Goal: Task Accomplishment & Management: Complete application form

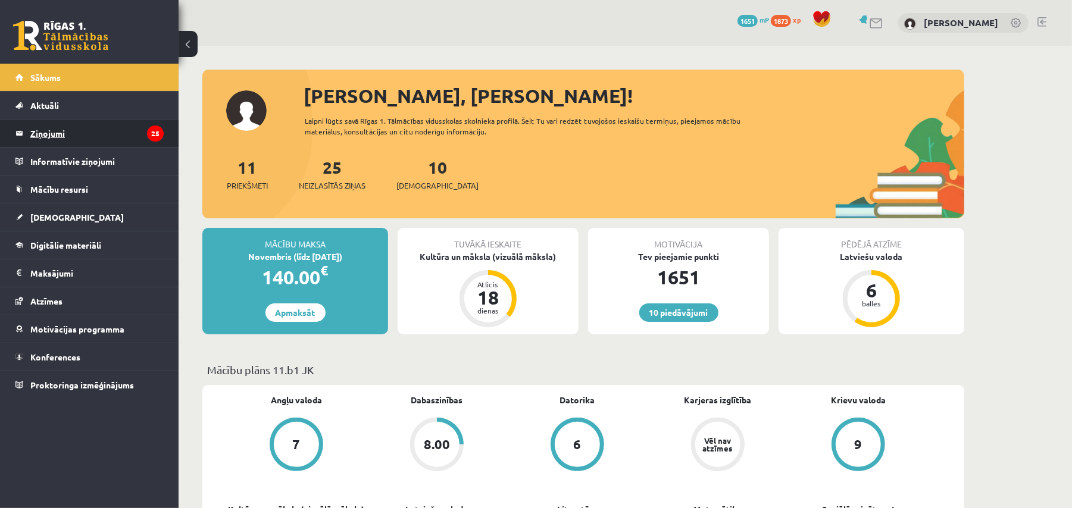
click at [99, 131] on legend "Ziņojumi 25" at bounding box center [96, 133] width 133 height 27
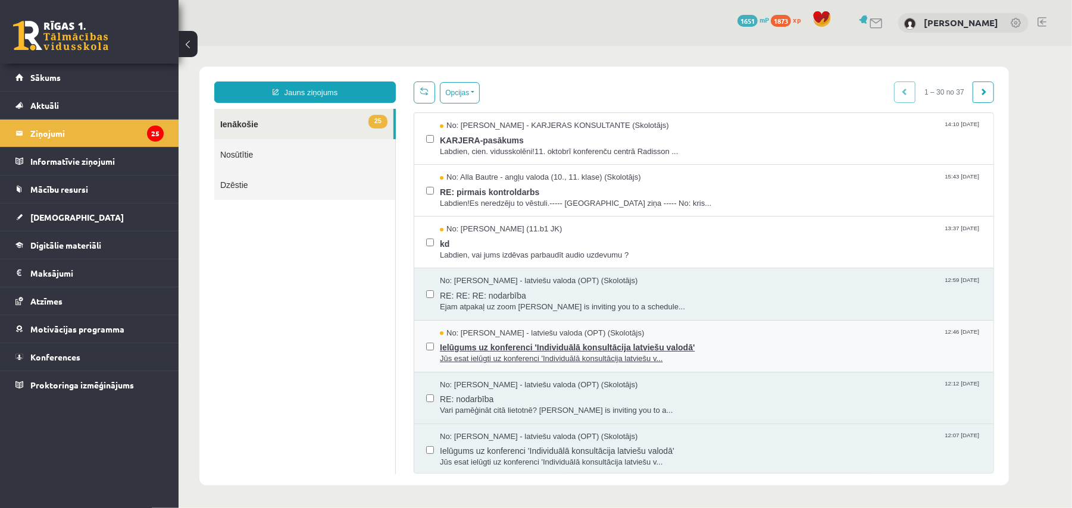
click at [578, 343] on span "Ielūgums uz konferenci 'Individuālā konsultācija latviešu valodā'" at bounding box center [709, 345] width 541 height 15
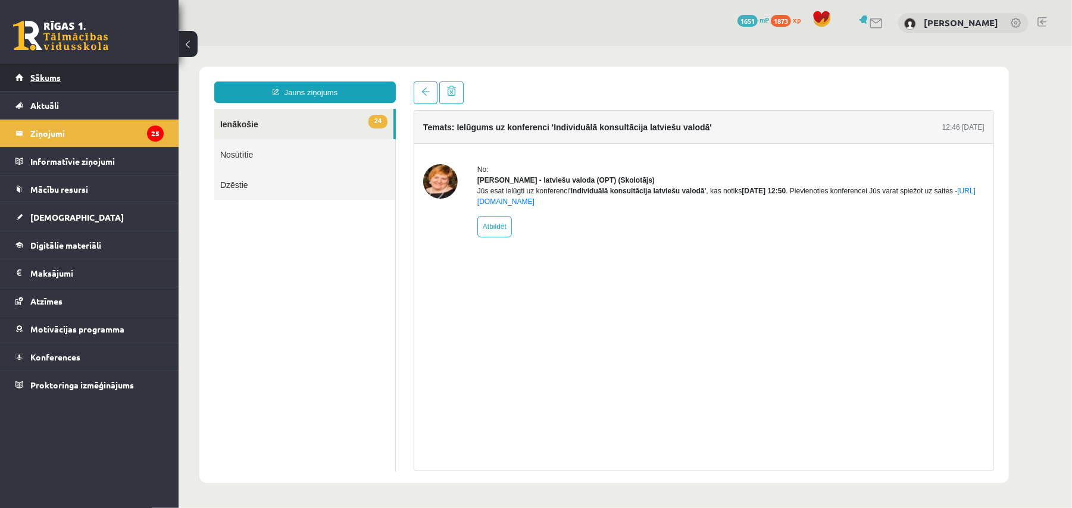
click at [60, 72] on span "Sākums" at bounding box center [45, 77] width 30 height 11
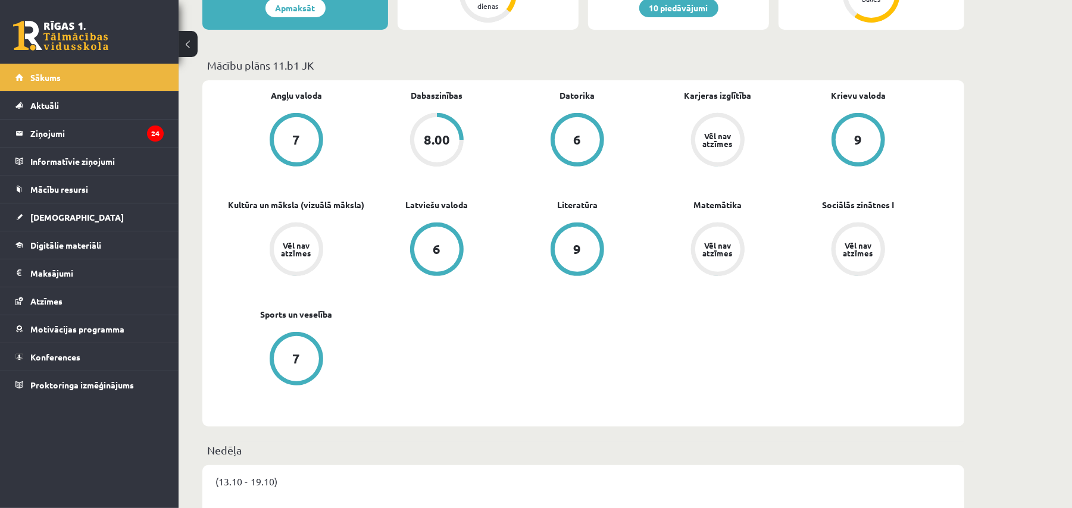
scroll to position [343, 0]
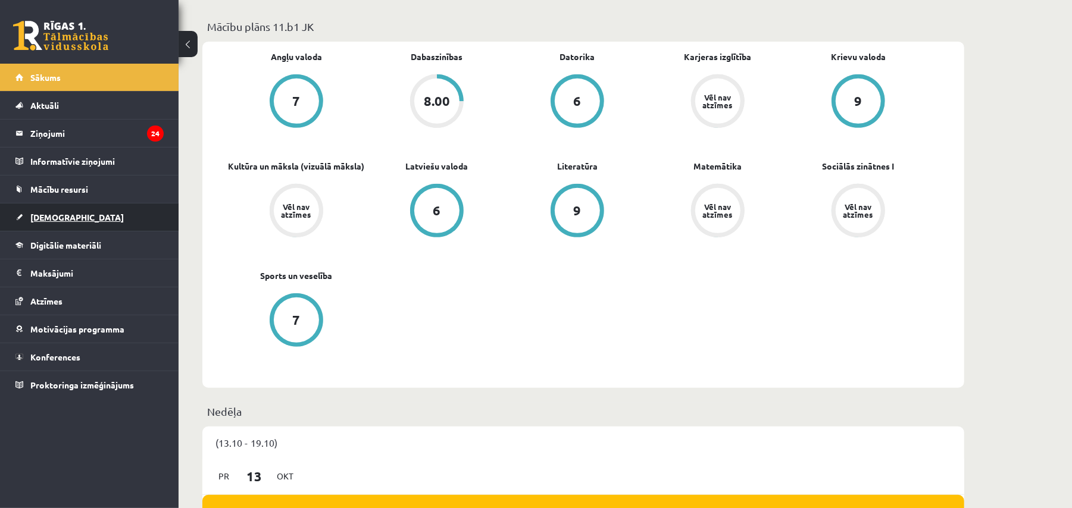
click at [102, 215] on link "[DEMOGRAPHIC_DATA]" at bounding box center [89, 217] width 148 height 27
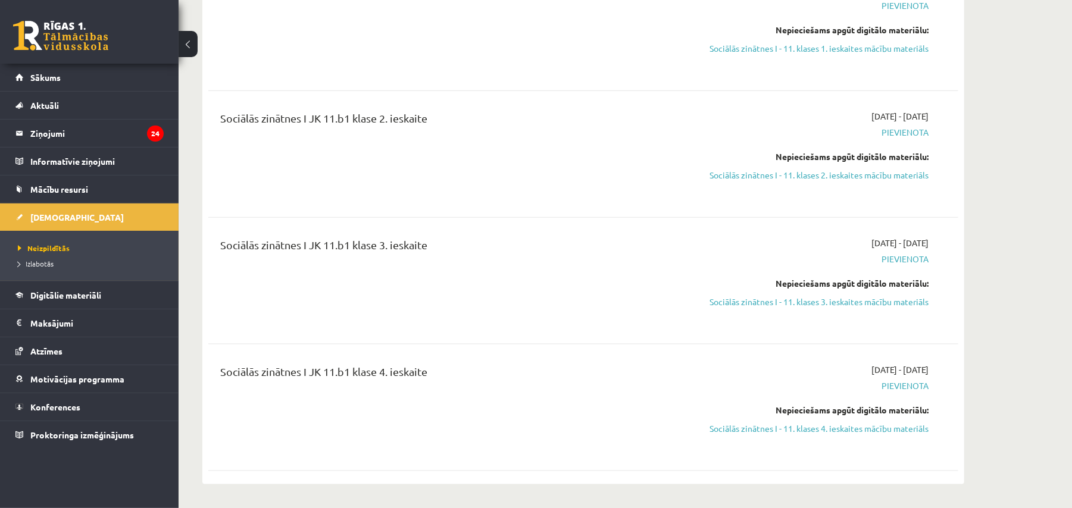
scroll to position [688, 0]
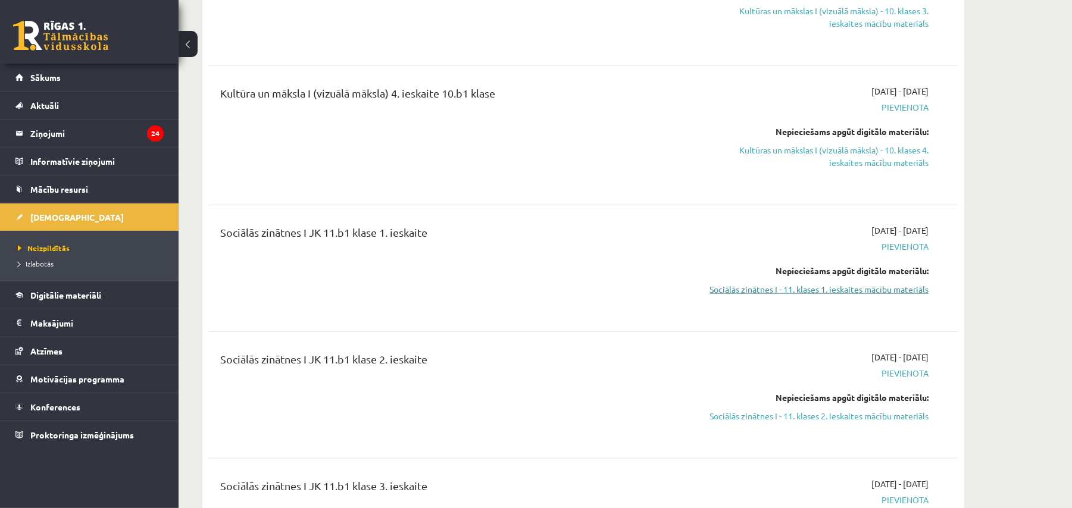
click at [900, 296] on link "Sociālās zinātnes I - 11. klases 1. ieskaites mācību materiāls" at bounding box center [816, 289] width 224 height 12
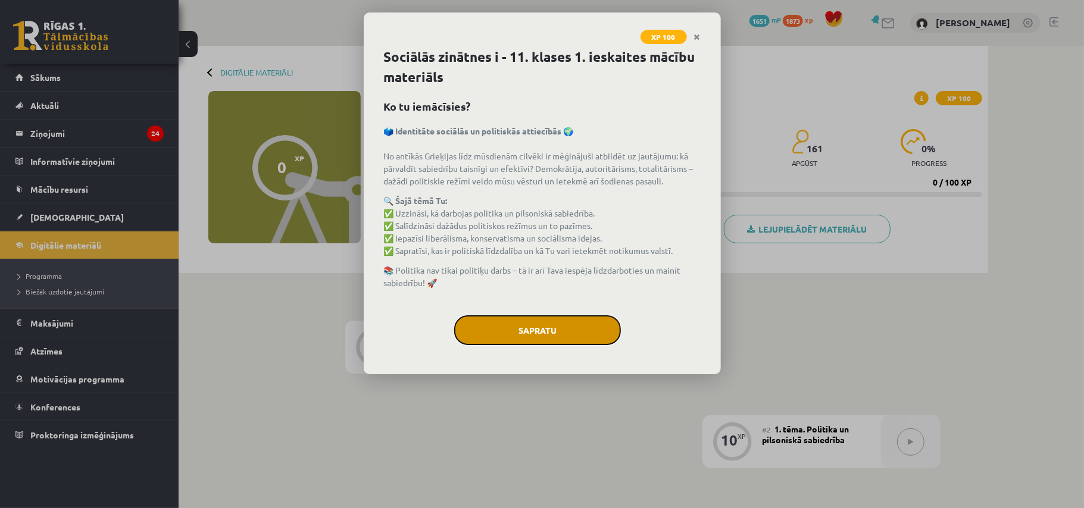
click at [547, 330] on button "Sapratu" at bounding box center [537, 330] width 167 height 30
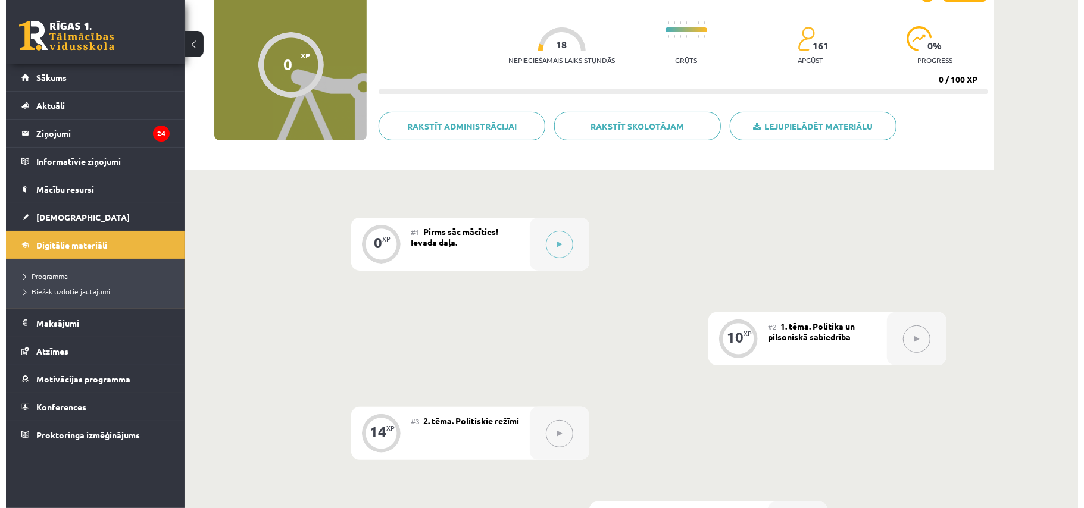
scroll to position [105, 0]
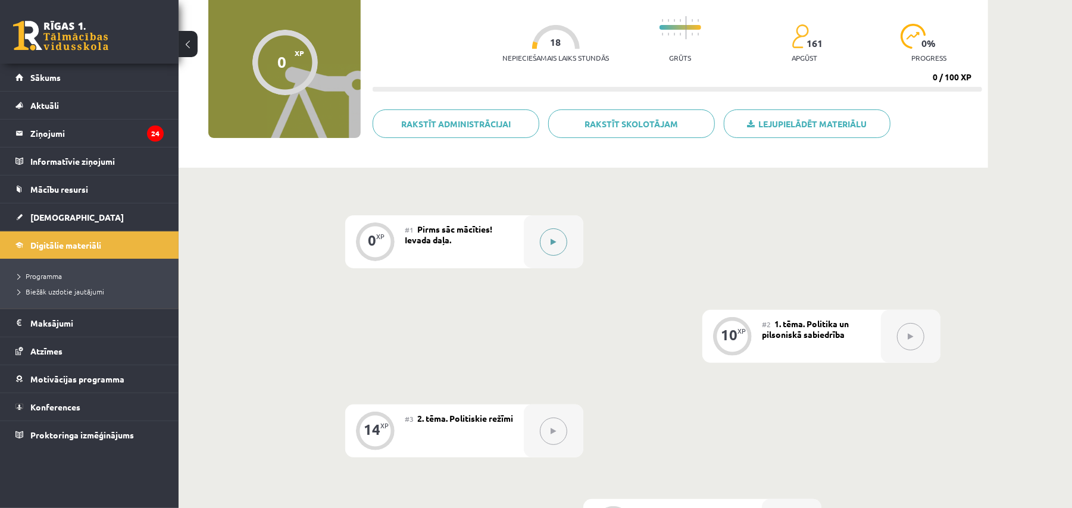
click at [555, 248] on button at bounding box center [553, 242] width 27 height 27
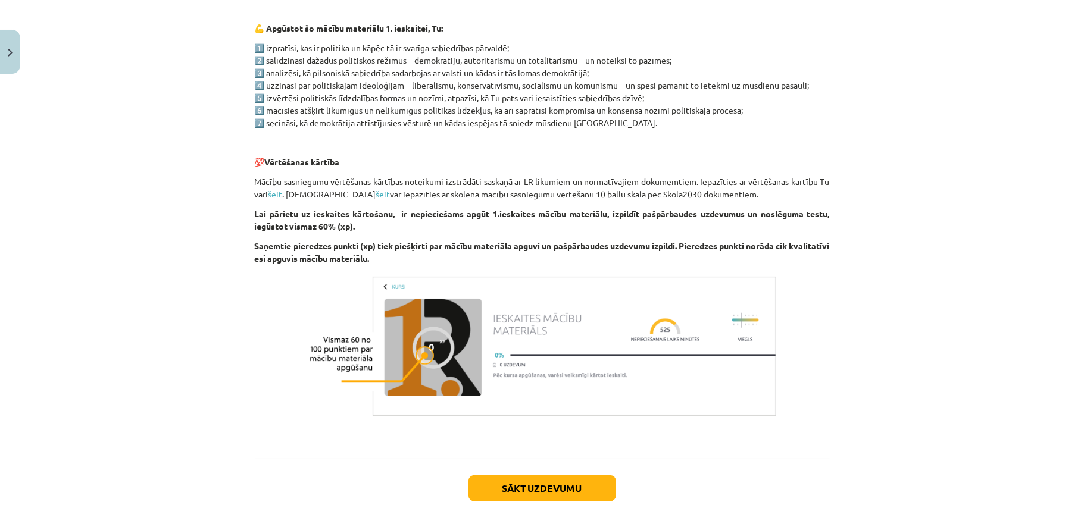
scroll to position [686, 0]
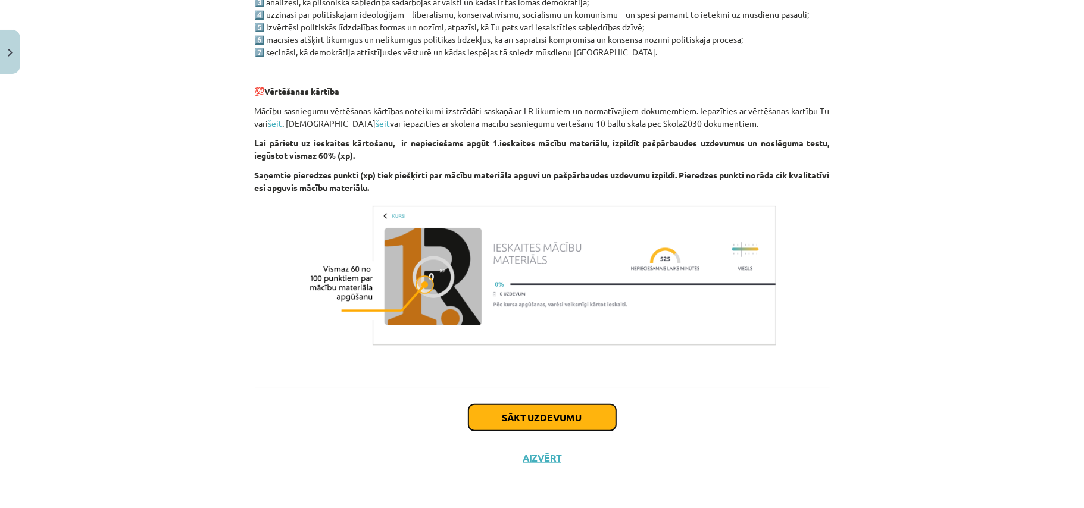
click at [591, 424] on button "Sākt uzdevumu" at bounding box center [542, 418] width 148 height 26
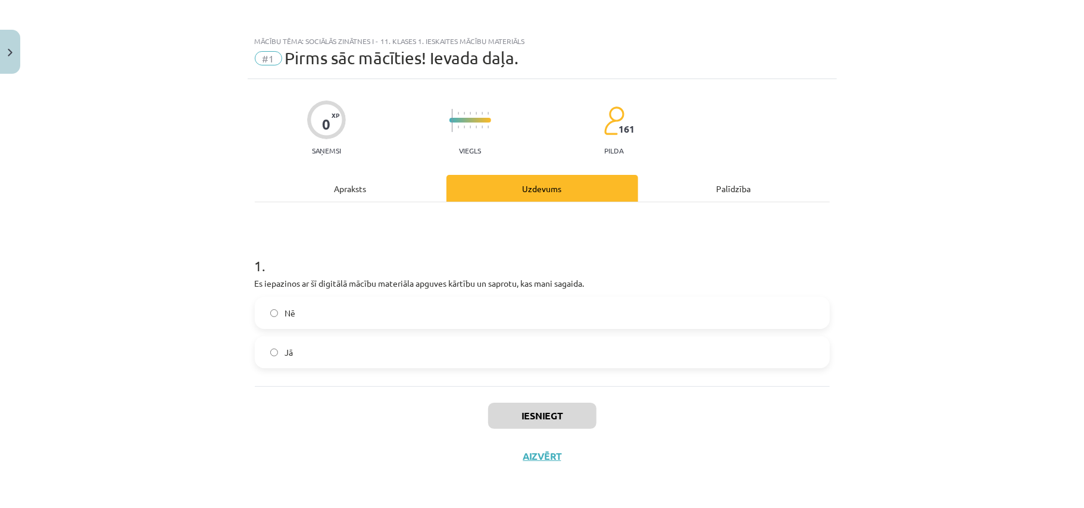
scroll to position [0, 0]
click at [428, 353] on label "Jā" at bounding box center [542, 352] width 572 height 30
click at [548, 420] on button "Iesniegt" at bounding box center [542, 416] width 108 height 26
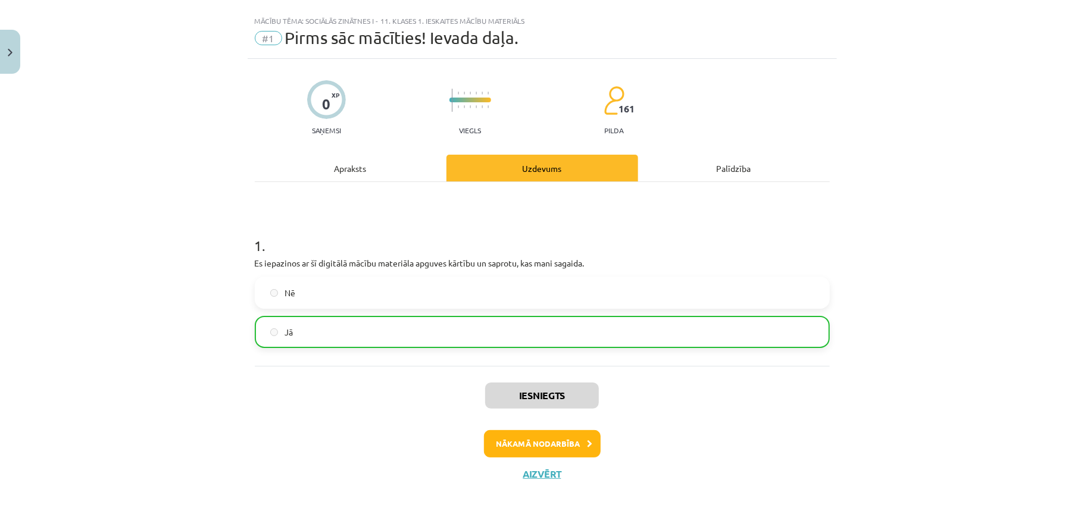
scroll to position [26, 0]
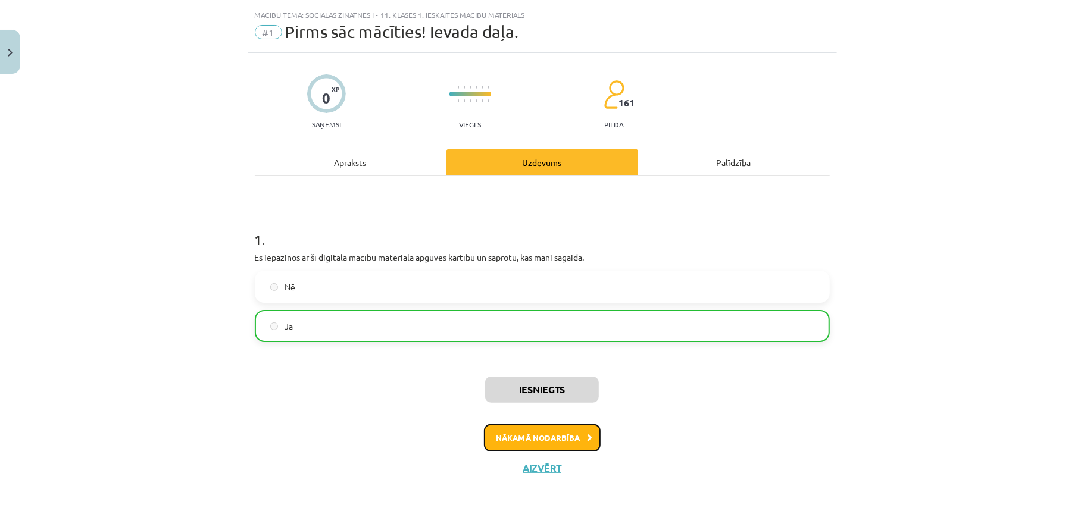
click at [581, 444] on button "Nākamā nodarbība" at bounding box center [542, 437] width 117 height 27
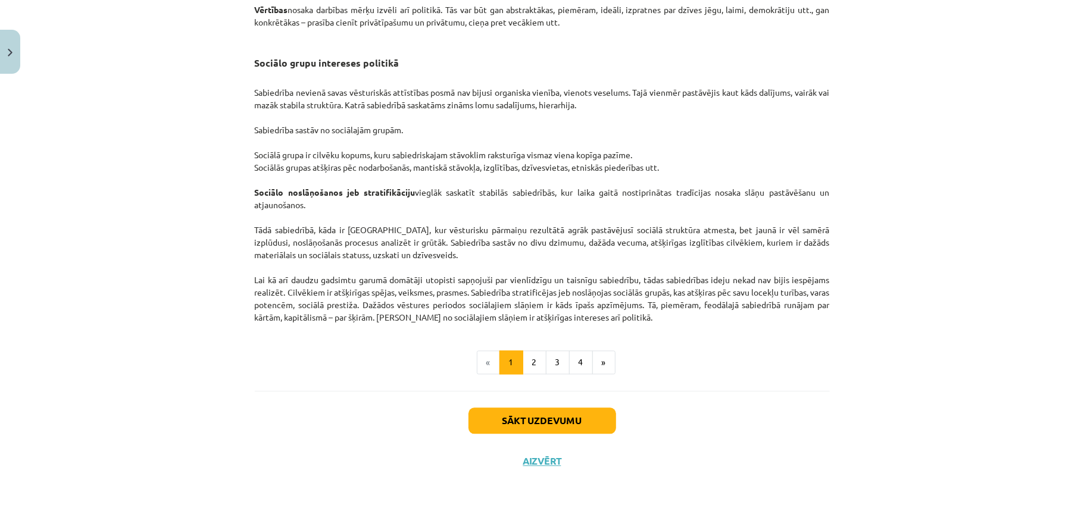
scroll to position [1790, 0]
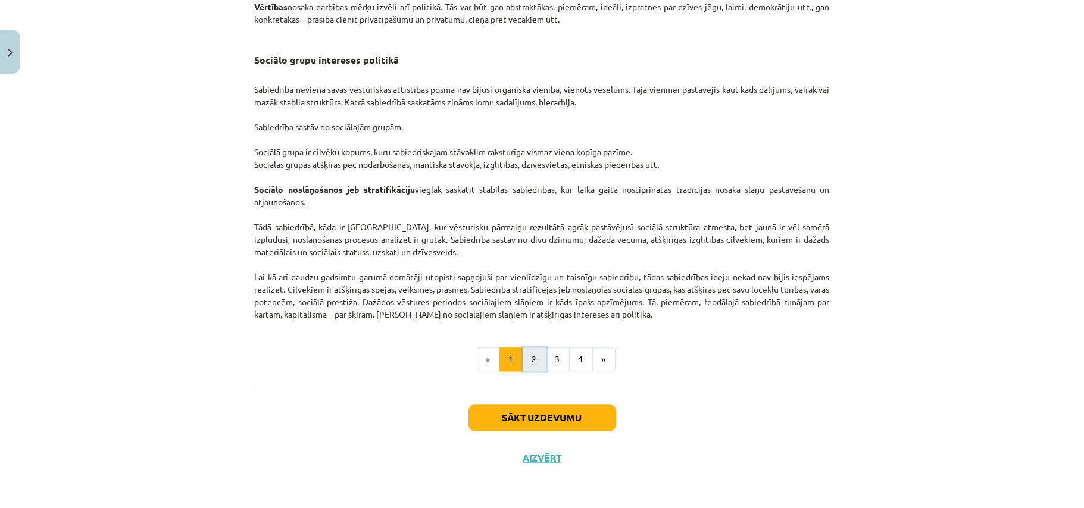
click at [530, 365] on button "2" at bounding box center [534, 360] width 24 height 24
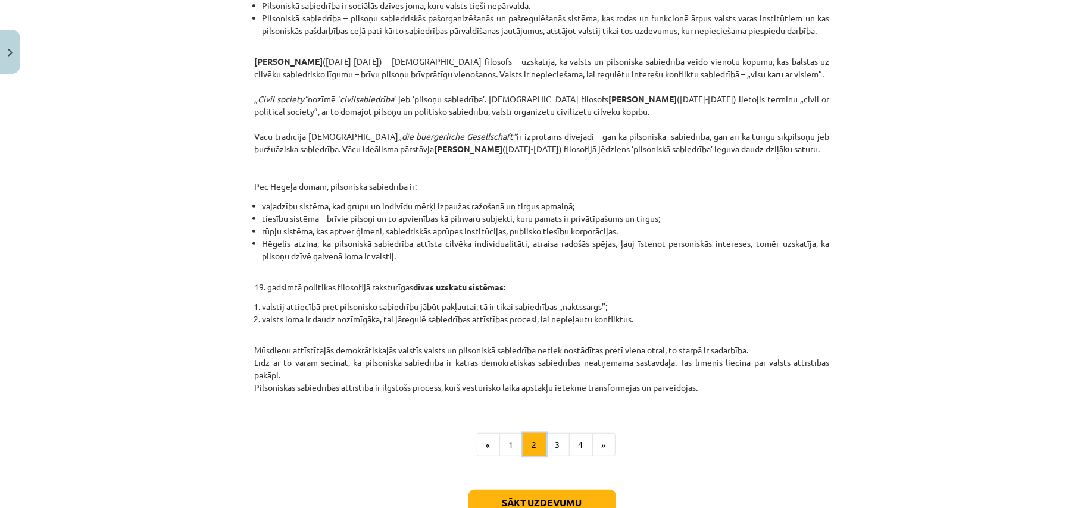
scroll to position [328, 0]
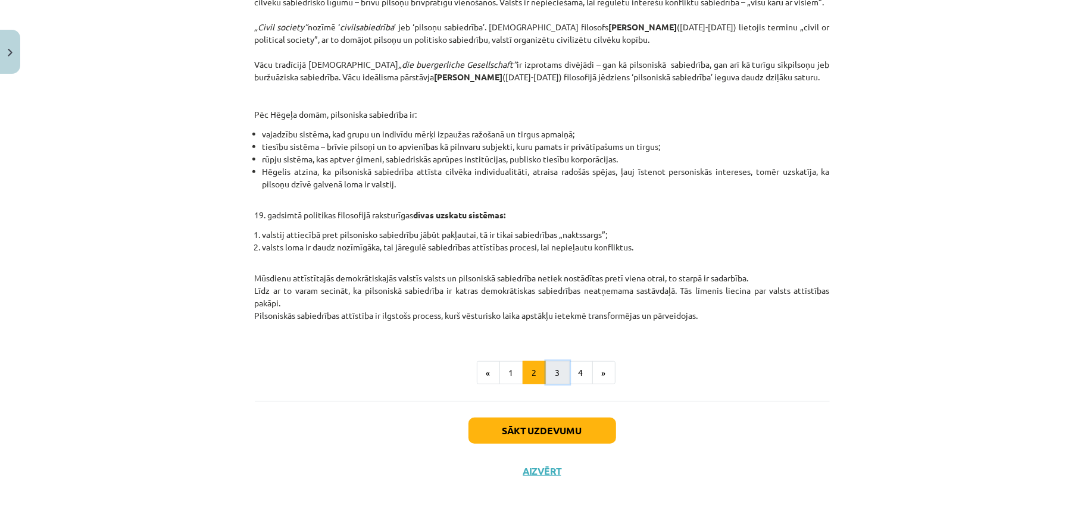
click at [550, 384] on button "3" at bounding box center [558, 373] width 24 height 24
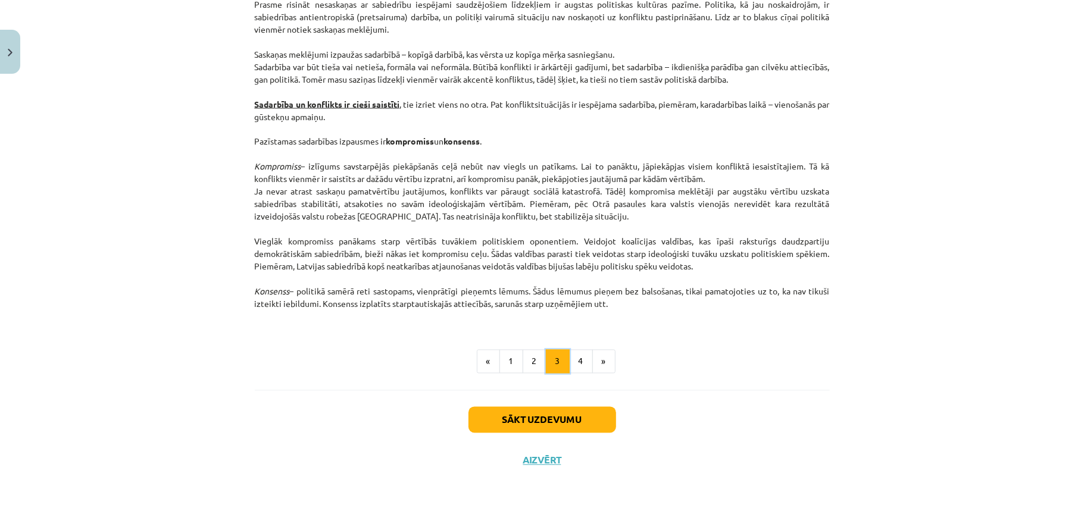
scroll to position [1503, 0]
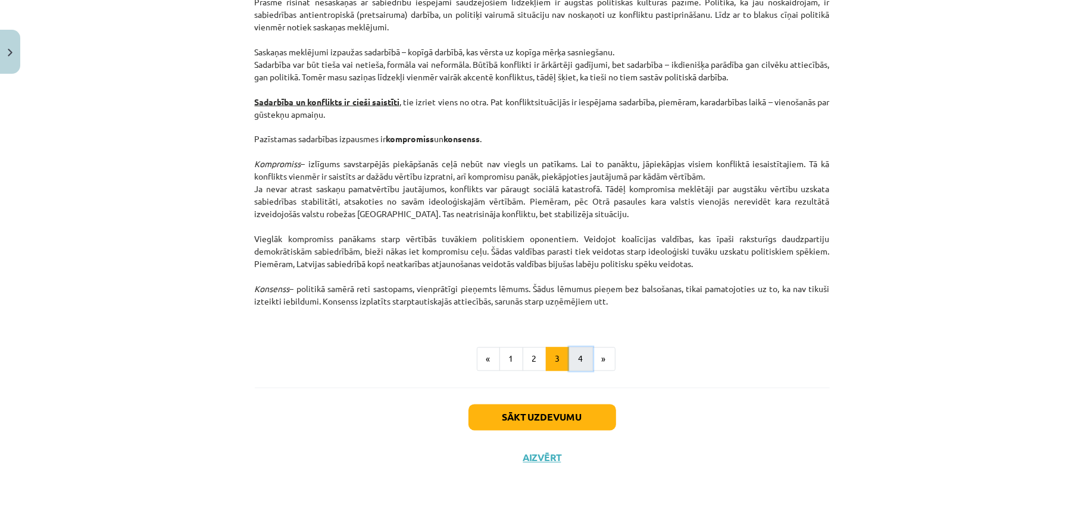
click at [577, 361] on button "4" at bounding box center [581, 360] width 24 height 24
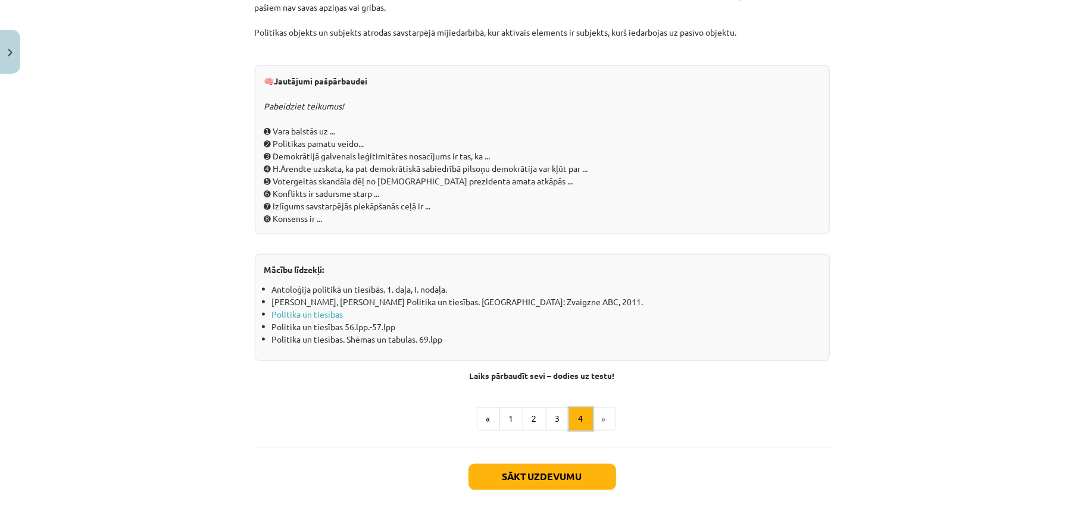
scroll to position [1266, 0]
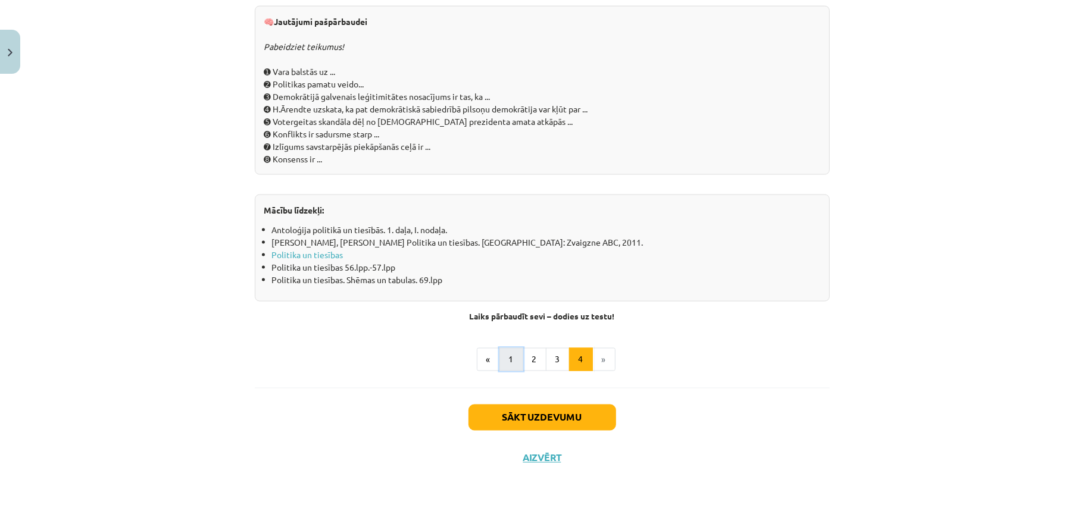
click at [500, 361] on button "1" at bounding box center [511, 360] width 24 height 24
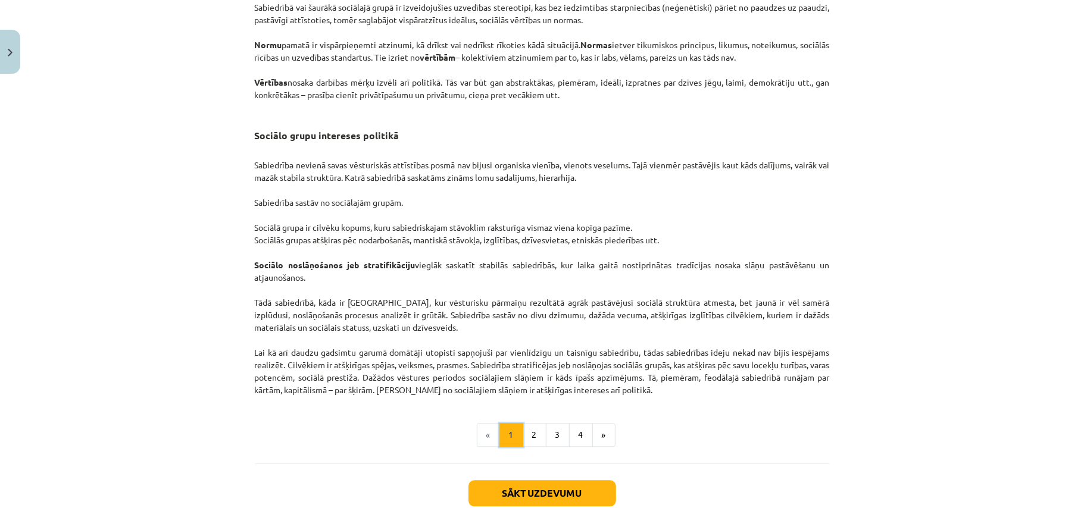
scroll to position [1790, 0]
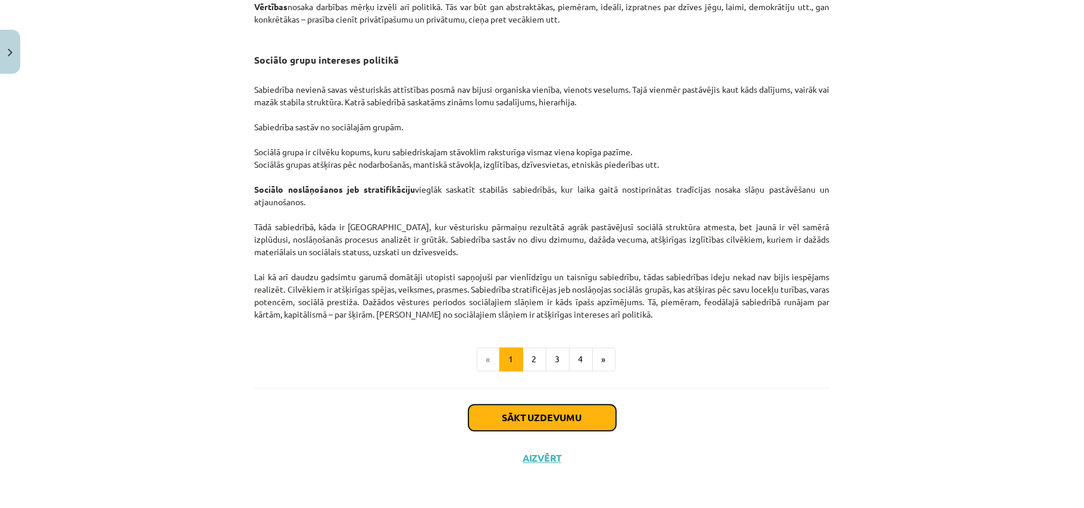
click at [560, 422] on button "Sākt uzdevumu" at bounding box center [542, 418] width 148 height 26
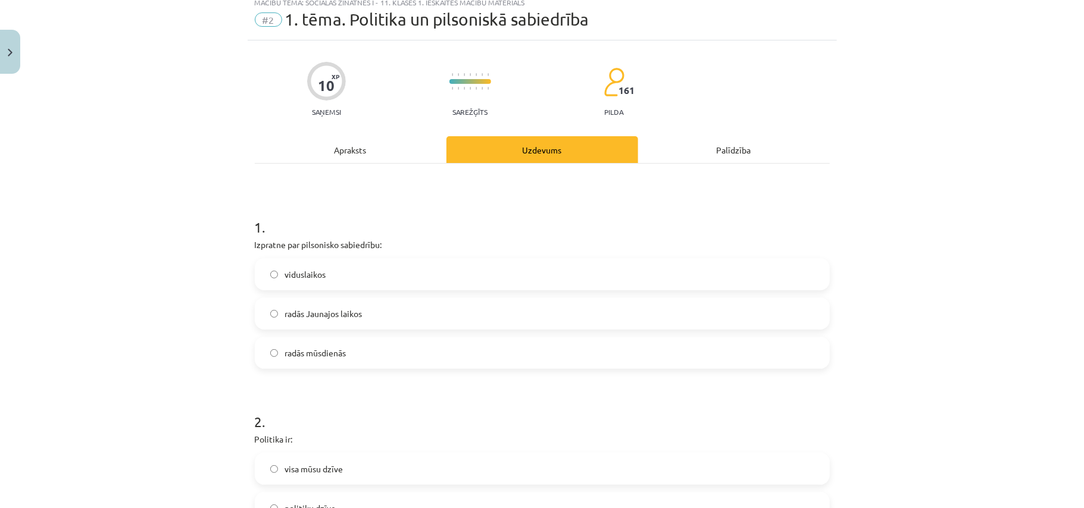
scroll to position [30, 0]
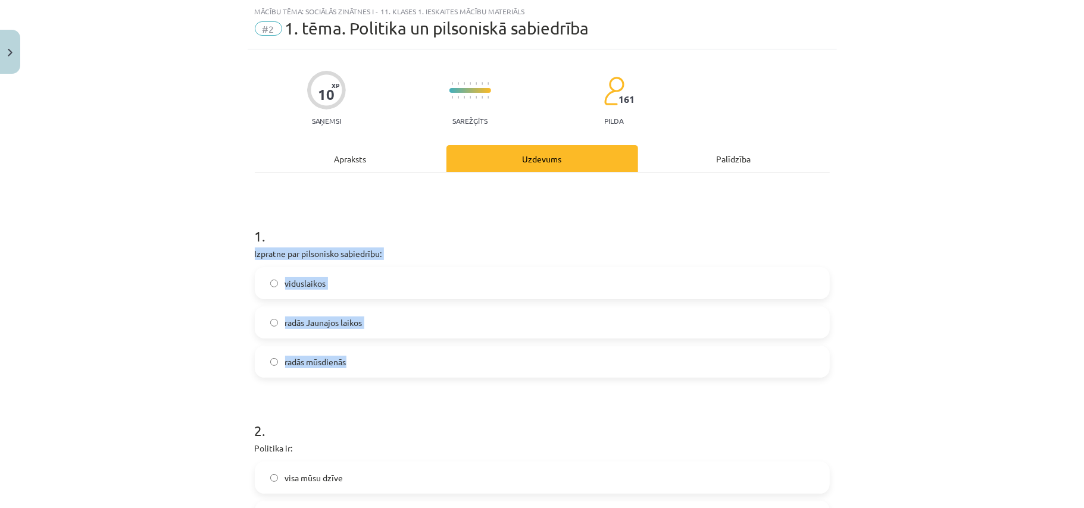
drag, startPoint x: 243, startPoint y: 251, endPoint x: 408, endPoint y: 349, distance: 191.0
copy div "Izpratne par pilsonisko sabiedrību: viduslaikos radās Jaunajos laikos radās mūs…"
click at [360, 324] on label "radās Jaunajos laikos" at bounding box center [542, 323] width 572 height 30
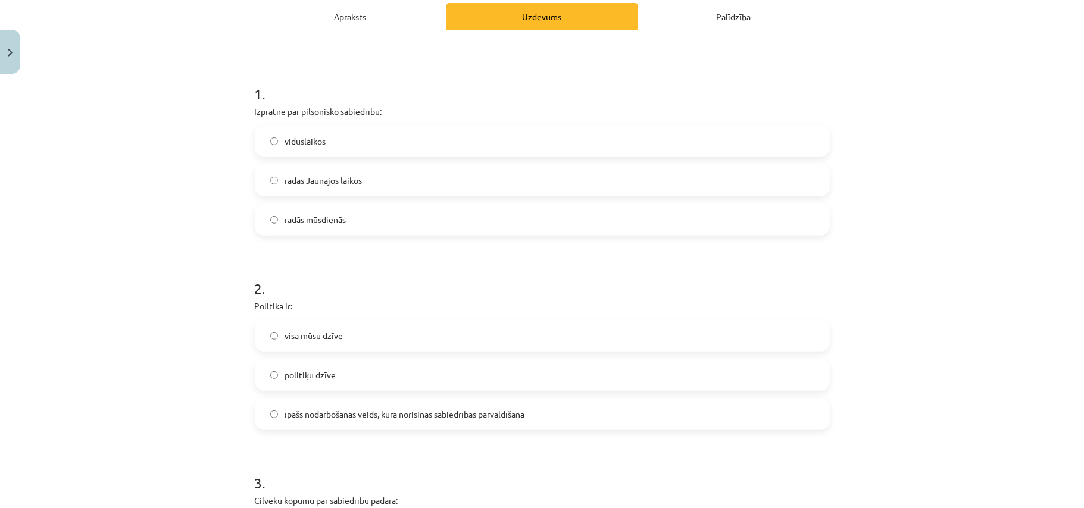
scroll to position [215, 0]
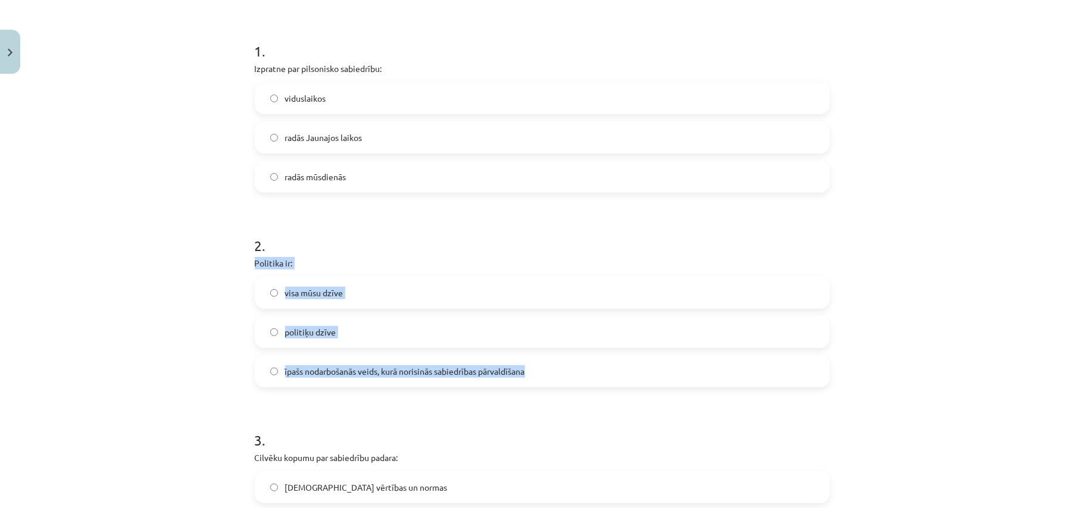
drag, startPoint x: 242, startPoint y: 268, endPoint x: 525, endPoint y: 381, distance: 305.0
click at [525, 381] on div "10 XP Saņemsi Sarežģīts 161 pilda Apraksts Uzdevums Palīdzība 1 . Izpratne par …" at bounding box center [542, 471] width 589 height 1215
copy div "Politika ir: visa mūsu dzīve politiķu dzīve īpašs nodarbošanās veids, kurā nori…"
click at [405, 383] on label "īpašs nodarbošanās veids, kurā norisinās sabiedrības pārvaldīšana" at bounding box center [542, 371] width 572 height 30
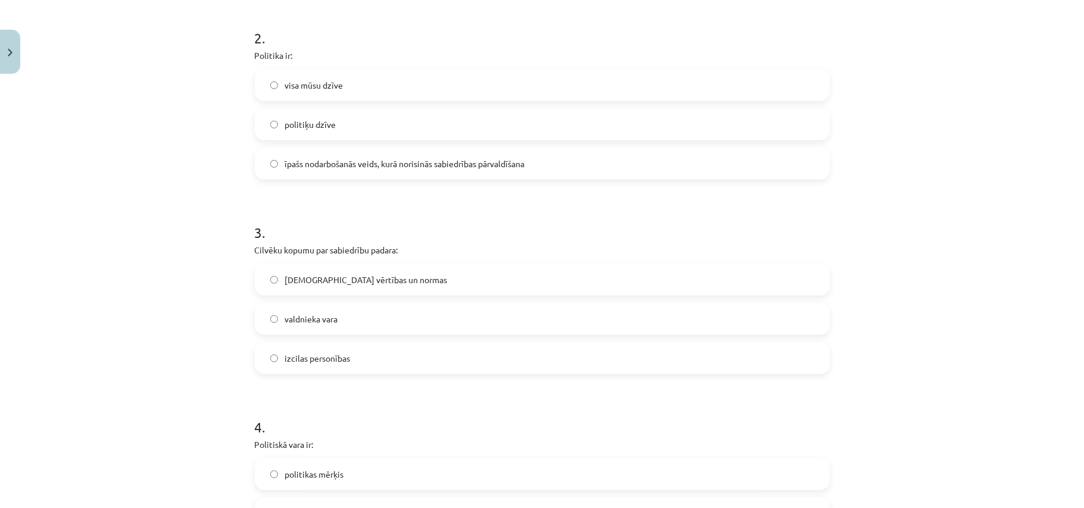
scroll to position [453, 0]
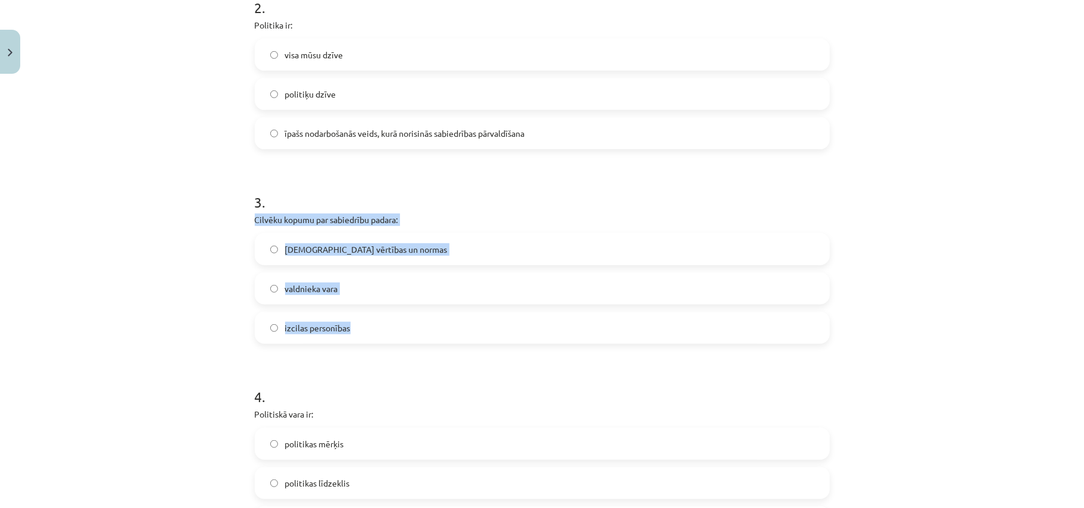
drag, startPoint x: 242, startPoint y: 219, endPoint x: 413, endPoint y: 315, distance: 196.3
click at [413, 315] on div "10 XP Saņemsi Sarežģīts 161 pilda Apraksts Uzdevums Palīdzība 1 . Izpratne par …" at bounding box center [542, 233] width 589 height 1215
copy div "Cilvēku kopumu par sabiedrību padara: kopīgās vērtības un normas valdnieka vara…"
click at [377, 245] on span "kopīgās vērtības un normas" at bounding box center [366, 249] width 162 height 12
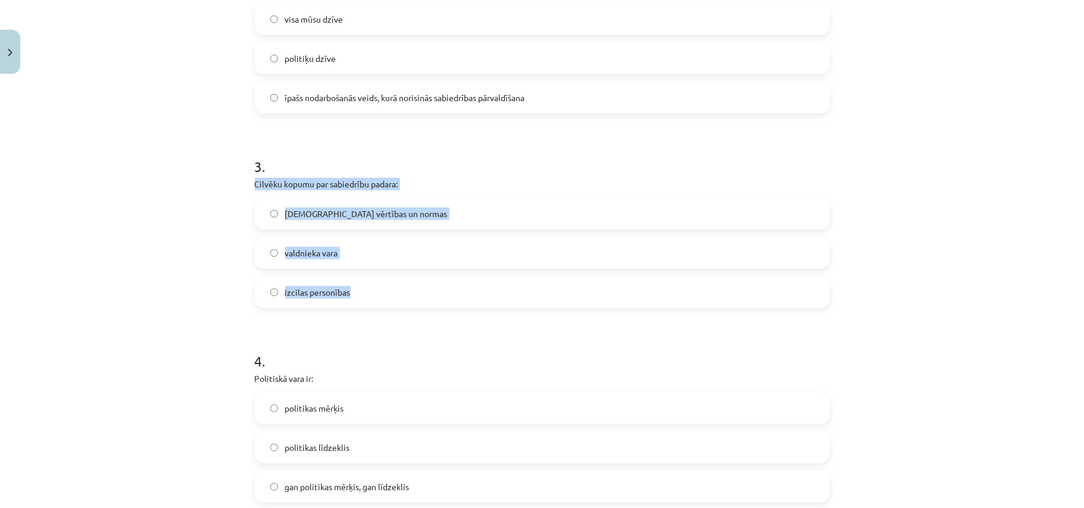
scroll to position [612, 0]
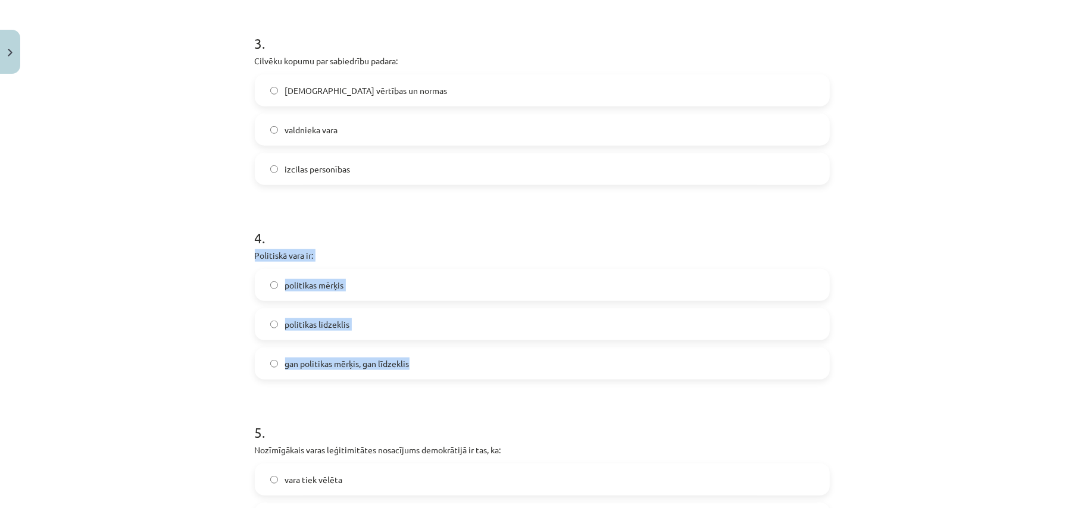
drag, startPoint x: 245, startPoint y: 253, endPoint x: 441, endPoint y: 374, distance: 229.7
click at [441, 374] on div "10 XP Saņemsi Sarežģīts 161 pilda Apraksts Uzdevums Palīdzība 1 . Izpratne par …" at bounding box center [542, 74] width 589 height 1215
copy div "Politiskā vara ir: politikas mērķis politikas līdzeklis gan politikas mērķis, g…"
click at [584, 350] on label "gan politikas mērķis, gan līdzeklis" at bounding box center [542, 364] width 572 height 30
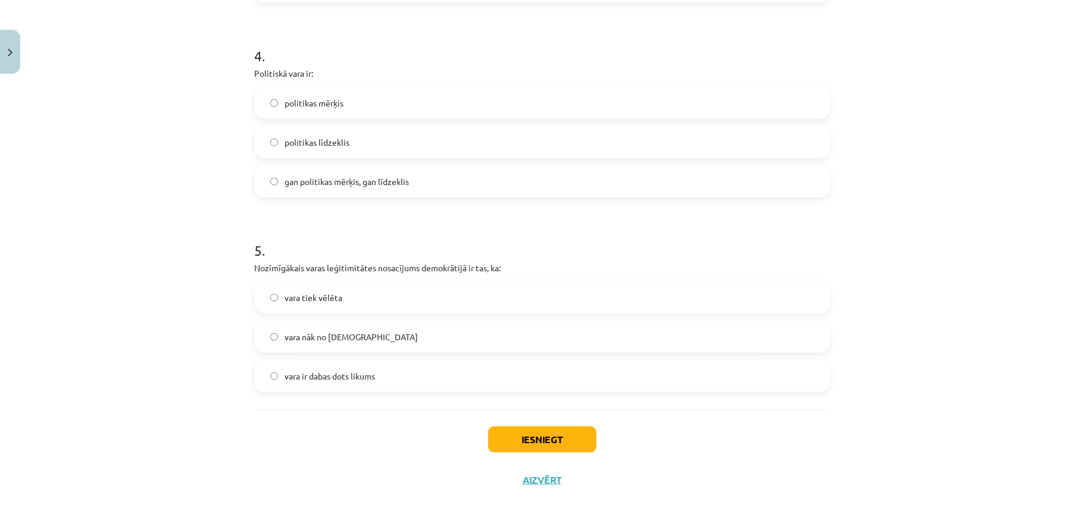
scroll to position [797, 0]
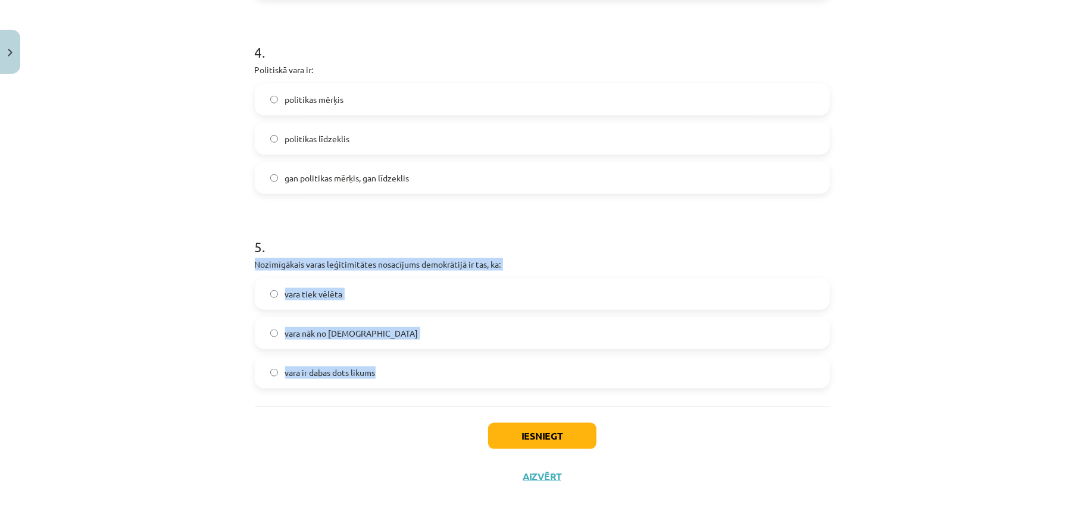
drag, startPoint x: 245, startPoint y: 262, endPoint x: 422, endPoint y: 364, distance: 204.2
copy div "Nozīmīgākais varas leģitimitātes nosacījums demokrātijā ir tas, ka: vara tiek v…"
click at [450, 303] on label "vara tiek vēlēta" at bounding box center [542, 294] width 572 height 30
click at [557, 443] on button "Iesniegt" at bounding box center [542, 436] width 108 height 26
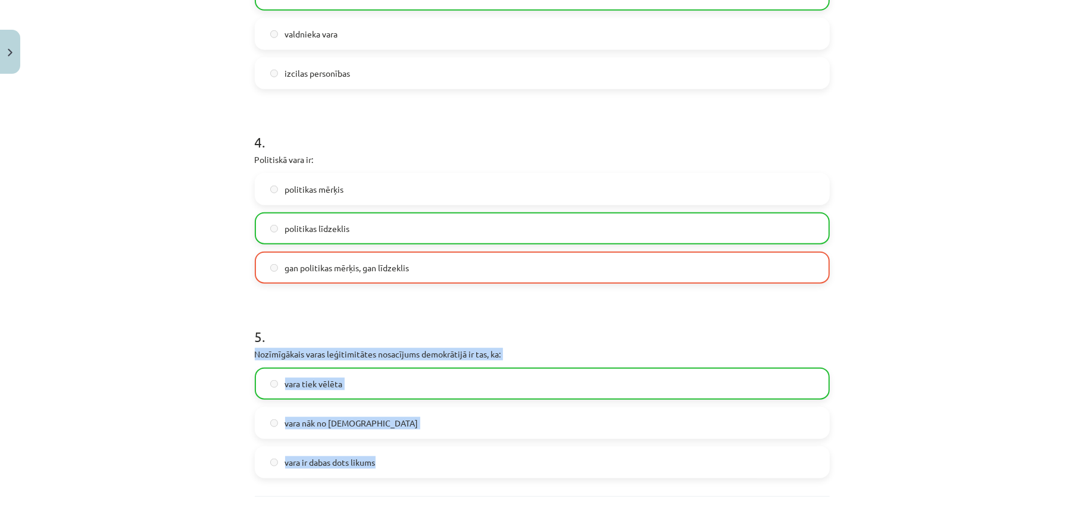
scroll to position [828, 0]
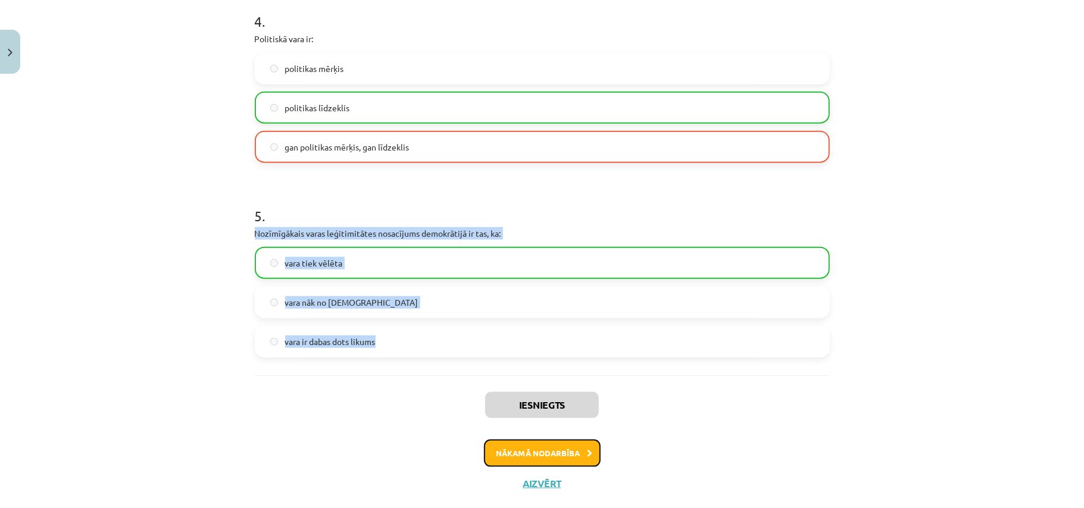
click at [545, 457] on button "Nākamā nodarbība" at bounding box center [542, 453] width 117 height 27
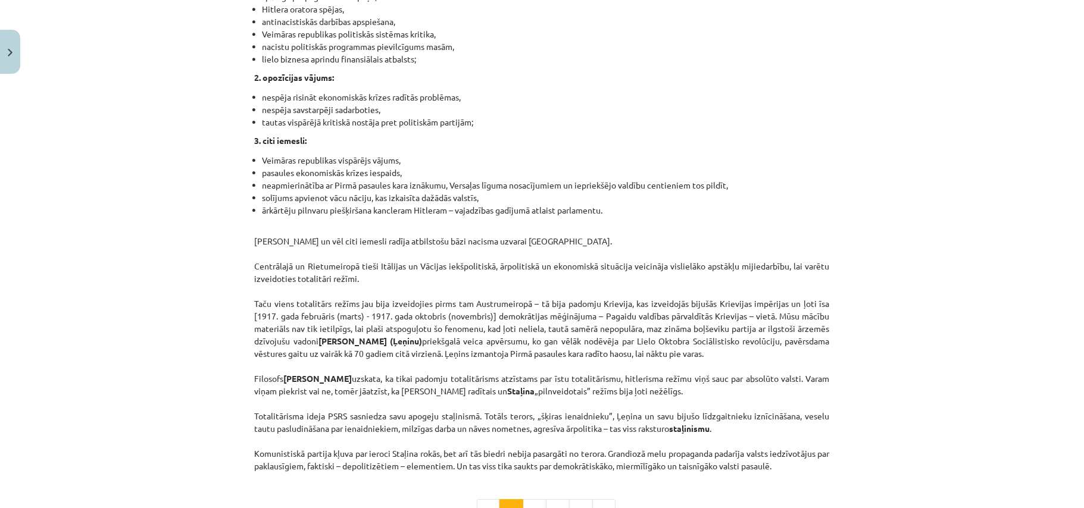
scroll to position [2886, 0]
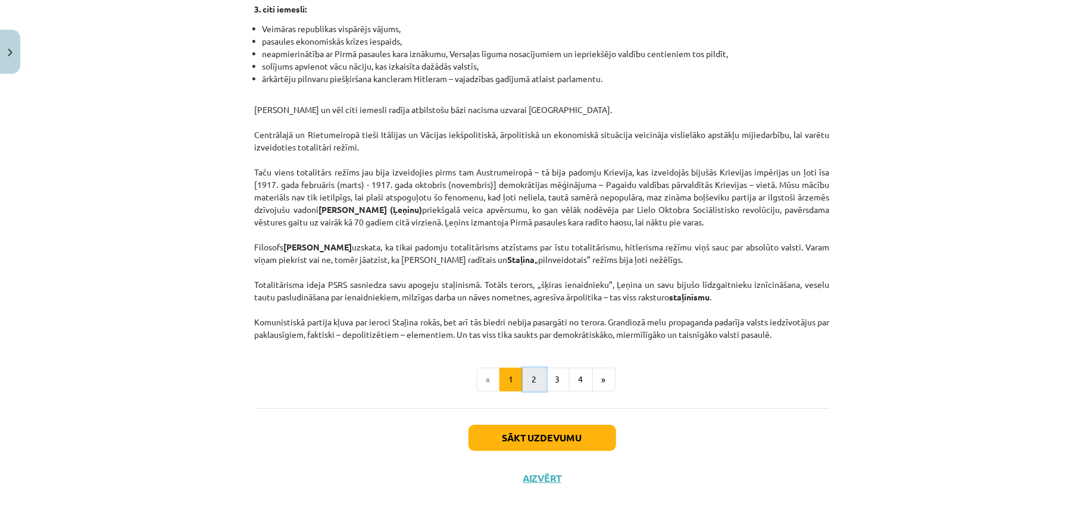
click at [534, 392] on button "2" at bounding box center [534, 380] width 24 height 24
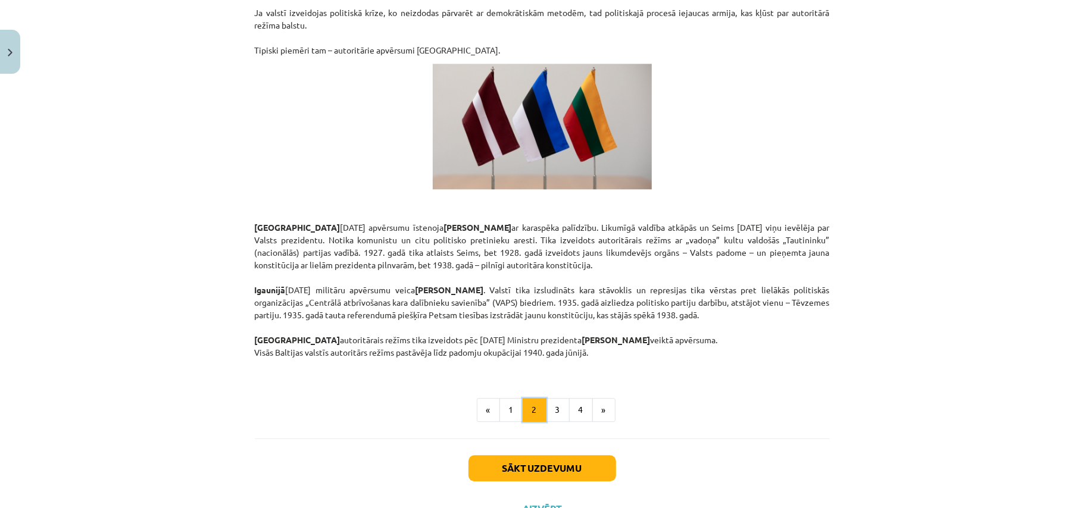
scroll to position [1988, 0]
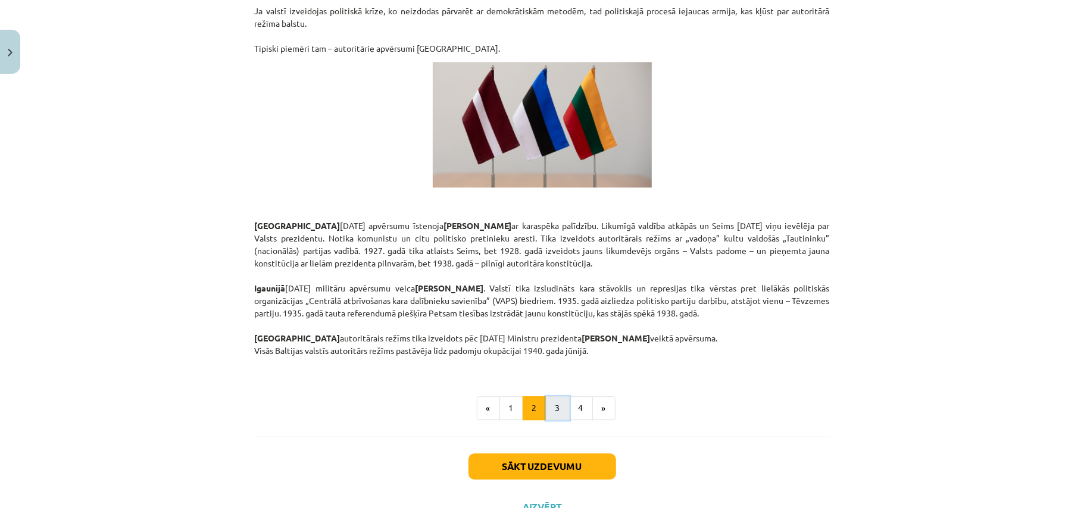
click at [550, 396] on button "3" at bounding box center [558, 408] width 24 height 24
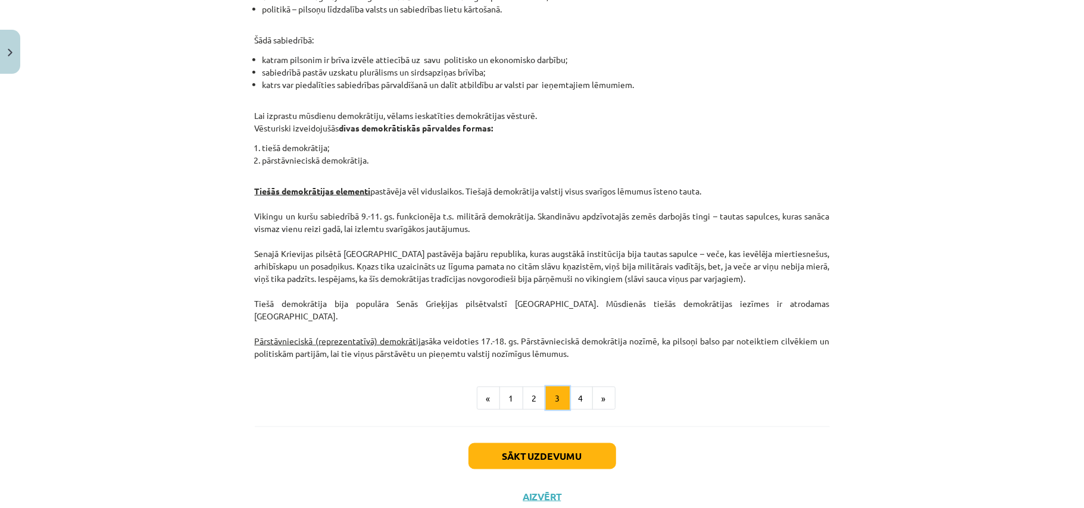
scroll to position [1075, 0]
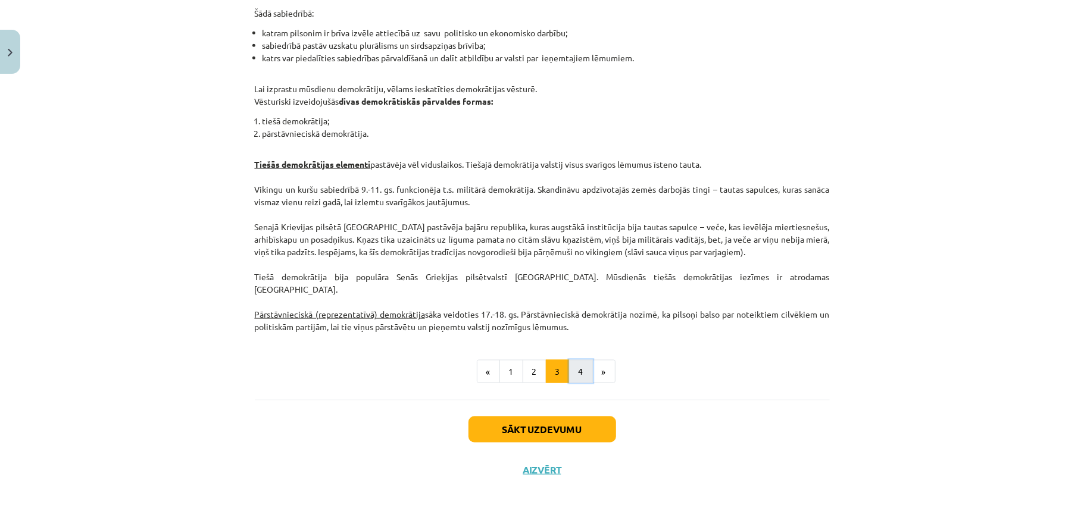
click at [572, 362] on button "4" at bounding box center [581, 372] width 24 height 24
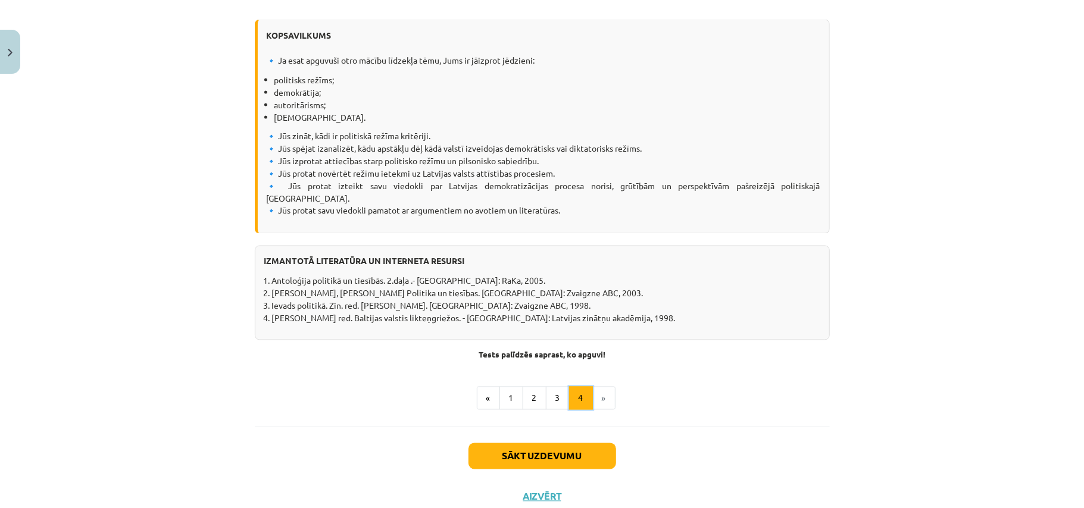
scroll to position [1436, 0]
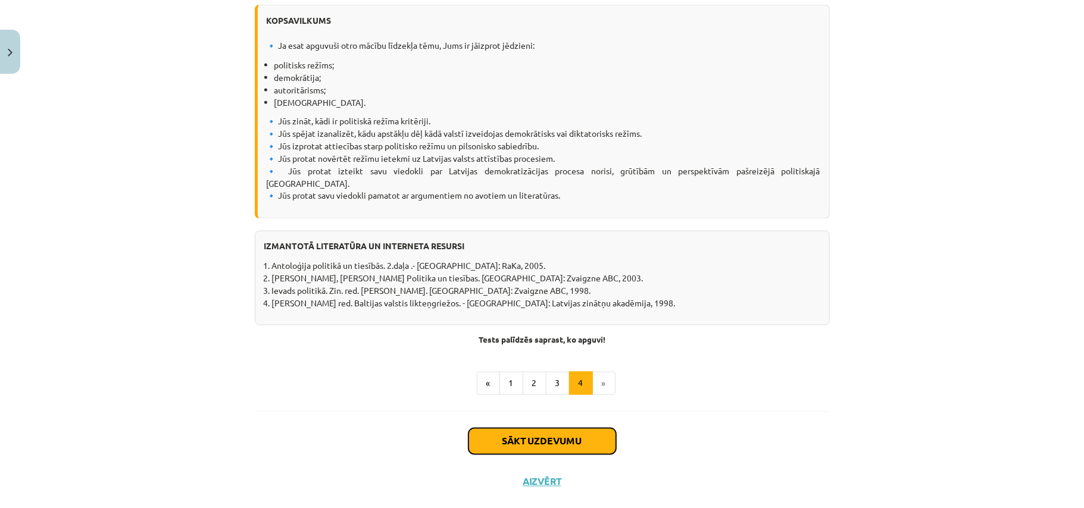
click at [574, 428] on button "Sākt uzdevumu" at bounding box center [542, 441] width 148 height 26
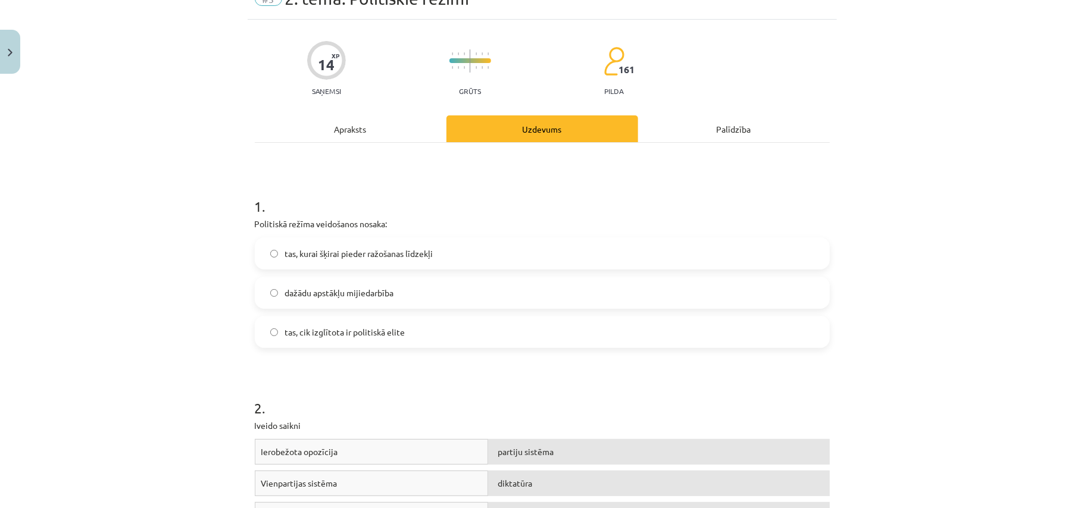
scroll to position [162, 0]
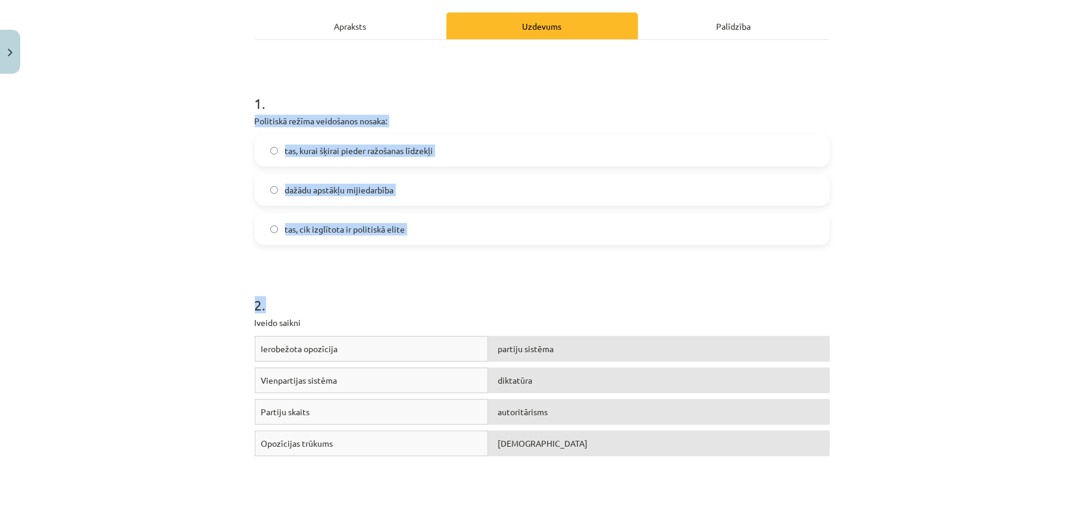
drag, startPoint x: 246, startPoint y: 121, endPoint x: 414, endPoint y: 248, distance: 210.4
copy form "Politiskā režīma veidošanos nosaka: tas, kurai šķirai pieder ražošanas līdzekļi…"
click at [381, 190] on span "dažādu apstākļu mijiedarbība" at bounding box center [339, 190] width 109 height 12
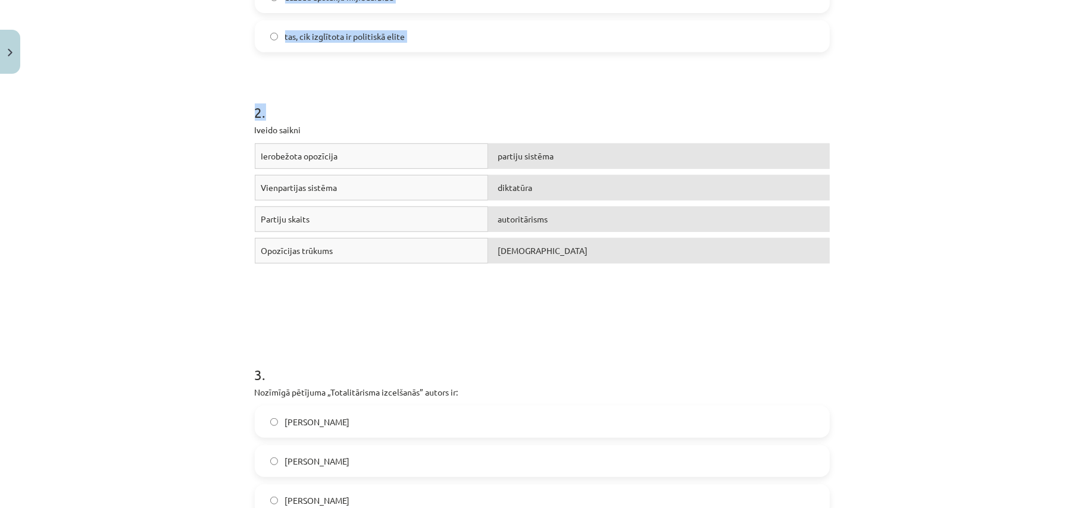
scroll to position [453, 0]
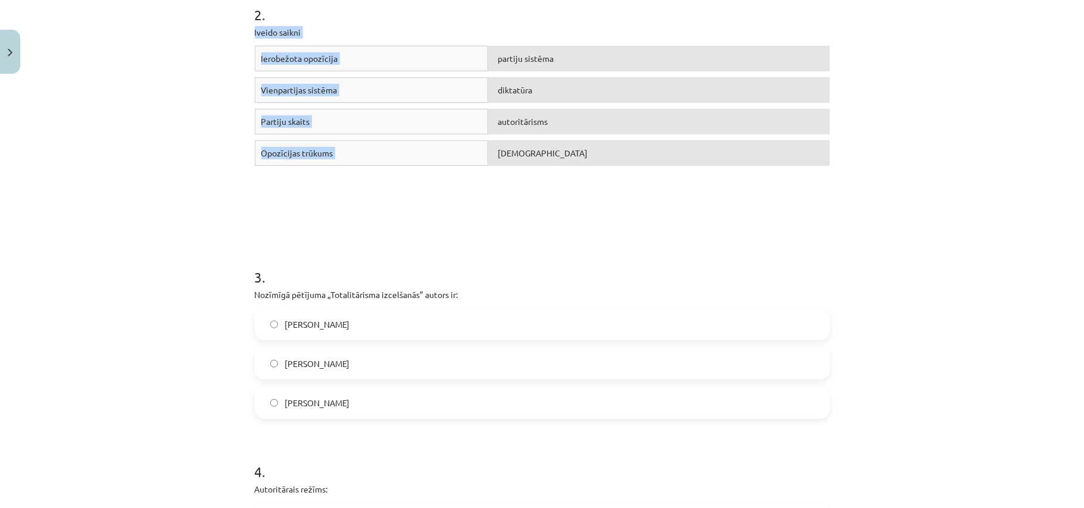
drag, startPoint x: 248, startPoint y: 25, endPoint x: 647, endPoint y: 145, distance: 417.6
click at [647, 145] on div "14 XP Saņemsi Grūts 161 pilda Apraksts Uzdevums Palīdzība 1 . Politiskā režīma …" at bounding box center [542, 368] width 589 height 1485
click at [568, 237] on form "1 . Politiskā režīma veidošanos nosaka: tas, kurai šķirai pieder ražošanas līdz…" at bounding box center [542, 393] width 575 height 1219
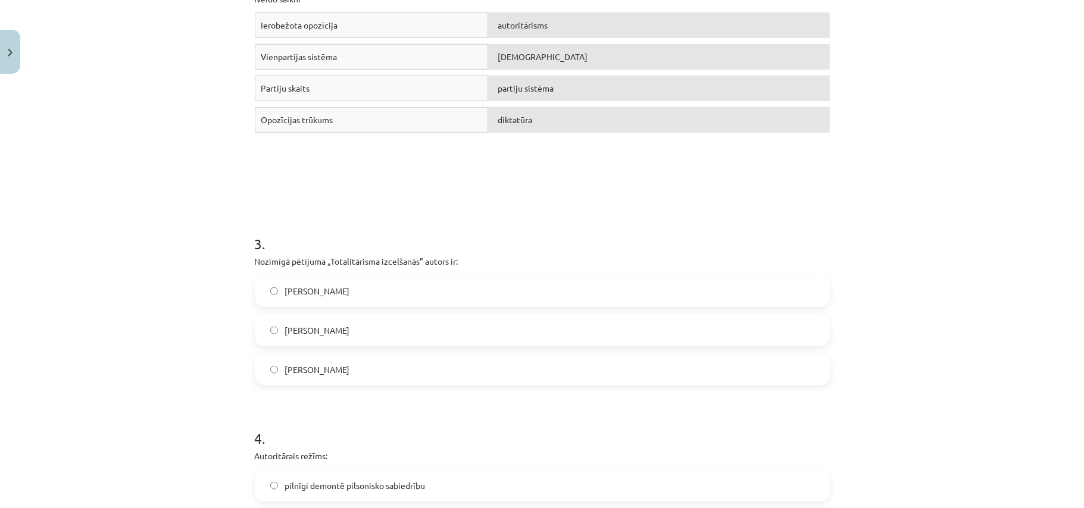
scroll to position [477, 0]
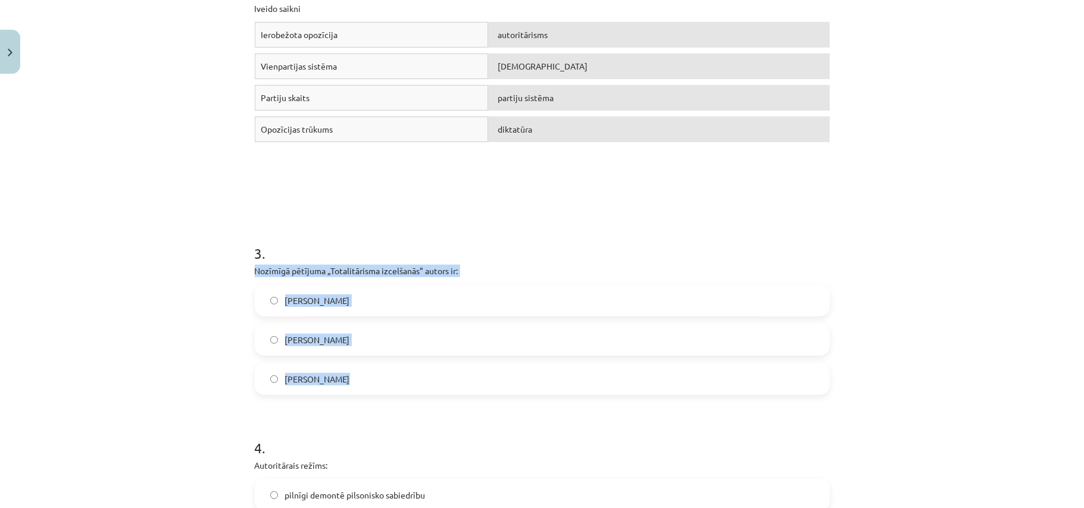
drag, startPoint x: 246, startPoint y: 270, endPoint x: 350, endPoint y: 380, distance: 151.5
click at [350, 380] on div "14 XP Saņemsi Grūts 161 pilda Apraksts Uzdevums Palīdzība 1 . Politiskā režīma …" at bounding box center [542, 345] width 589 height 1485
copy div "Nozīmīgā pētījuma „Totalitārisma izcelšanās” autors ir: Zbigņevs Bžezinskis Han…"
click at [414, 336] on label "Hanna Ārendte" at bounding box center [542, 340] width 572 height 30
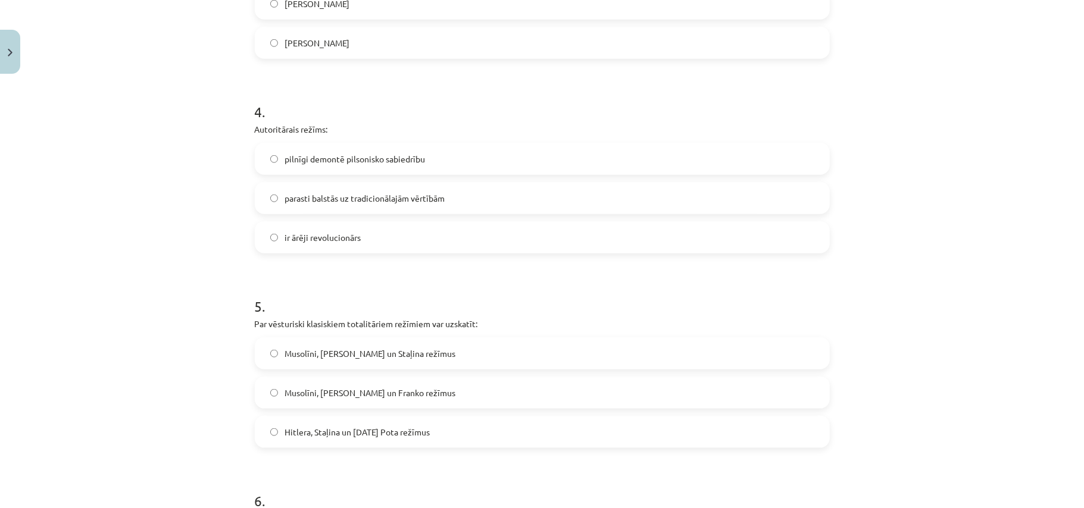
scroll to position [821, 0]
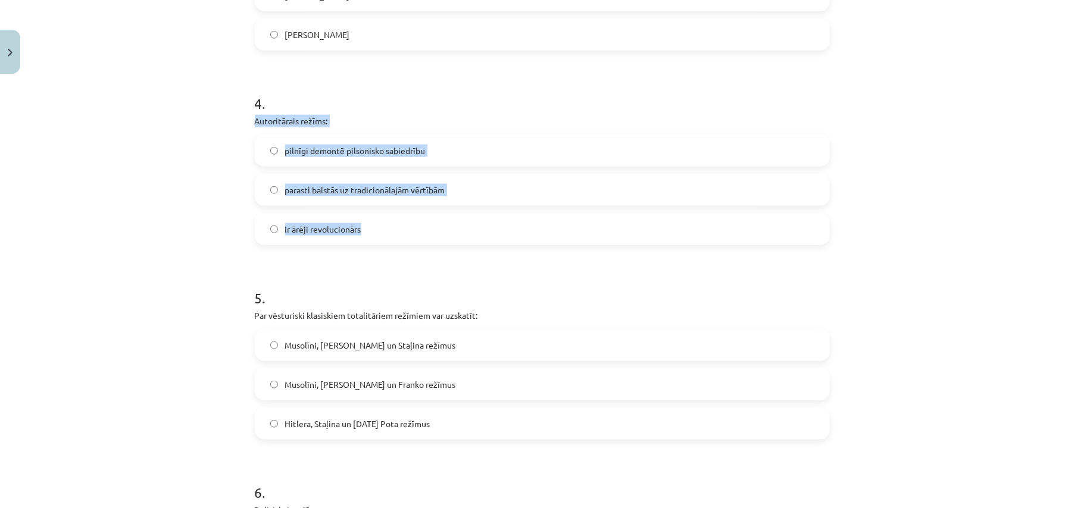
drag, startPoint x: 244, startPoint y: 119, endPoint x: 384, endPoint y: 236, distance: 182.1
click at [384, 236] on div "14 XP Saņemsi Grūts 161 pilda Apraksts Uzdevums Palīdzība 1 . Politiskā režīma …" at bounding box center [542, 0] width 589 height 1485
copy div "Autoritārais režīms: pilnīgi demontē pilsonisko sabiedrību parasti balstās uz t…"
click at [361, 193] on span "parasti balstās uz tradicionālajām vērtībām" at bounding box center [365, 190] width 160 height 12
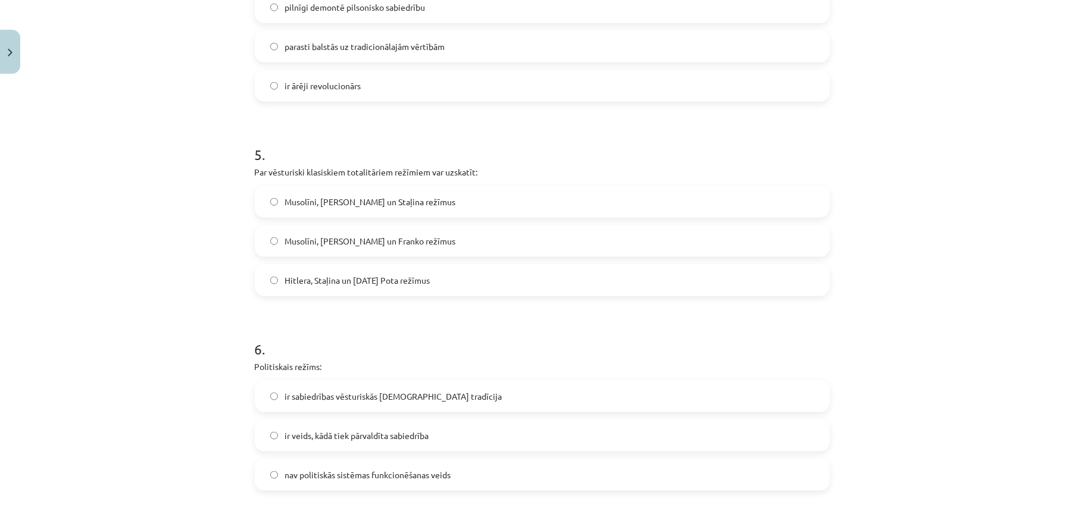
scroll to position [979, 0]
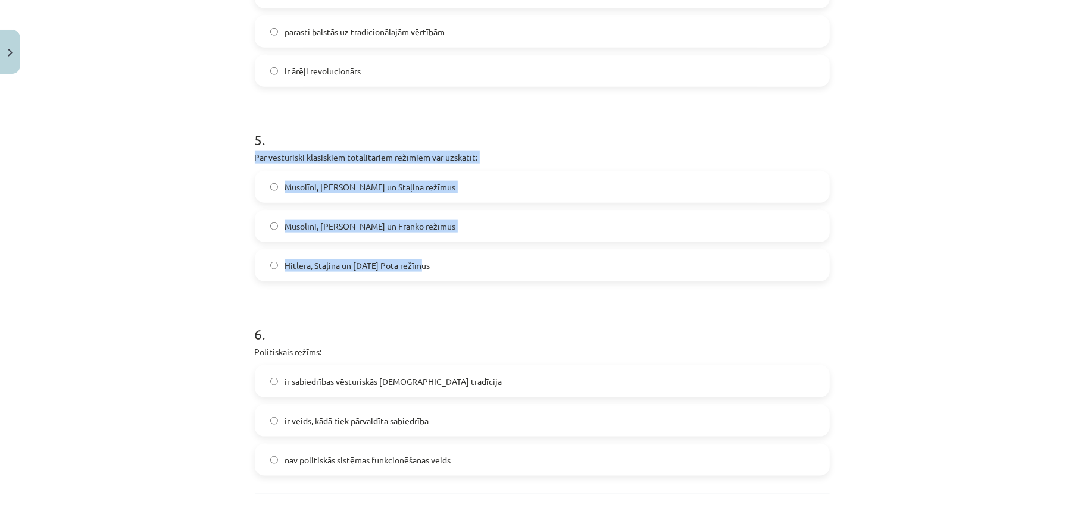
drag, startPoint x: 245, startPoint y: 155, endPoint x: 430, endPoint y: 268, distance: 216.4
copy div "Par vēsturiski klasiskiem totalitāriem režīmiem var uzskatīt: Musolīni, Hitlera…"
click at [563, 263] on label "Hitlera, Staļina un Pola Pota režīmus" at bounding box center [542, 266] width 572 height 30
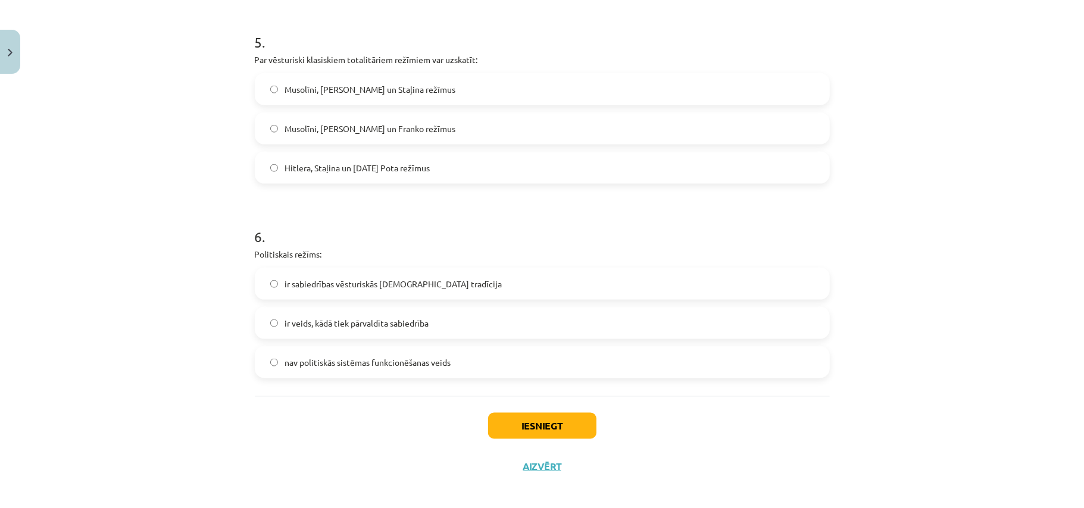
scroll to position [1085, 0]
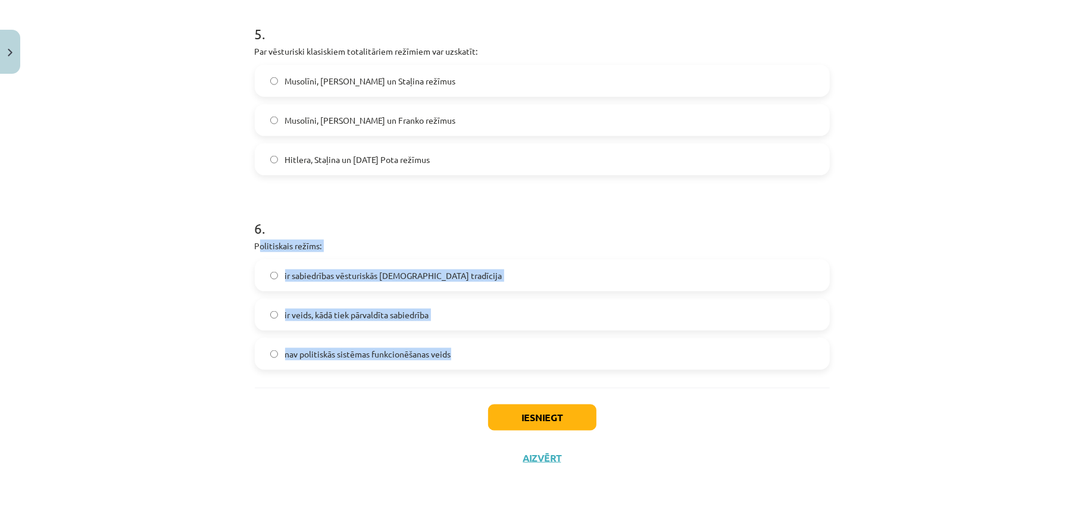
drag, startPoint x: 281, startPoint y: 233, endPoint x: 444, endPoint y: 350, distance: 200.5
click at [444, 350] on div "6 . Politiskais režīms: ir sabiedrības vēsturiskās kopdzīves tradīcija ir veids…" at bounding box center [542, 284] width 575 height 171
click at [446, 317] on label "ir veids, kādā tiek pārvaldīta sabiedrība" at bounding box center [542, 315] width 572 height 30
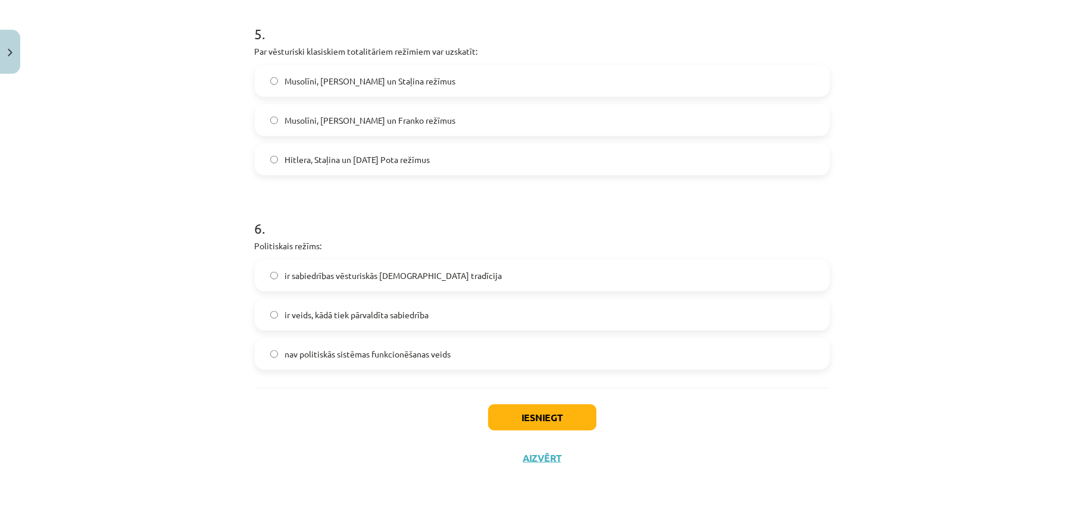
click at [562, 403] on div "Iesniegt Aizvērt" at bounding box center [542, 429] width 575 height 83
click at [557, 426] on button "Iesniegt" at bounding box center [542, 418] width 108 height 26
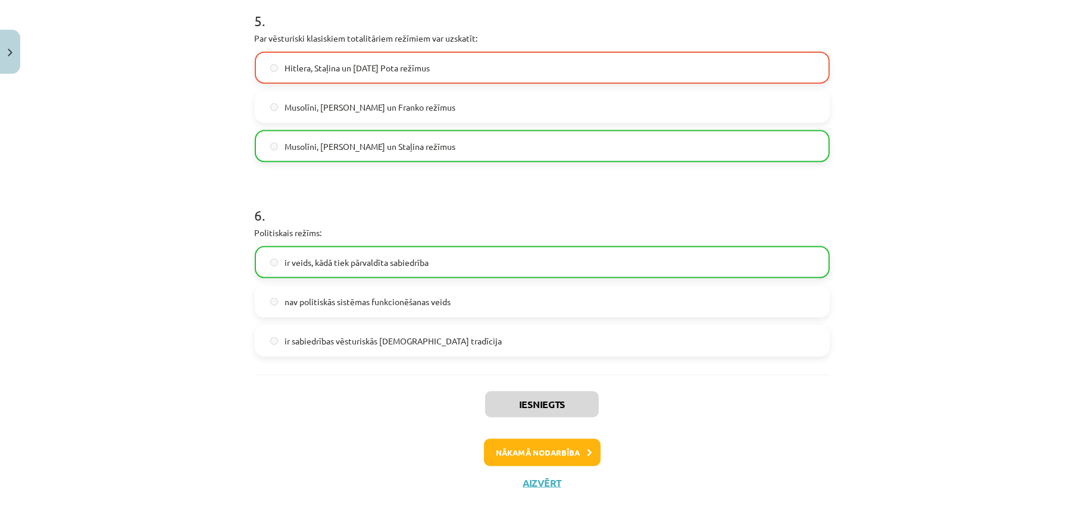
scroll to position [1123, 0]
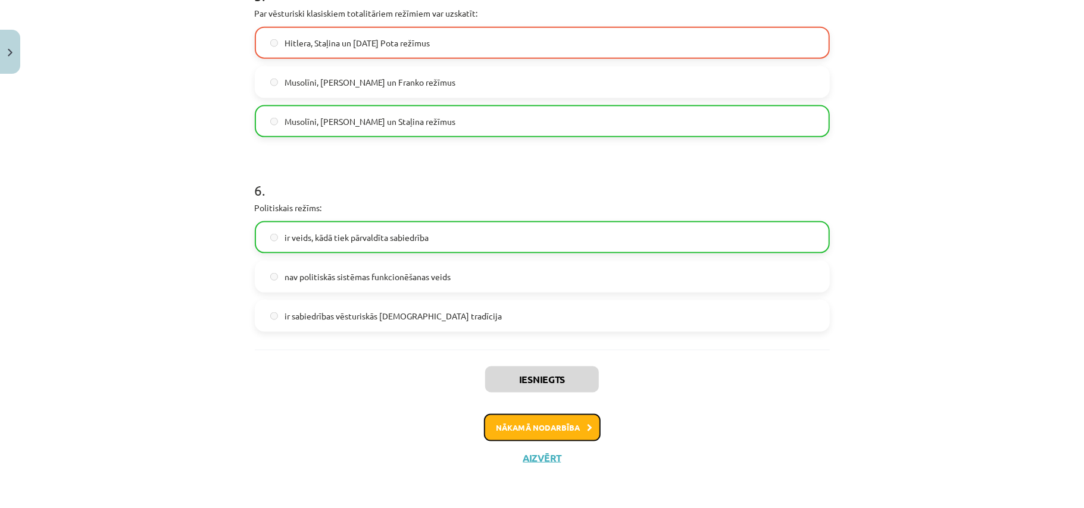
drag, startPoint x: 574, startPoint y: 424, endPoint x: 593, endPoint y: 436, distance: 21.6
click at [574, 425] on button "Nākamā nodarbība" at bounding box center [542, 427] width 117 height 27
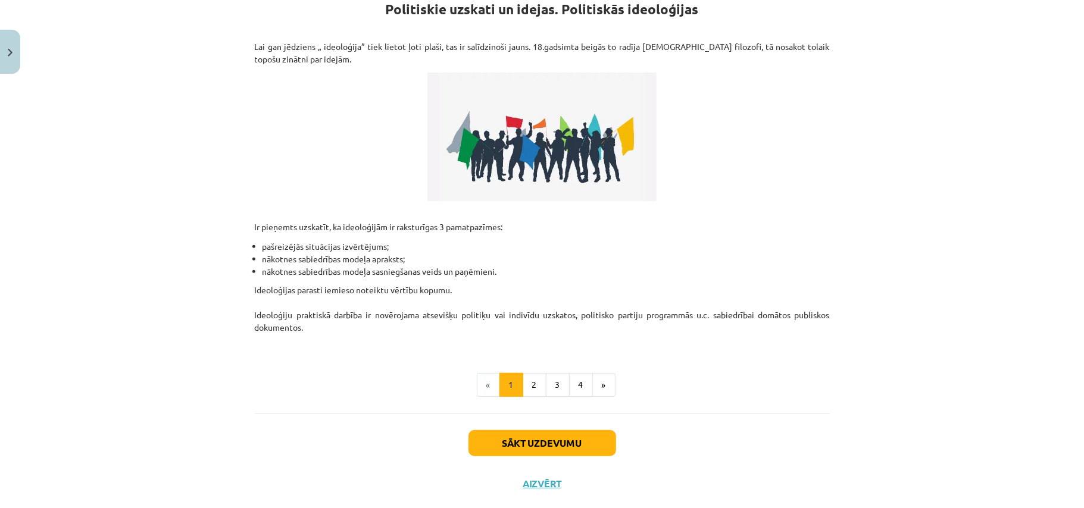
scroll to position [179, 0]
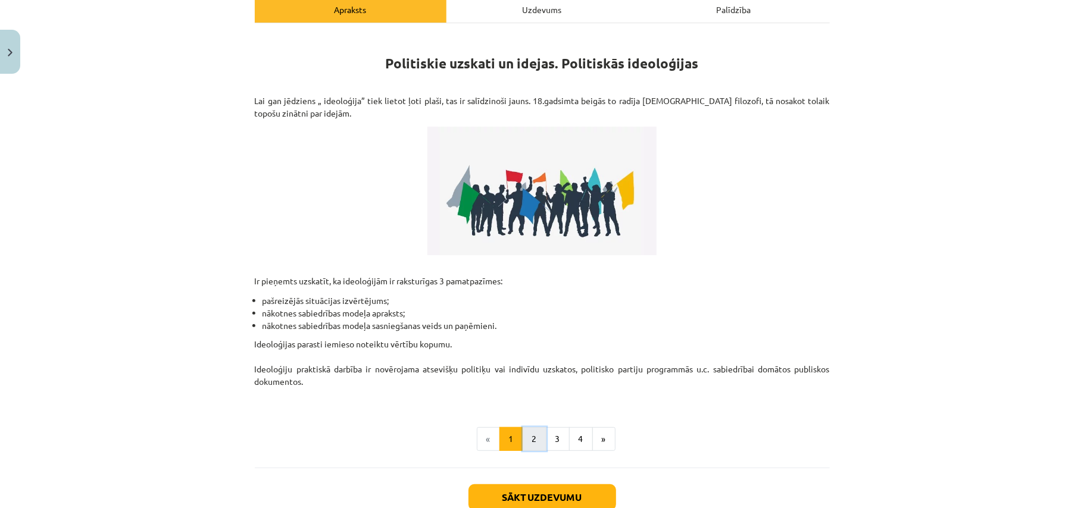
click at [525, 442] on button "2" at bounding box center [534, 439] width 24 height 24
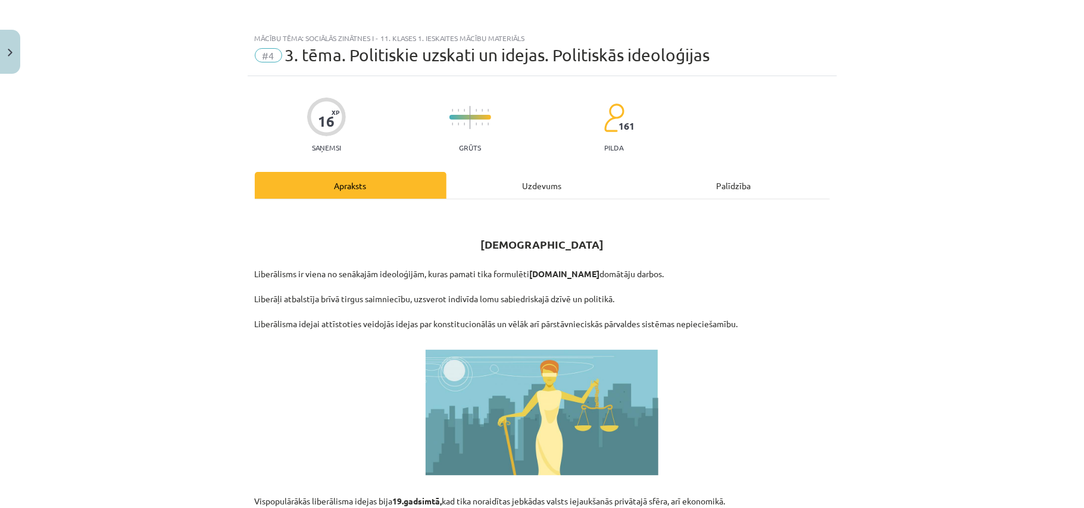
scroll to position [0, 0]
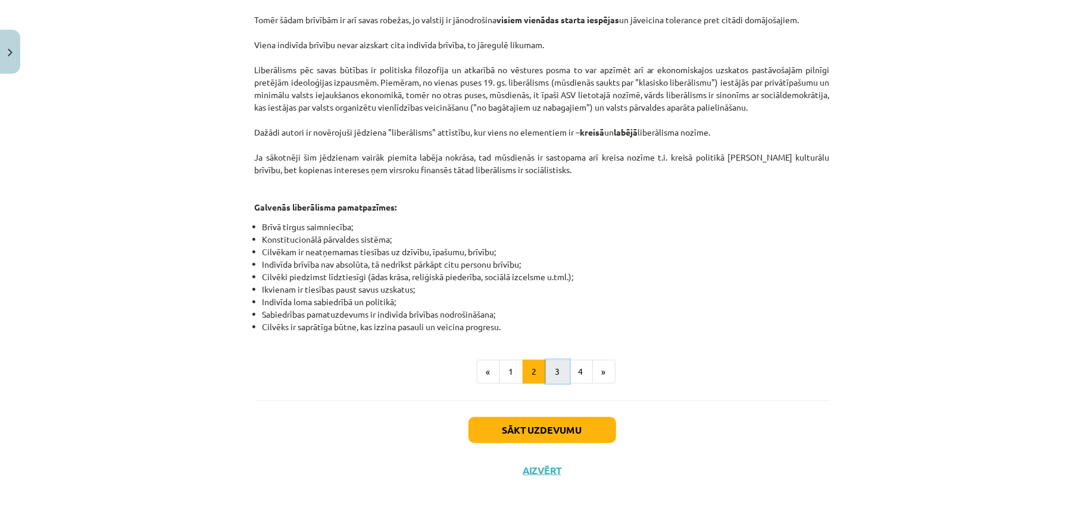
click at [560, 365] on button "3" at bounding box center [558, 372] width 24 height 24
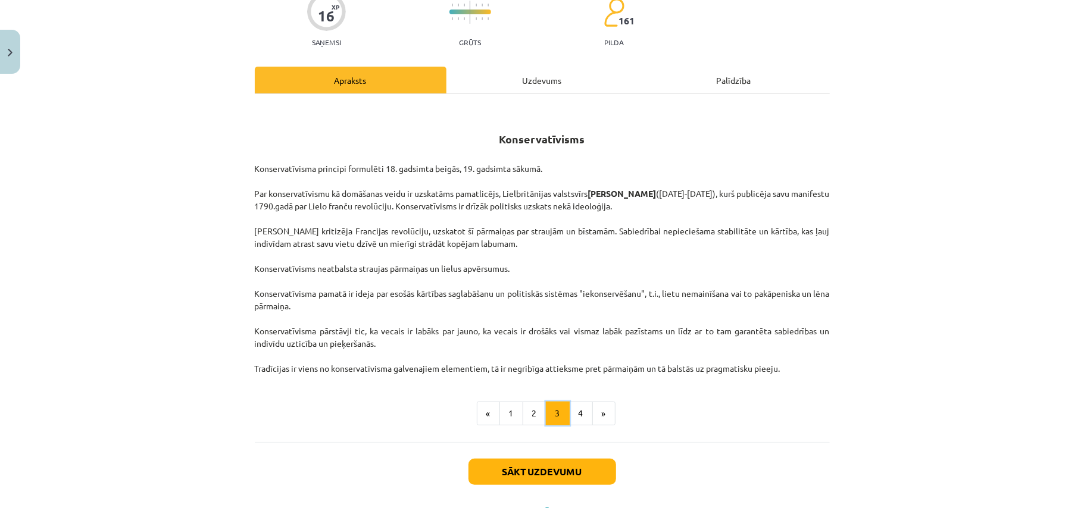
scroll to position [136, 0]
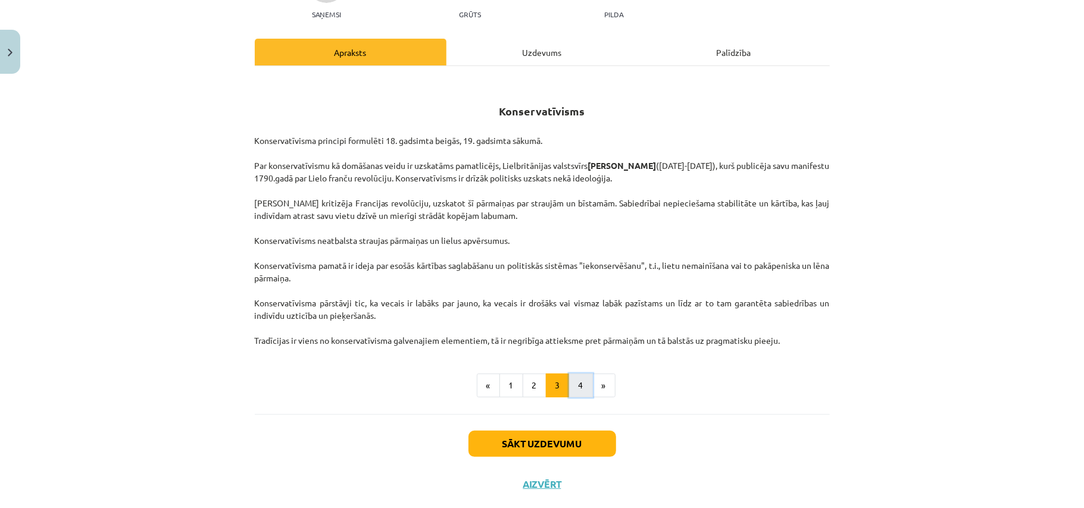
click at [569, 387] on button "4" at bounding box center [581, 386] width 24 height 24
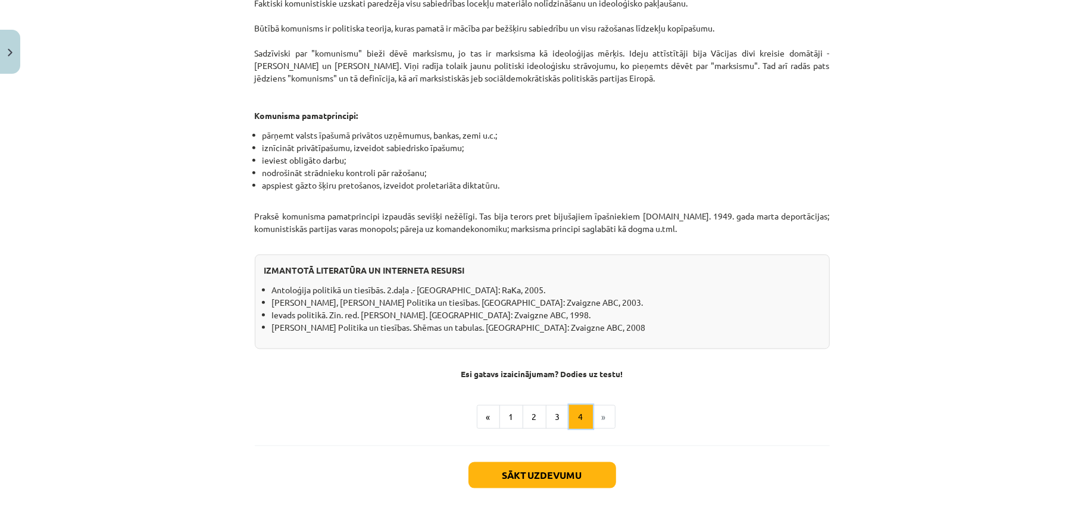
scroll to position [943, 0]
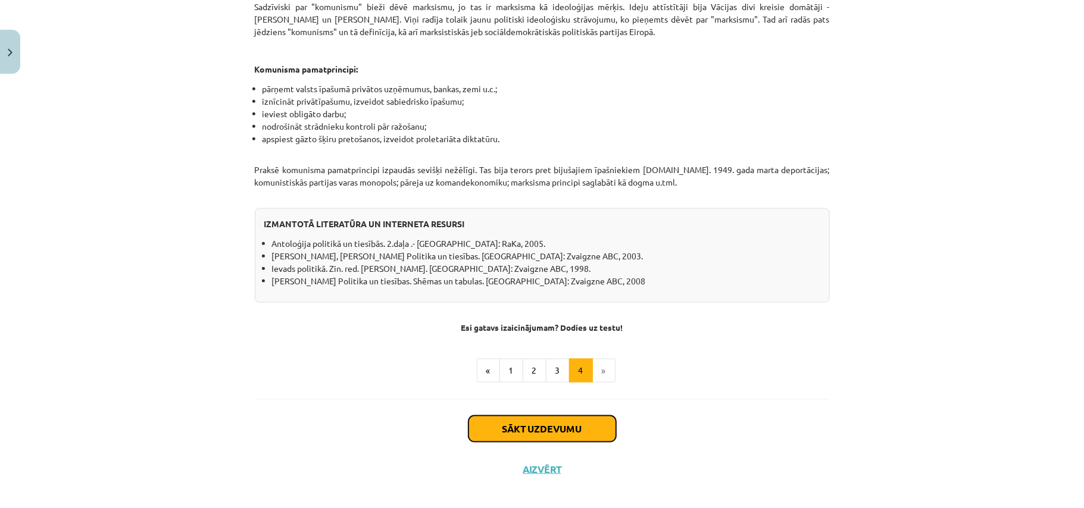
click at [563, 427] on button "Sākt uzdevumu" at bounding box center [542, 429] width 148 height 26
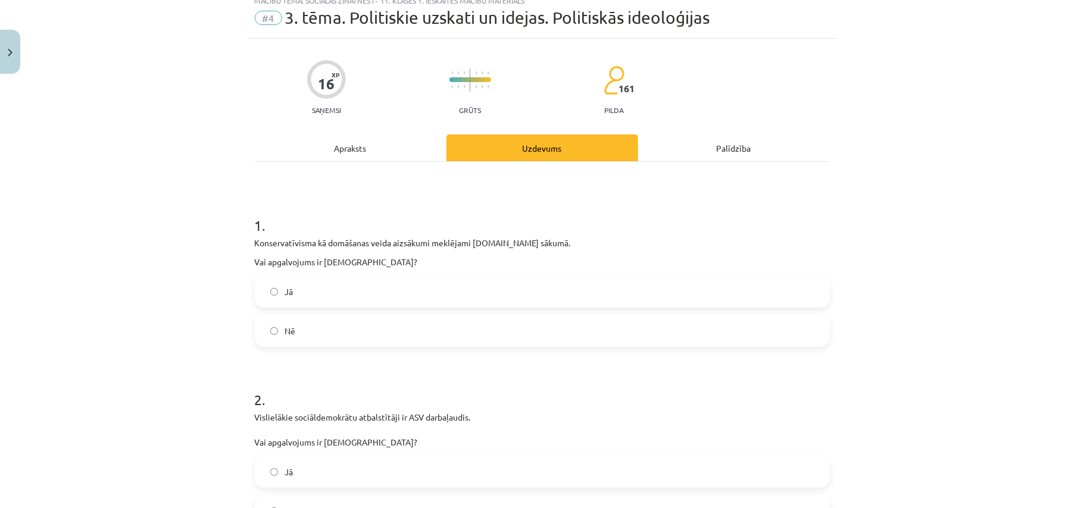
scroll to position [30, 0]
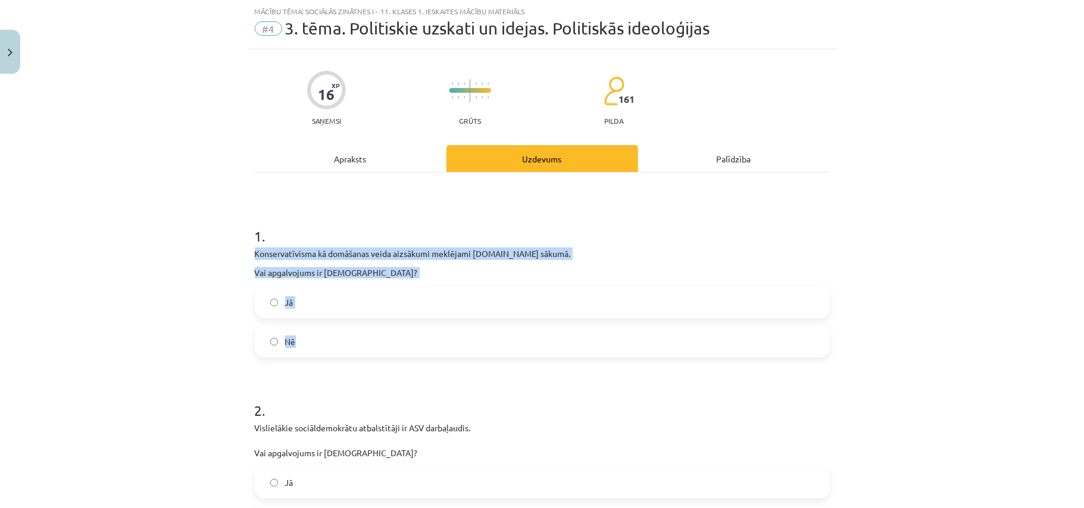
drag, startPoint x: 243, startPoint y: 251, endPoint x: 338, endPoint y: 336, distance: 127.6
copy div "Konservatīvisma kā domāšanas veida aizsākumi meklējami 20.gs sākumā. Vai apgalv…"
click at [344, 346] on label "Nē" at bounding box center [542, 342] width 572 height 30
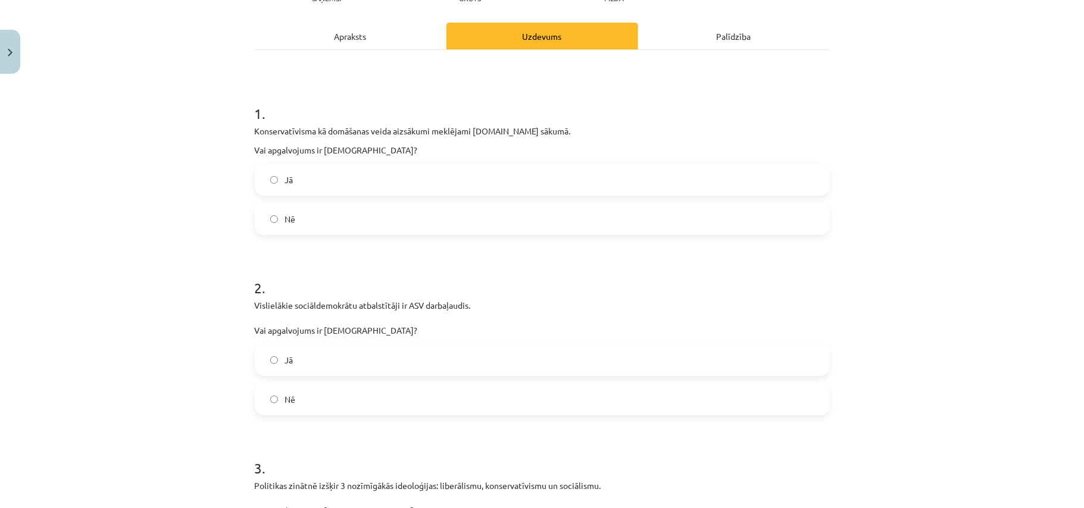
scroll to position [162, 0]
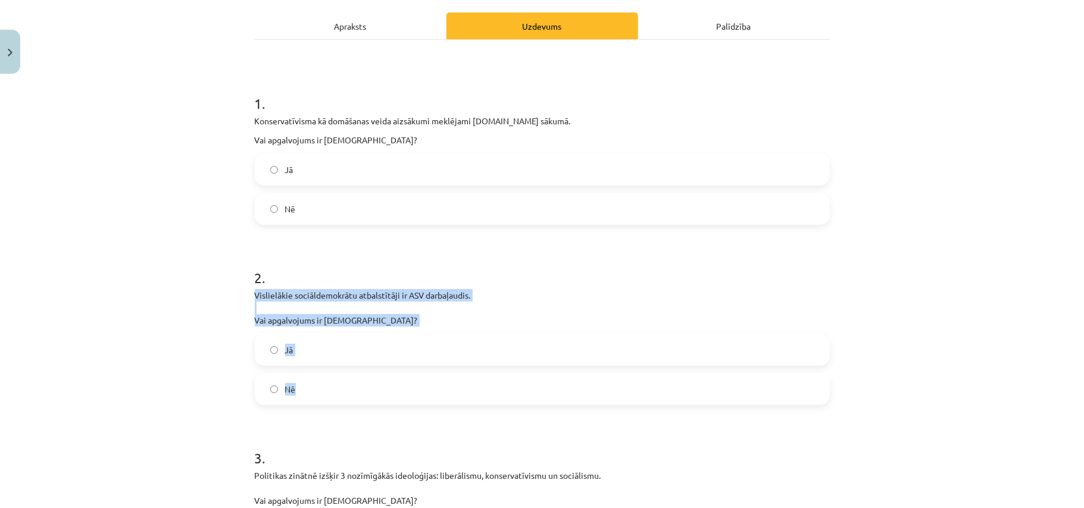
drag, startPoint x: 251, startPoint y: 293, endPoint x: 348, endPoint y: 377, distance: 128.2
click at [348, 377] on div "2 . Vislielākie sociāldemokrātu atbalstītāji ir ASV darbaļaudis. Vai apgalvojum…" at bounding box center [542, 327] width 575 height 156
click at [420, 381] on label "Nē" at bounding box center [542, 389] width 572 height 30
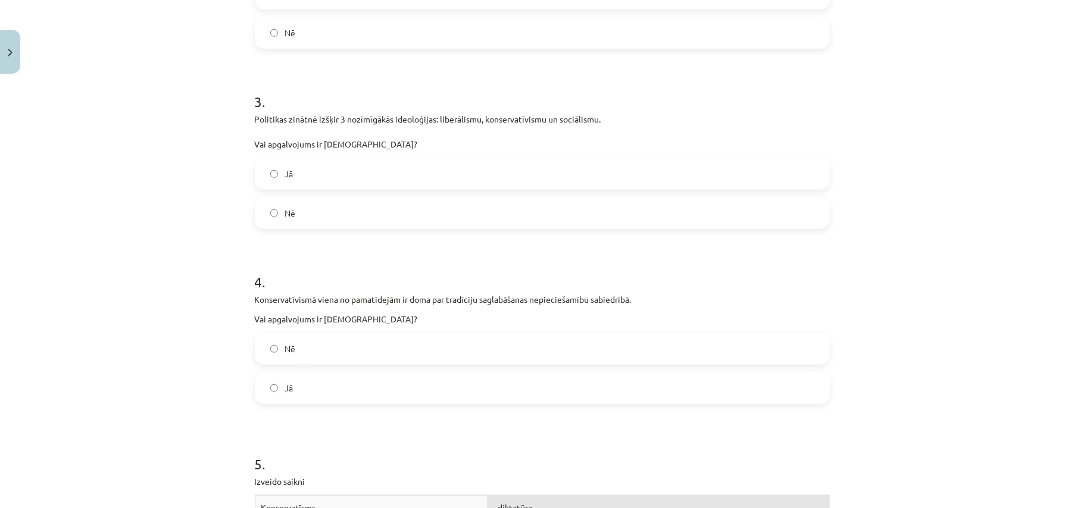
scroll to position [532, 0]
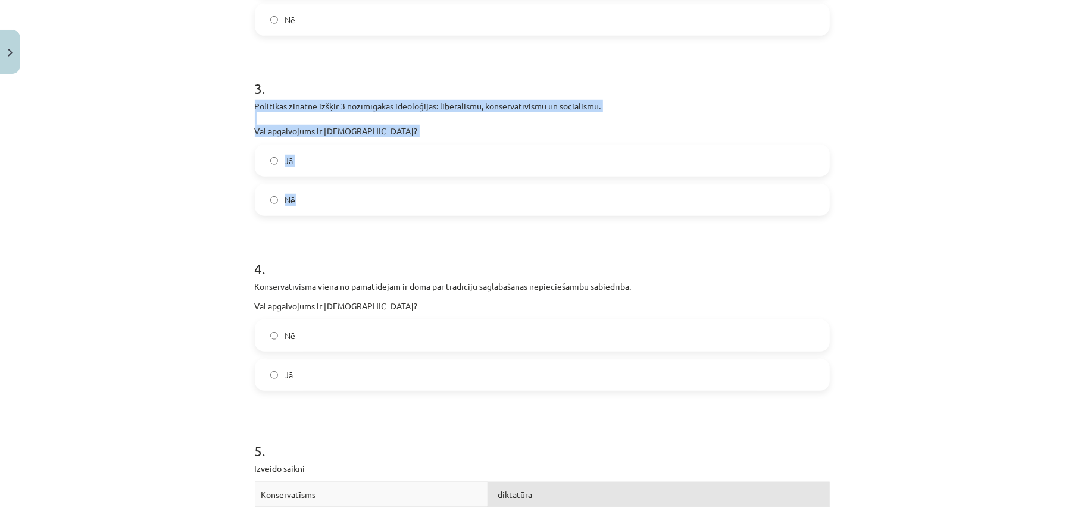
drag, startPoint x: 249, startPoint y: 108, endPoint x: 331, endPoint y: 199, distance: 123.0
click at [331, 199] on div "3 . Politikas zinātnē izšķir 3 nozīmīgākās ideoloģijas: liberālismu, konservatī…" at bounding box center [542, 138] width 575 height 156
click at [322, 161] on label "Jā" at bounding box center [542, 161] width 572 height 30
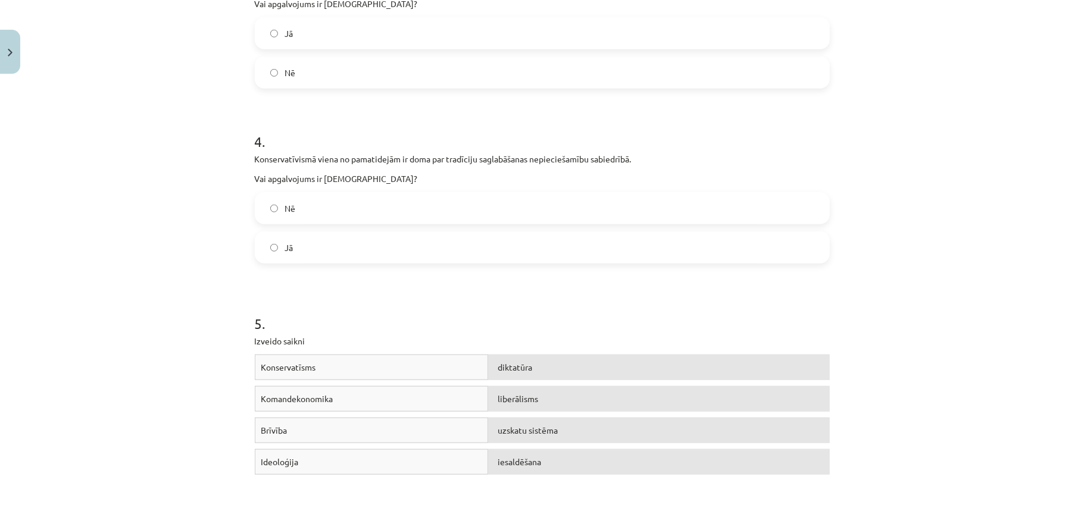
scroll to position [665, 0]
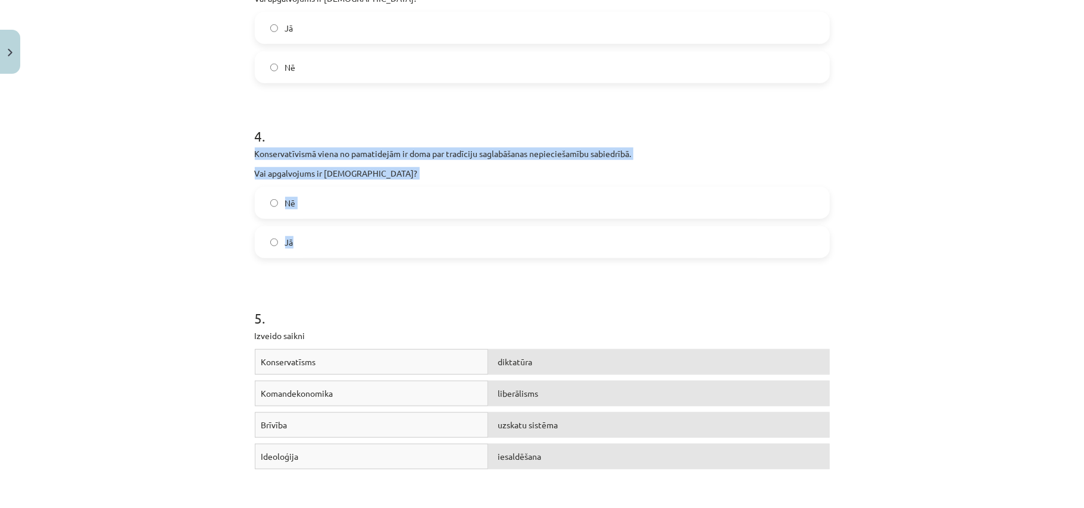
drag, startPoint x: 243, startPoint y: 151, endPoint x: 327, endPoint y: 233, distance: 117.0
click at [327, 233] on div "16 XP Saņemsi Grūts 161 pilda Apraksts Uzdevums Palīdzība 1 . Konservatīvisma k…" at bounding box center [542, 200] width 589 height 1572
click at [349, 240] on label "Jā" at bounding box center [542, 242] width 572 height 30
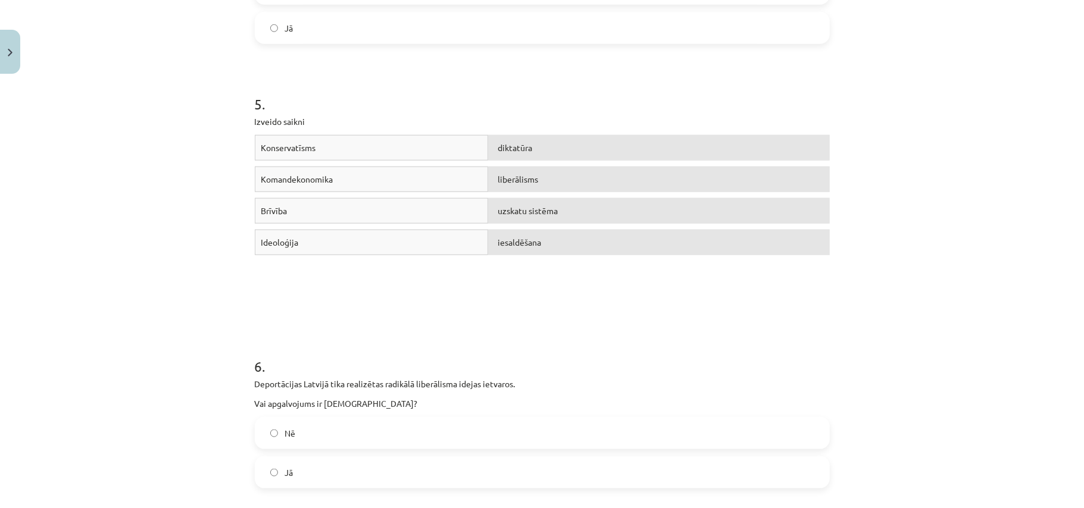
scroll to position [872, 0]
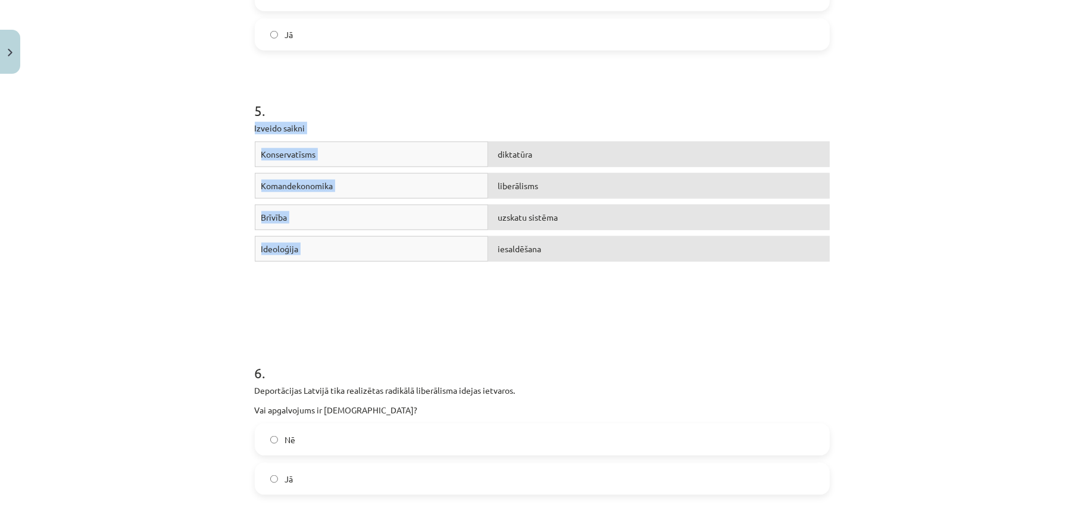
drag, startPoint x: 245, startPoint y: 127, endPoint x: 605, endPoint y: 262, distance: 384.2
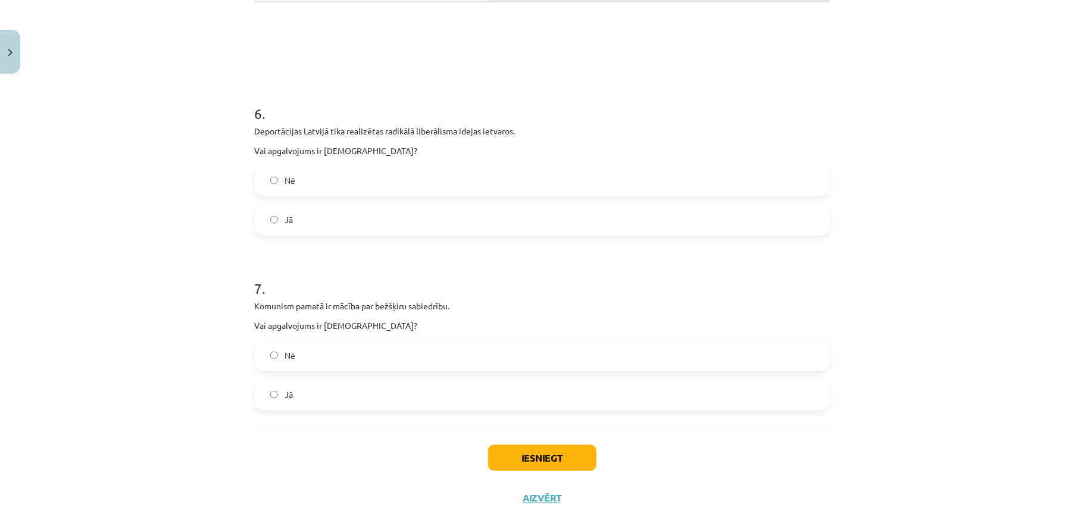
scroll to position [1137, 0]
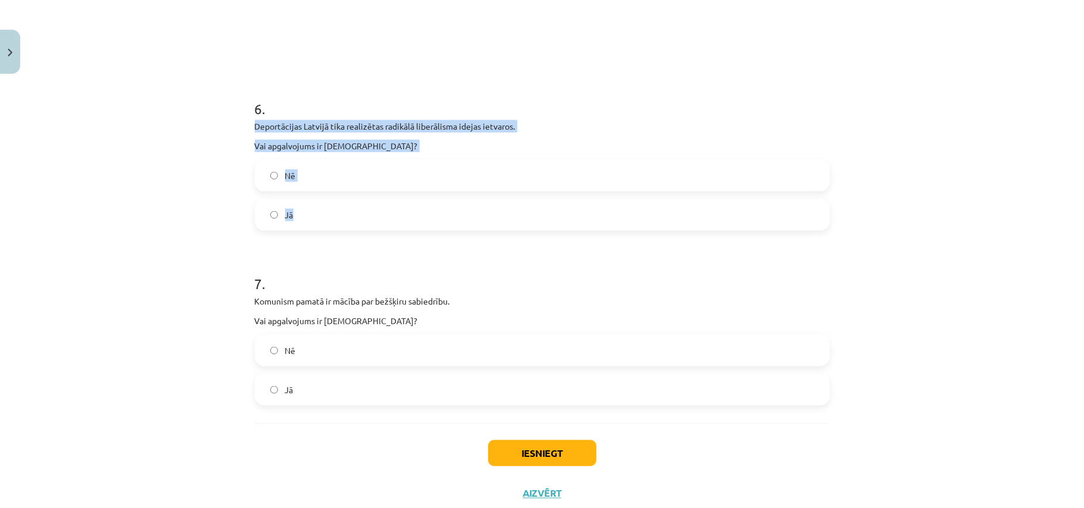
drag, startPoint x: 245, startPoint y: 127, endPoint x: 334, endPoint y: 205, distance: 118.1
click at [301, 170] on label "Nē" at bounding box center [542, 176] width 572 height 30
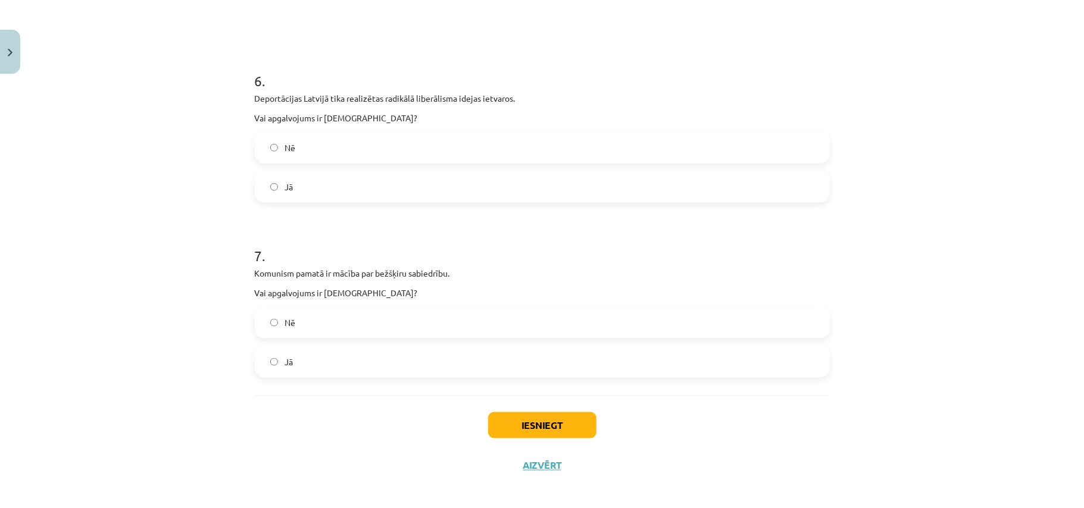
scroll to position [1172, 0]
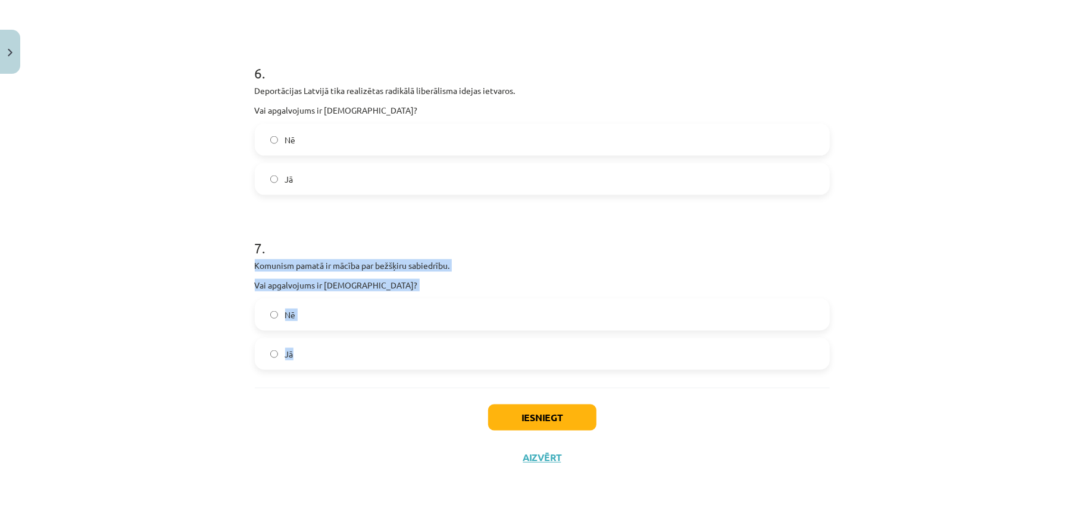
drag, startPoint x: 246, startPoint y: 263, endPoint x: 327, endPoint y: 345, distance: 115.3
click at [383, 360] on label "Jā" at bounding box center [542, 354] width 572 height 30
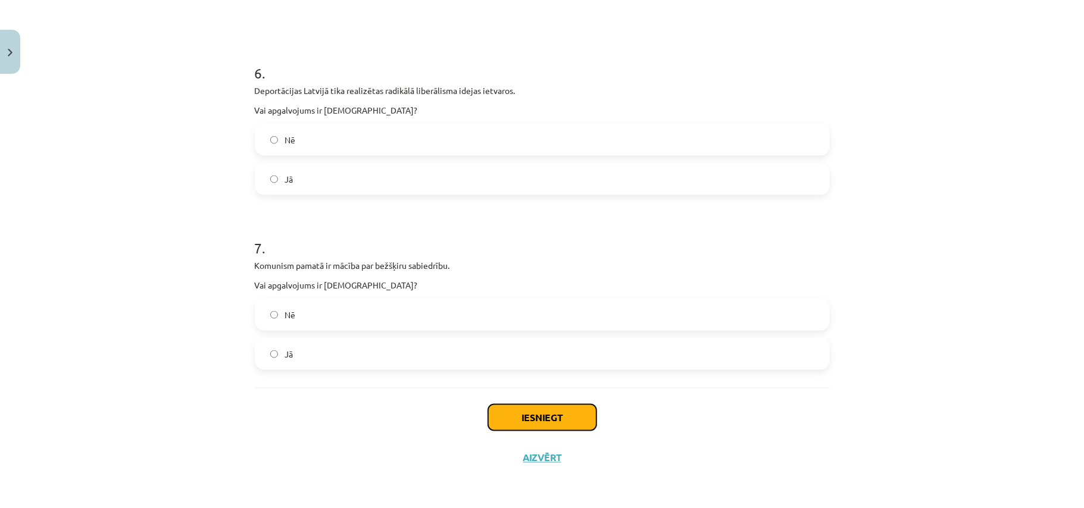
click at [536, 418] on button "Iesniegt" at bounding box center [542, 418] width 108 height 26
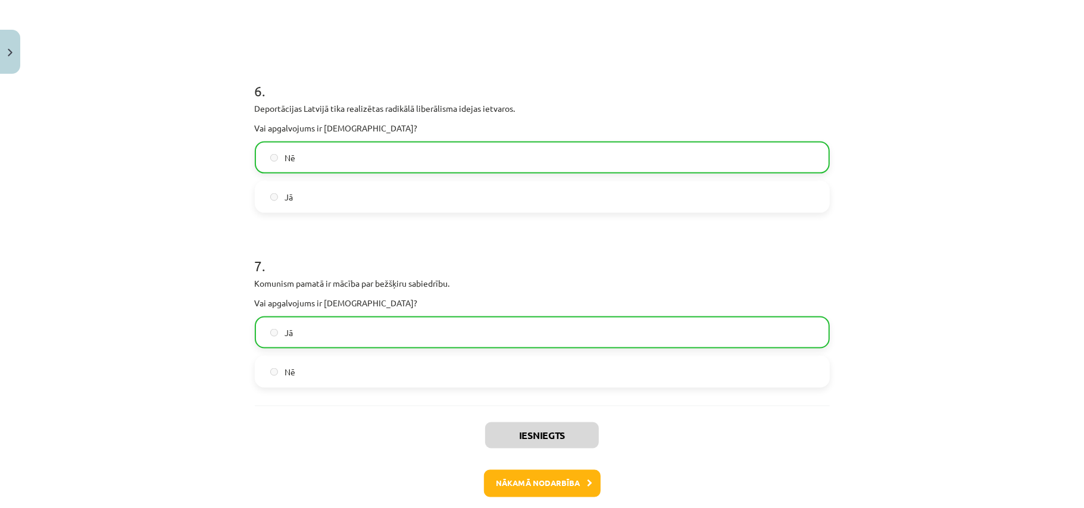
scroll to position [1210, 0]
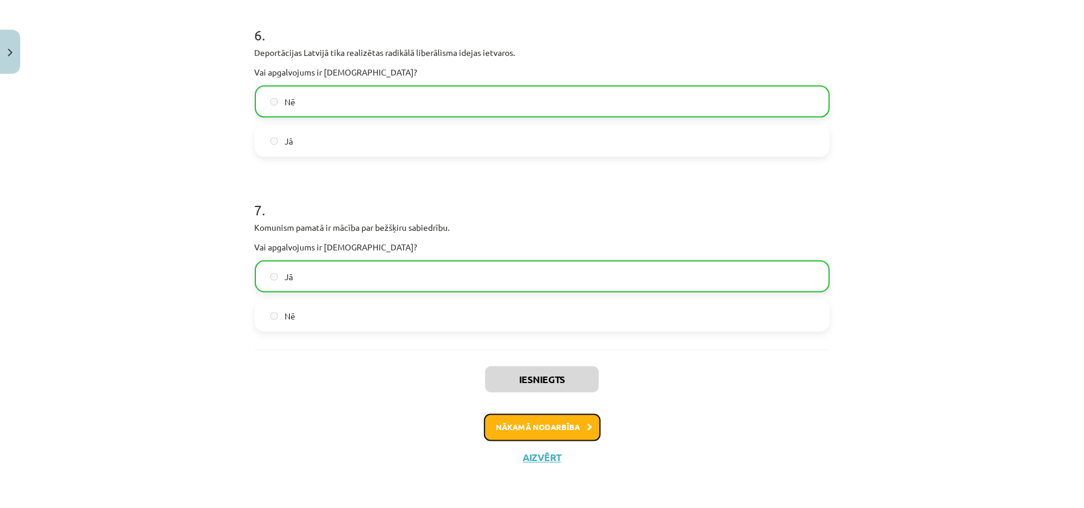
click at [564, 432] on button "Nākamā nodarbība" at bounding box center [542, 427] width 117 height 27
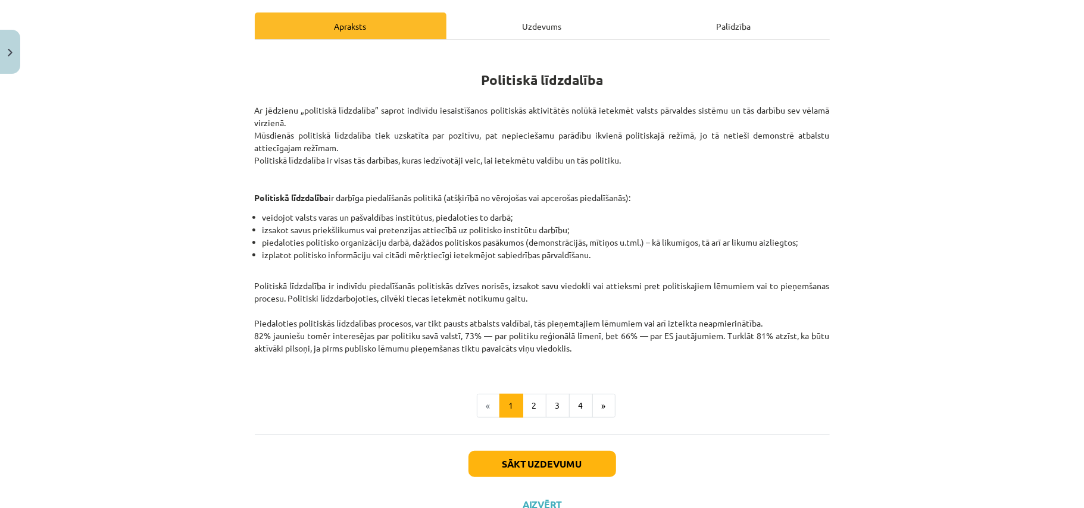
scroll to position [208, 0]
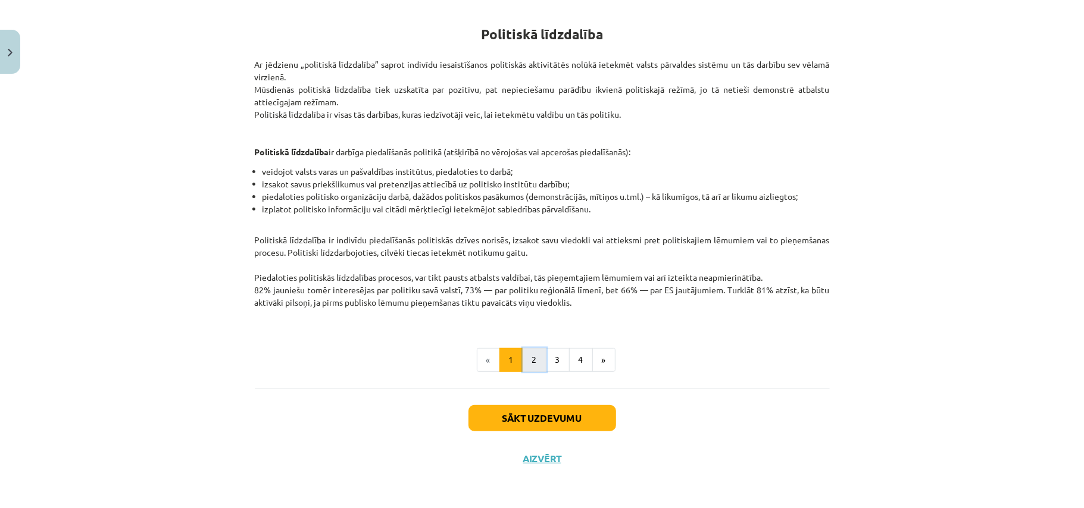
click at [526, 369] on button "2" at bounding box center [534, 360] width 24 height 24
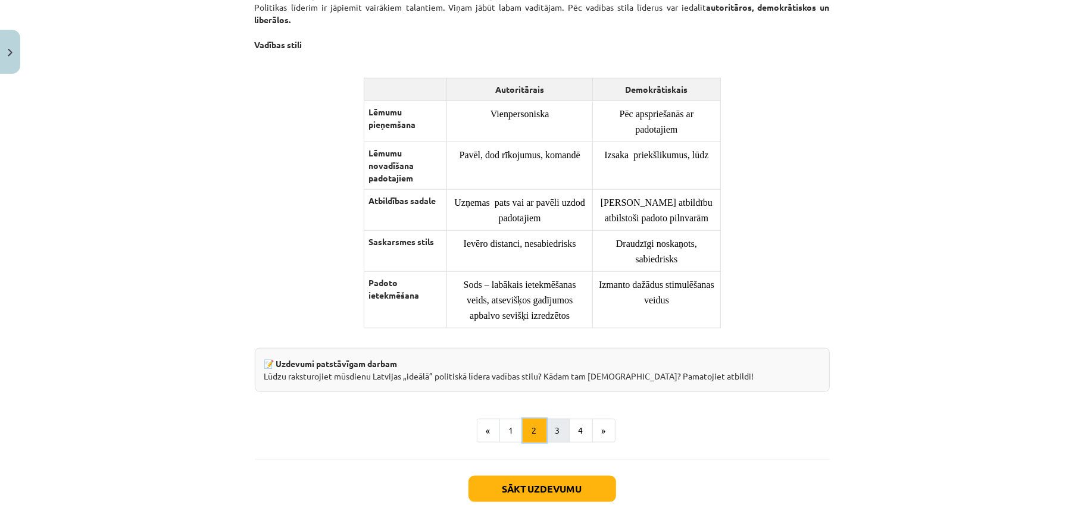
scroll to position [805, 0]
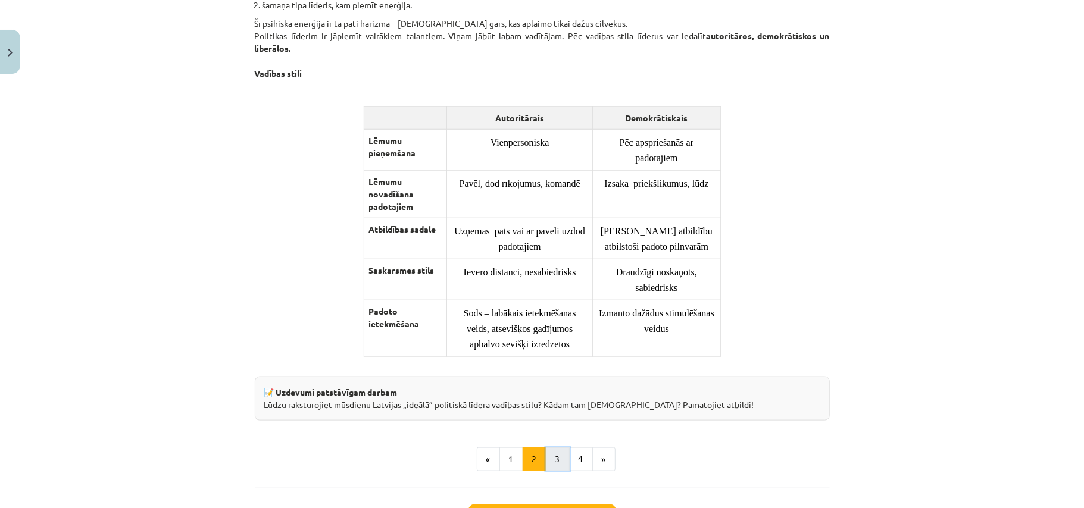
click at [550, 460] on button "3" at bounding box center [558, 459] width 24 height 24
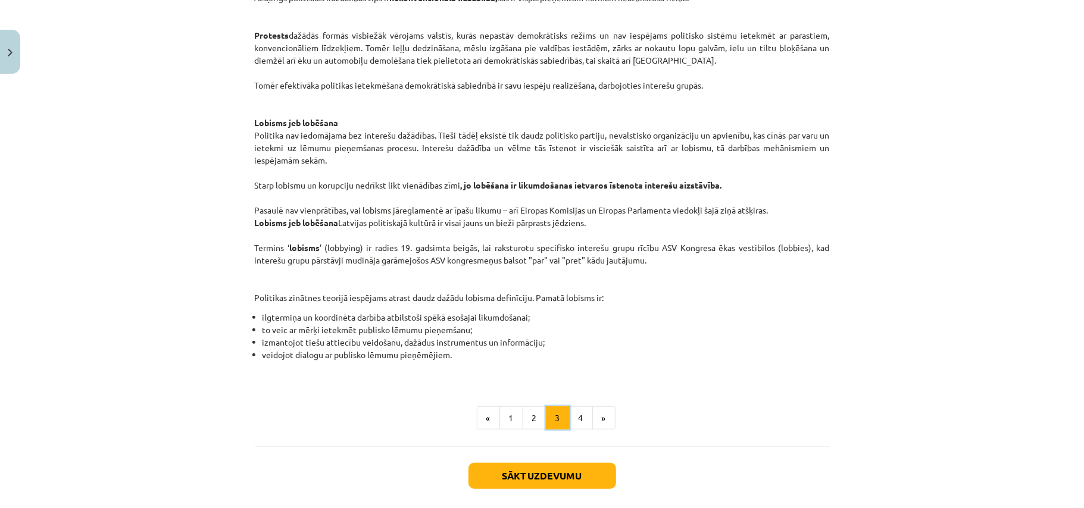
scroll to position [615, 0]
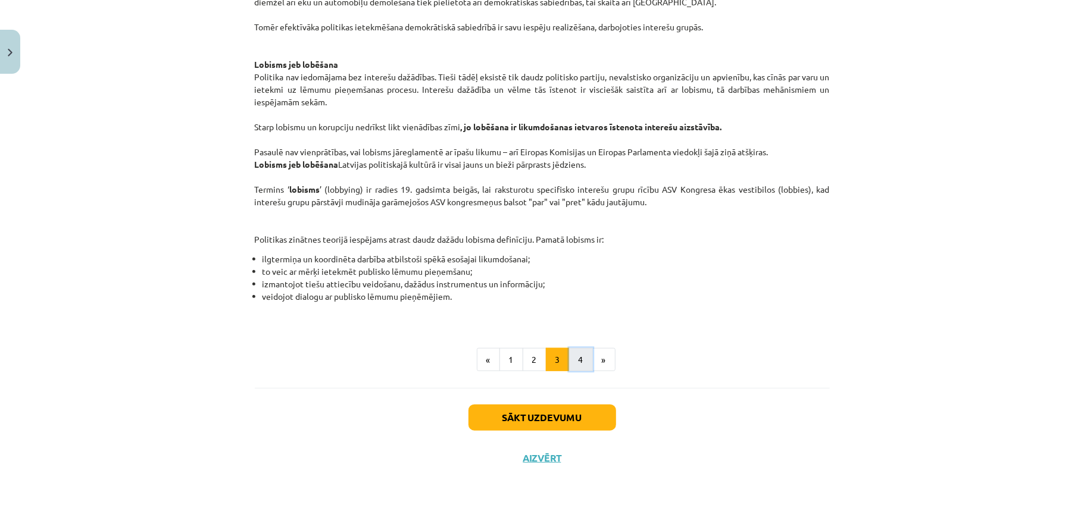
click at [569, 362] on button "4" at bounding box center [581, 360] width 24 height 24
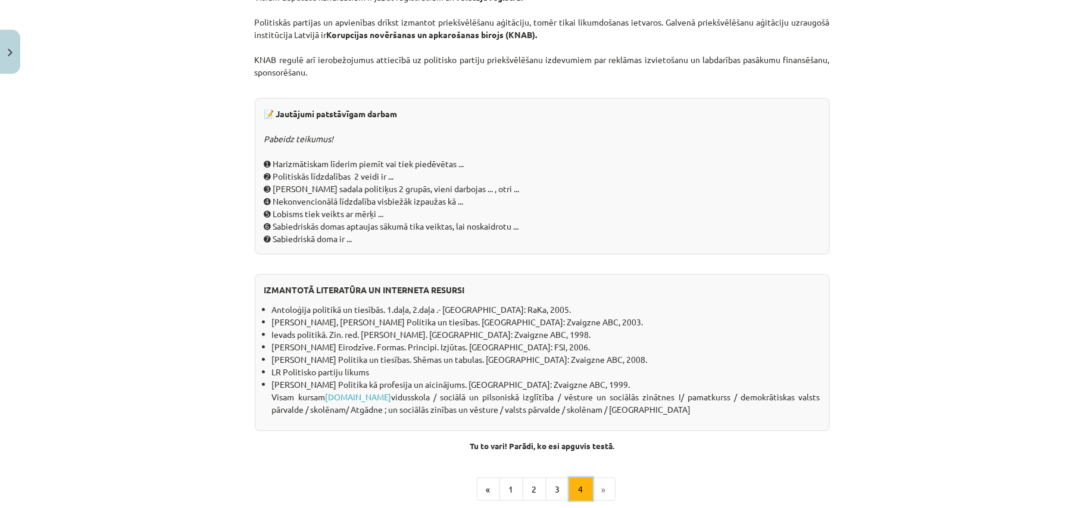
scroll to position [1056, 0]
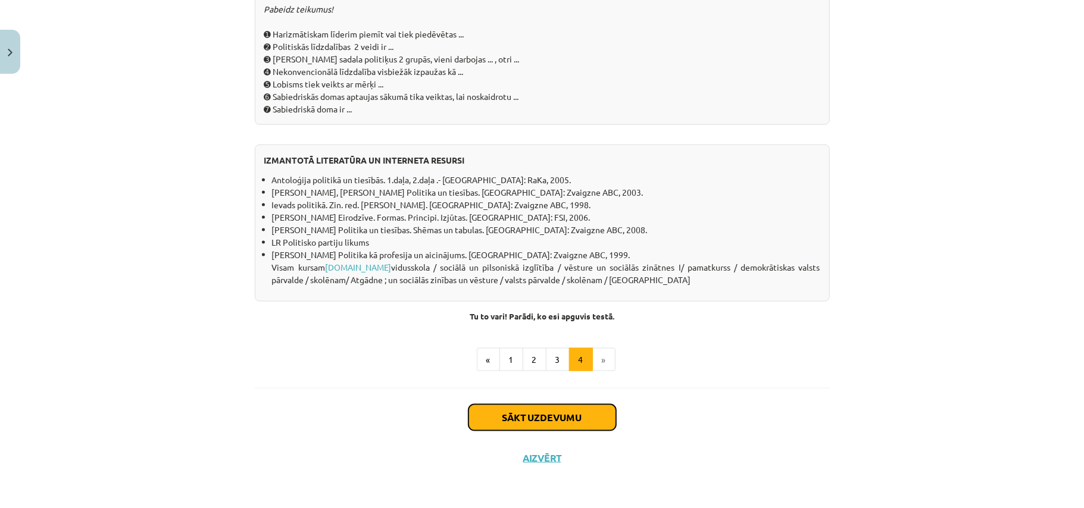
click at [558, 414] on button "Sākt uzdevumu" at bounding box center [542, 418] width 148 height 26
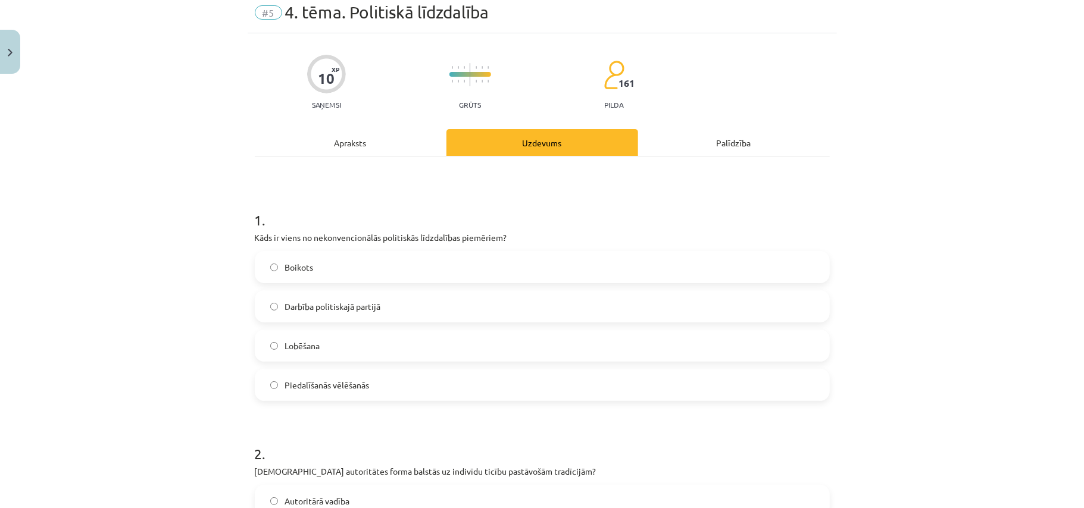
scroll to position [30, 0]
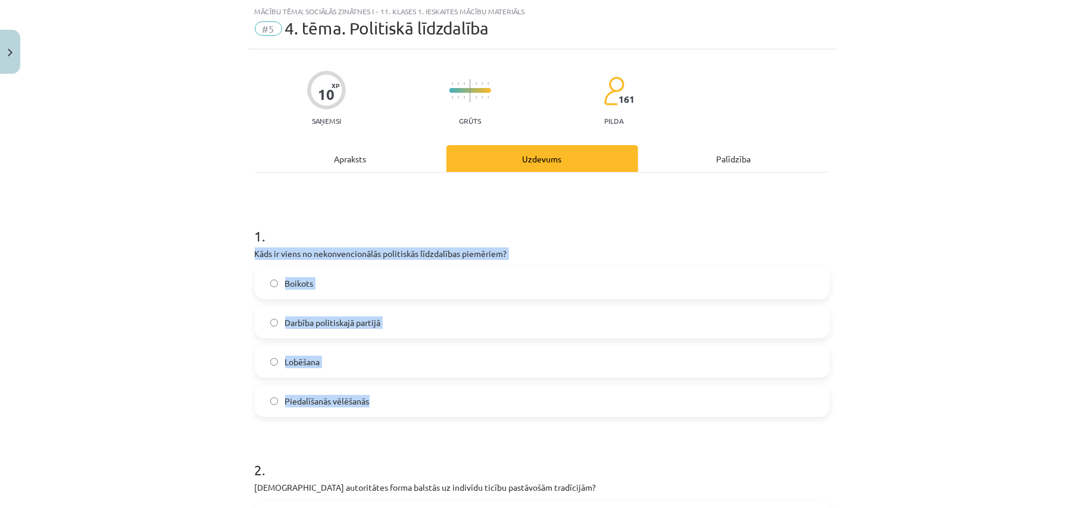
drag, startPoint x: 250, startPoint y: 244, endPoint x: 362, endPoint y: 395, distance: 188.0
click at [362, 395] on div "1 . Kāds ir viens no nekonvencionālās politiskās līdzdalības piemēriem? Boikots…" at bounding box center [542, 312] width 575 height 210
click at [320, 274] on label "Boikots" at bounding box center [542, 283] width 572 height 30
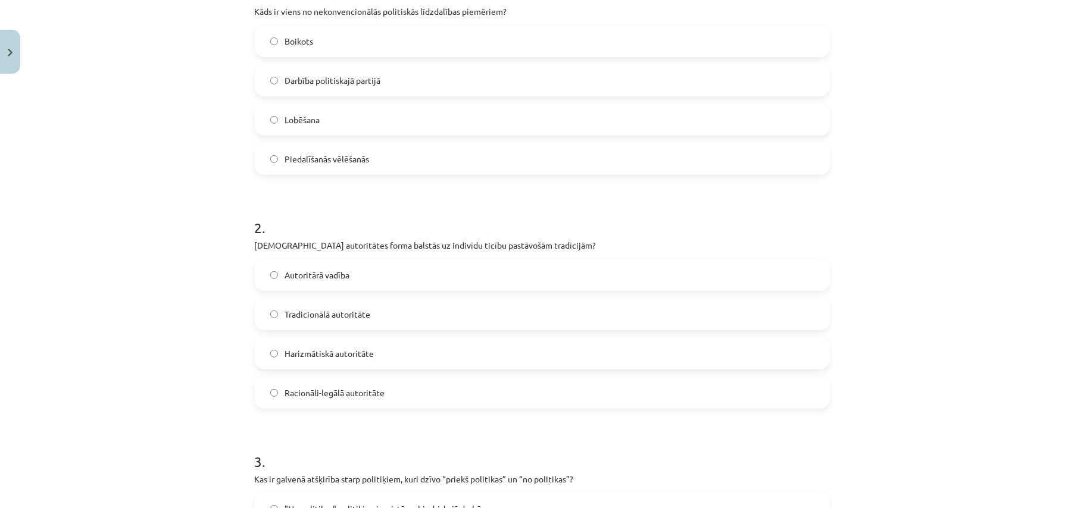
scroll to position [321, 0]
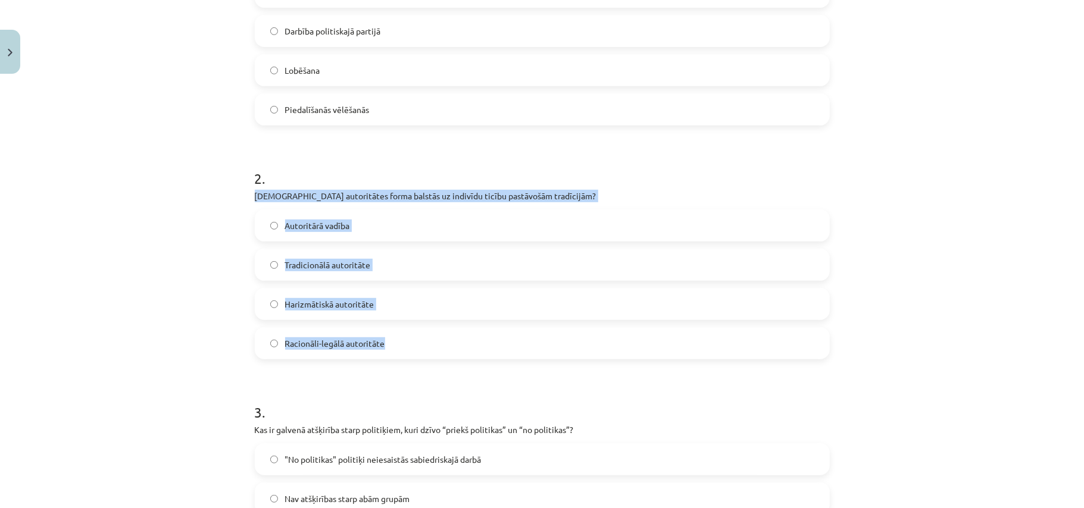
drag, startPoint x: 240, startPoint y: 194, endPoint x: 434, endPoint y: 349, distance: 248.1
click at [434, 349] on div "Mācību tēma: Sociālās zinātnes i - 11. klases 1. ieskaites mācību materiāls #5 …" at bounding box center [542, 254] width 1084 height 508
click at [403, 273] on label "Tradicionālā autoritāte" at bounding box center [542, 265] width 572 height 30
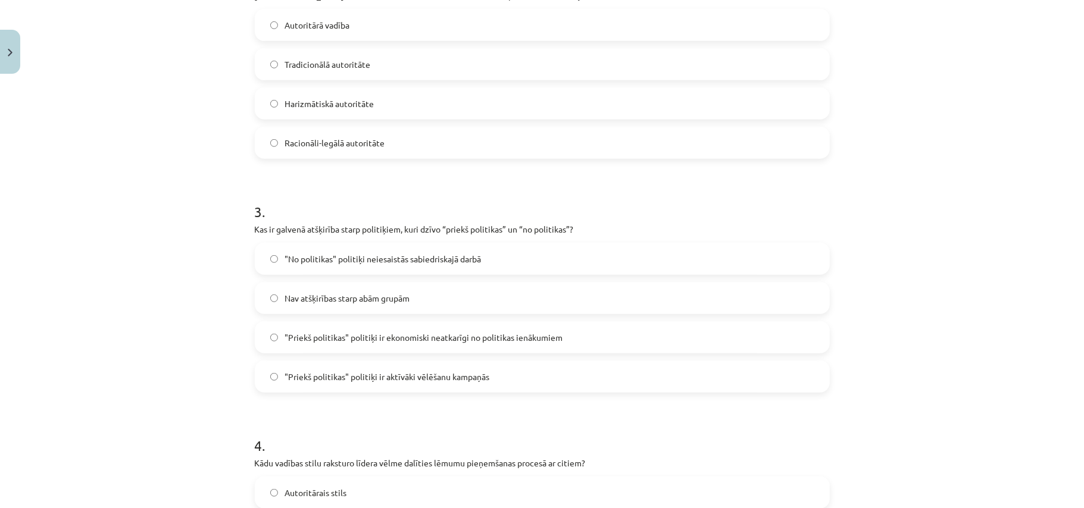
scroll to position [510, 0]
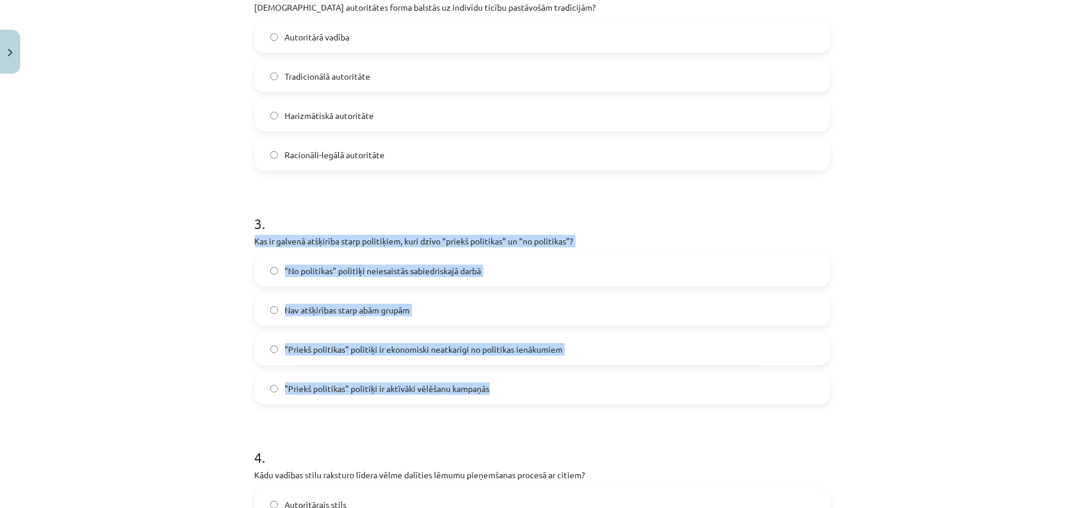
drag, startPoint x: 246, startPoint y: 238, endPoint x: 526, endPoint y: 401, distance: 323.7
click at [526, 401] on div "10 XP Saņemsi Grūts 161 pilda Apraksts Uzdevums Palīdzība 1 . Kāds ir viens no …" at bounding box center [542, 274] width 589 height 1411
click at [497, 355] on span ""Priekš politikas" politiķi ir ekonomiski neatkarīgi no politikas ienākumiem" at bounding box center [424, 349] width 278 height 12
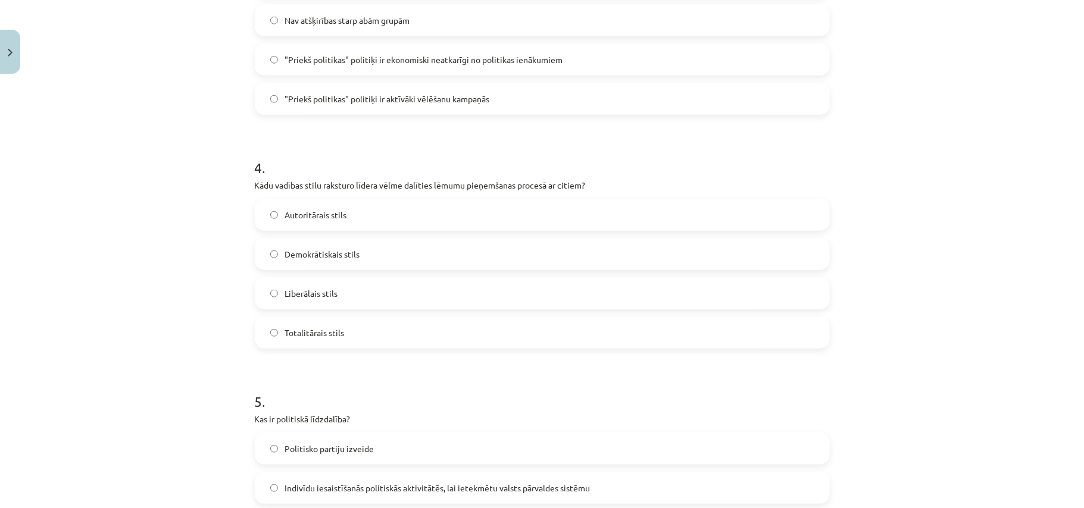
scroll to position [800, 0]
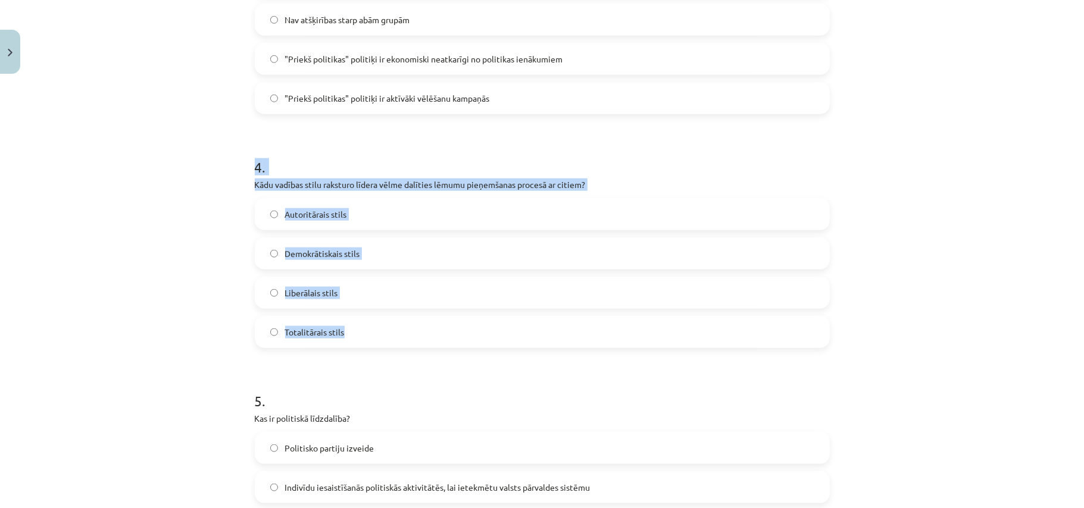
drag, startPoint x: 243, startPoint y: 174, endPoint x: 391, endPoint y: 330, distance: 215.1
click at [420, 251] on label "Demokrātiskais stils" at bounding box center [542, 254] width 572 height 30
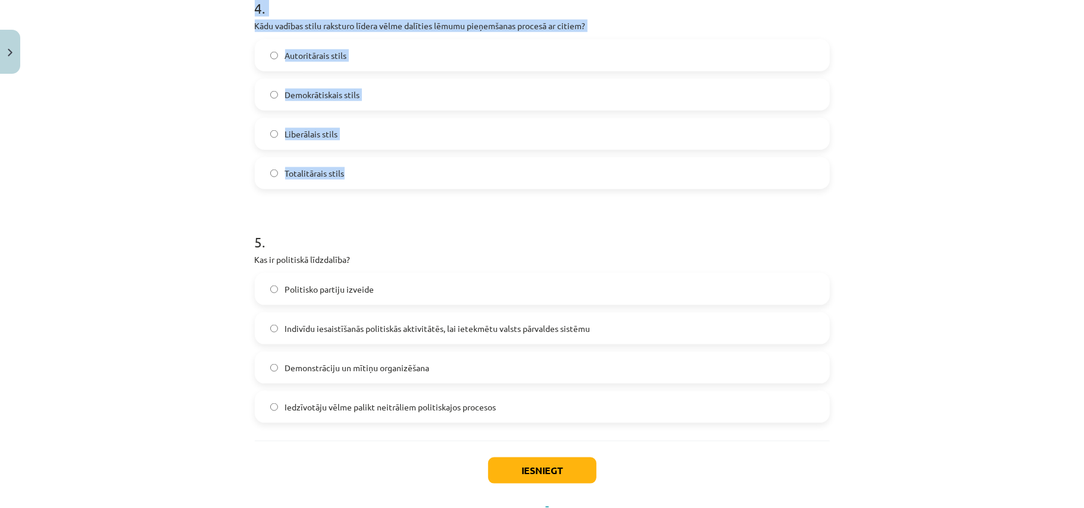
scroll to position [986, 0]
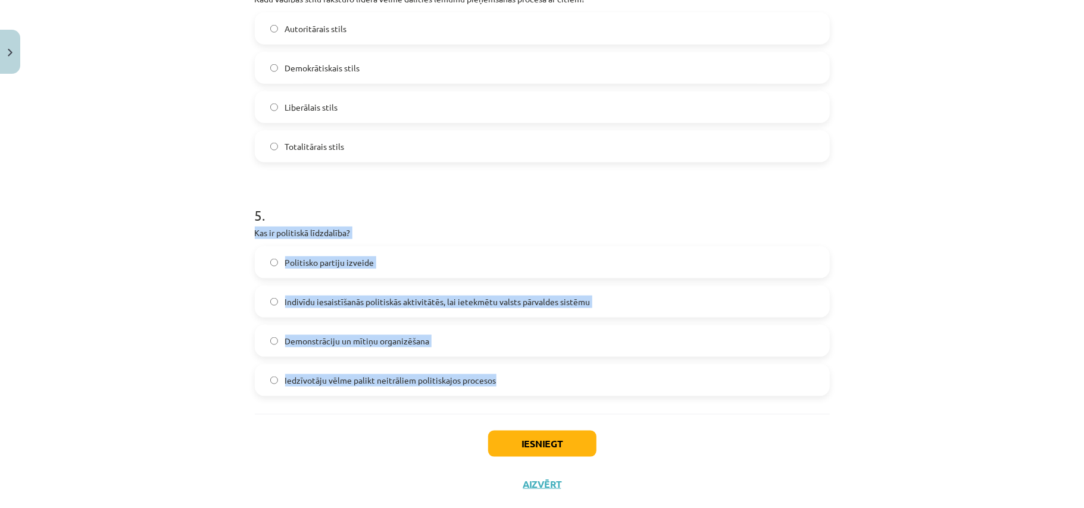
drag, startPoint x: 243, startPoint y: 239, endPoint x: 537, endPoint y: 393, distance: 331.9
click at [465, 288] on label "Indivīdu iesaistīšanās politiskās aktivitātēs, lai ietekmētu valsts pārvaldes s…" at bounding box center [542, 302] width 572 height 30
click at [579, 455] on button "Iesniegt" at bounding box center [542, 444] width 108 height 26
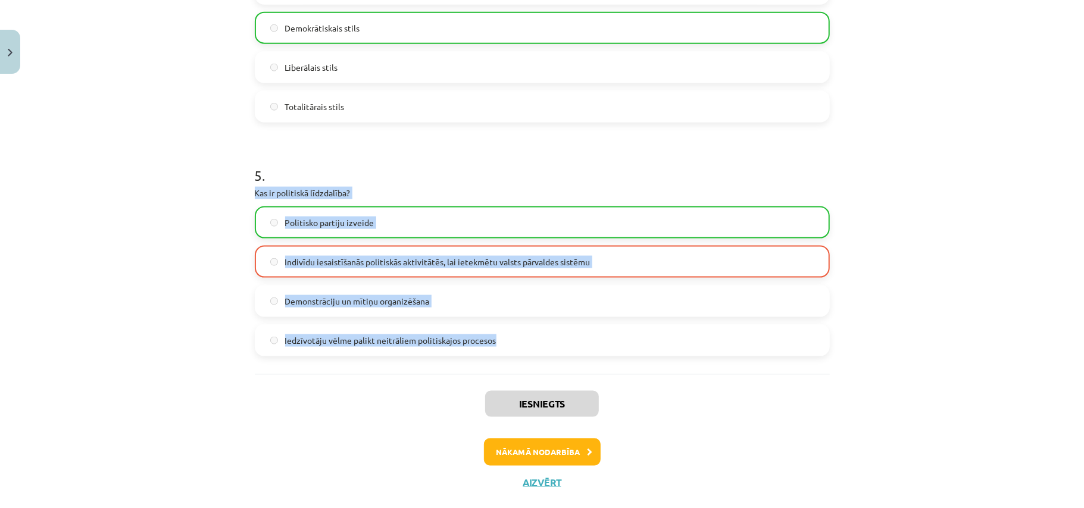
scroll to position [1031, 0]
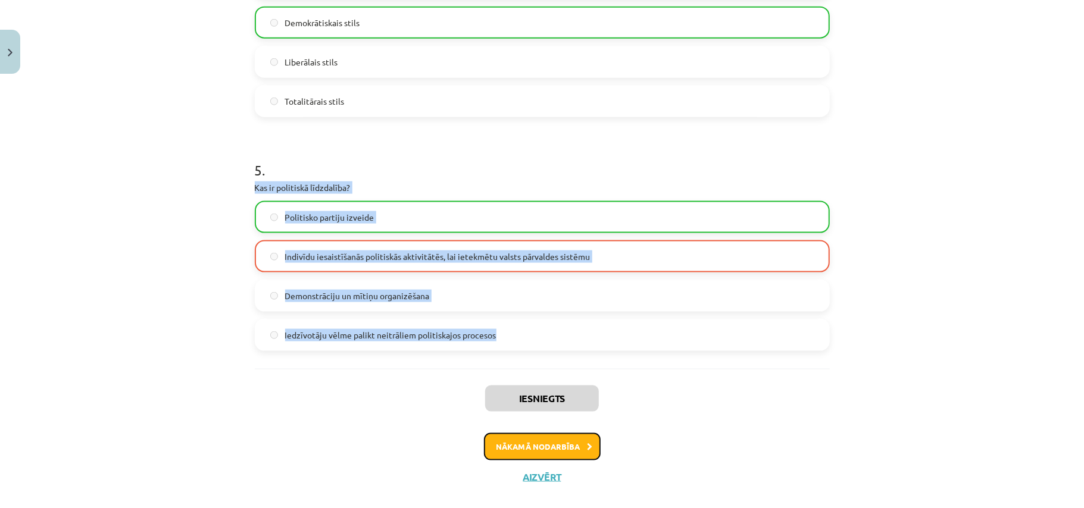
click at [565, 450] on button "Nākamā nodarbība" at bounding box center [542, 446] width 117 height 27
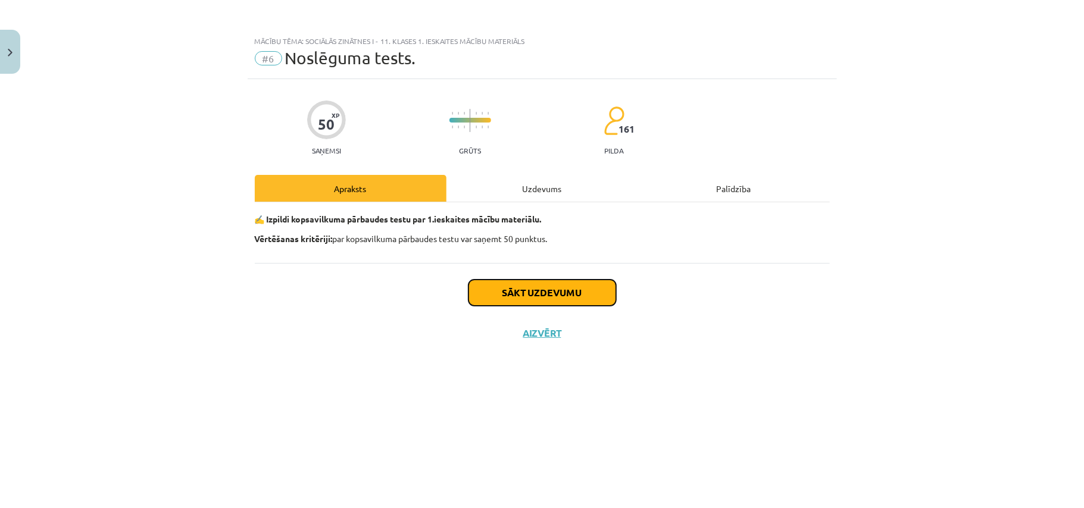
click at [555, 295] on button "Sākt uzdevumu" at bounding box center [542, 293] width 148 height 26
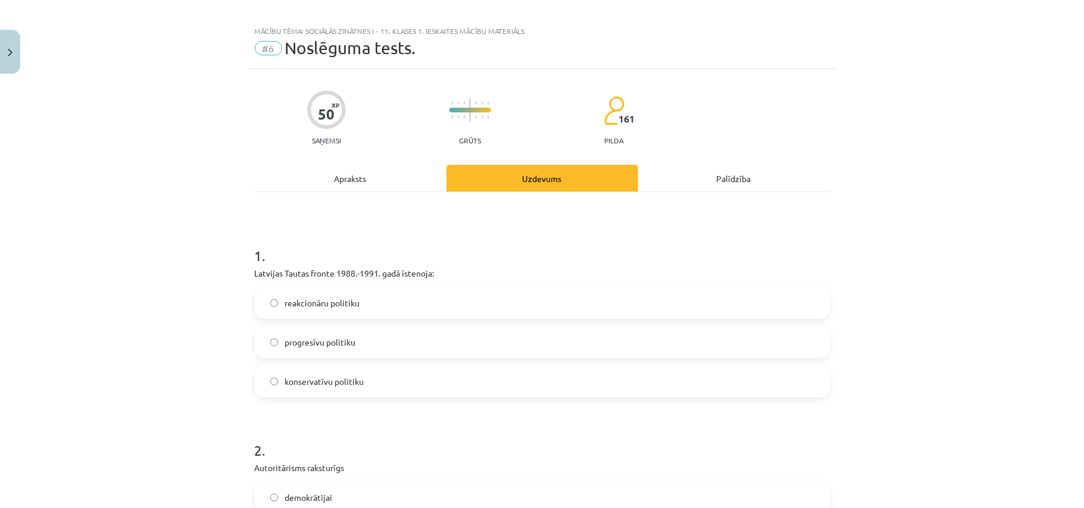
scroll to position [6, 0]
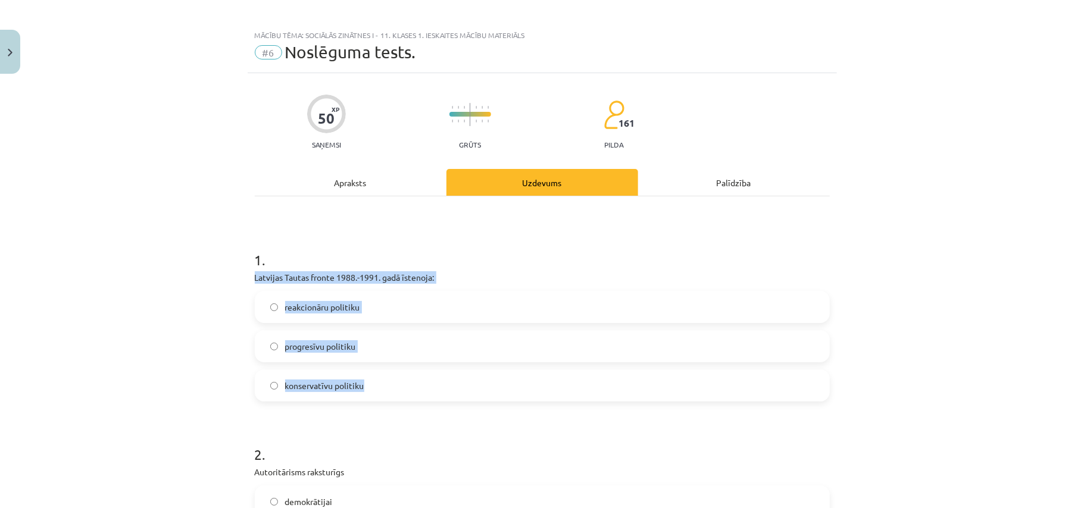
drag, startPoint x: 239, startPoint y: 280, endPoint x: 403, endPoint y: 368, distance: 185.8
click at [403, 368] on div "Mācību tēma: Sociālās zinātnes i - 11. klases 1. ieskaites mācību materiāls #6 …" at bounding box center [542, 254] width 1084 height 508
click at [438, 336] on label "progresīvu politiku" at bounding box center [542, 346] width 572 height 30
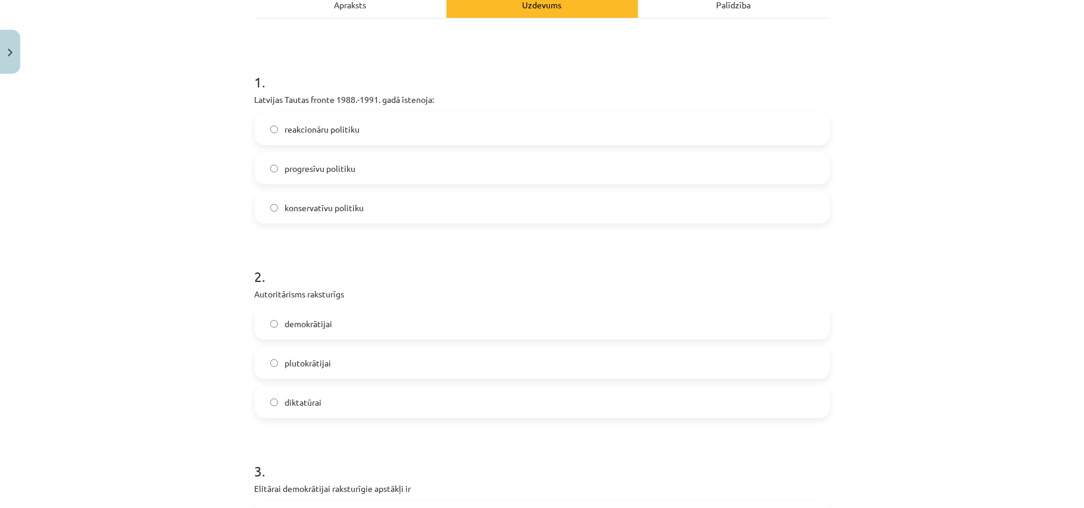
scroll to position [192, 0]
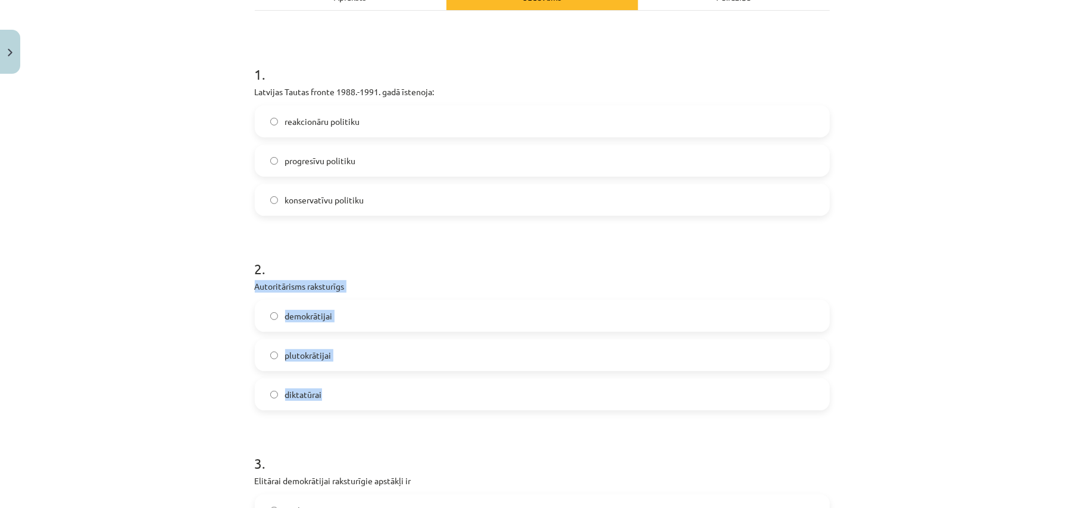
drag, startPoint x: 243, startPoint y: 286, endPoint x: 348, endPoint y: 388, distance: 146.4
click at [308, 395] on span "diktatūrai" at bounding box center [303, 395] width 37 height 12
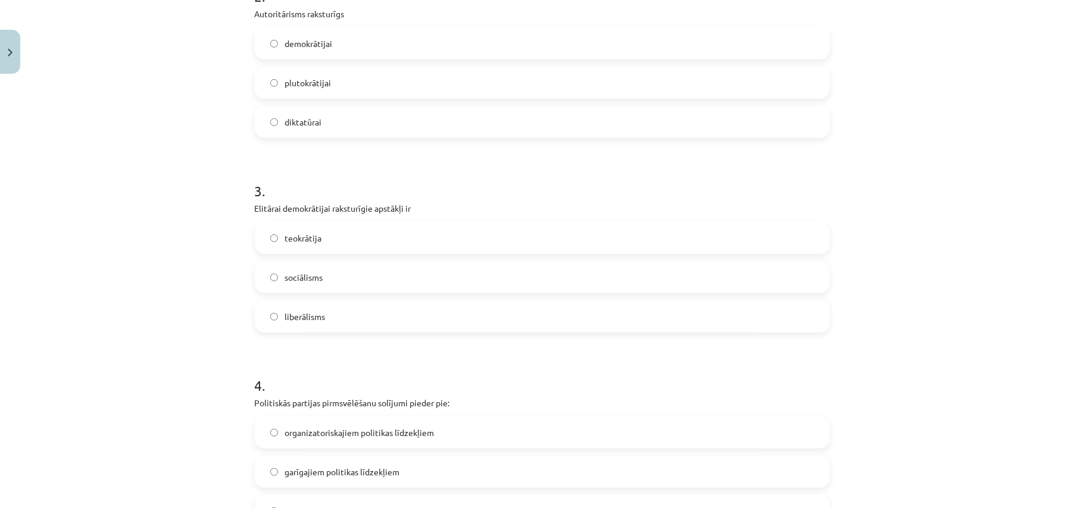
scroll to position [536, 0]
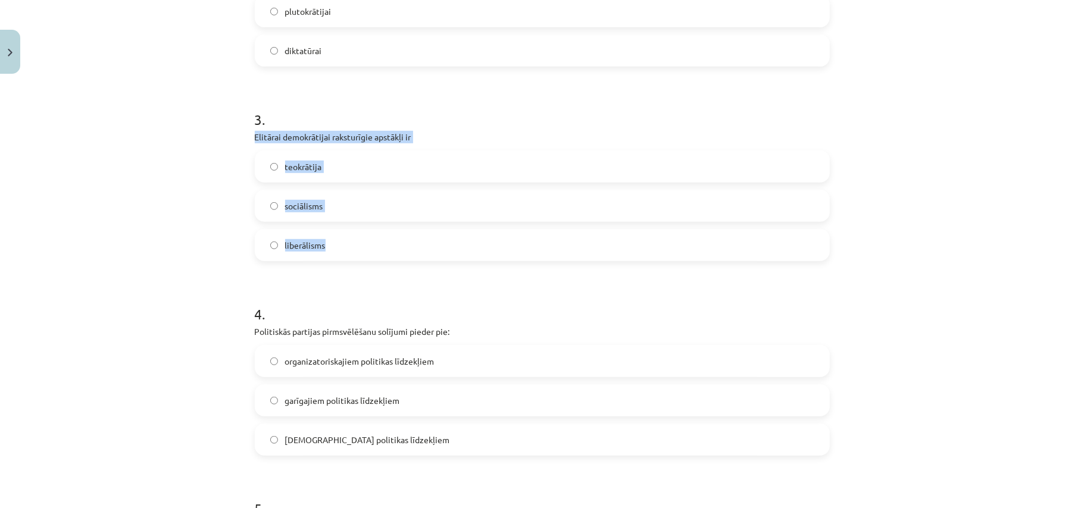
drag, startPoint x: 250, startPoint y: 134, endPoint x: 351, endPoint y: 236, distance: 143.5
click at [434, 252] on label "liberālisms" at bounding box center [542, 245] width 572 height 30
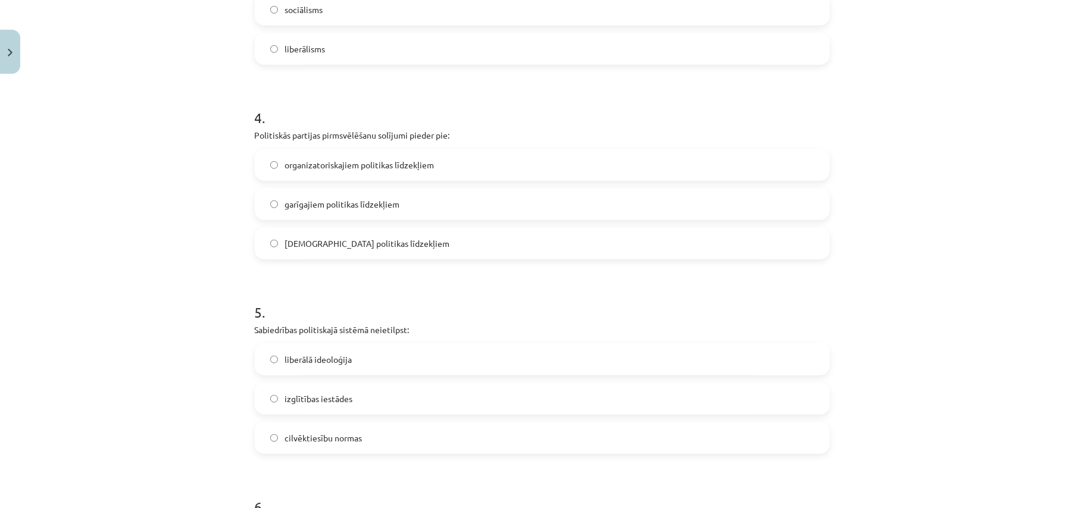
scroll to position [774, 0]
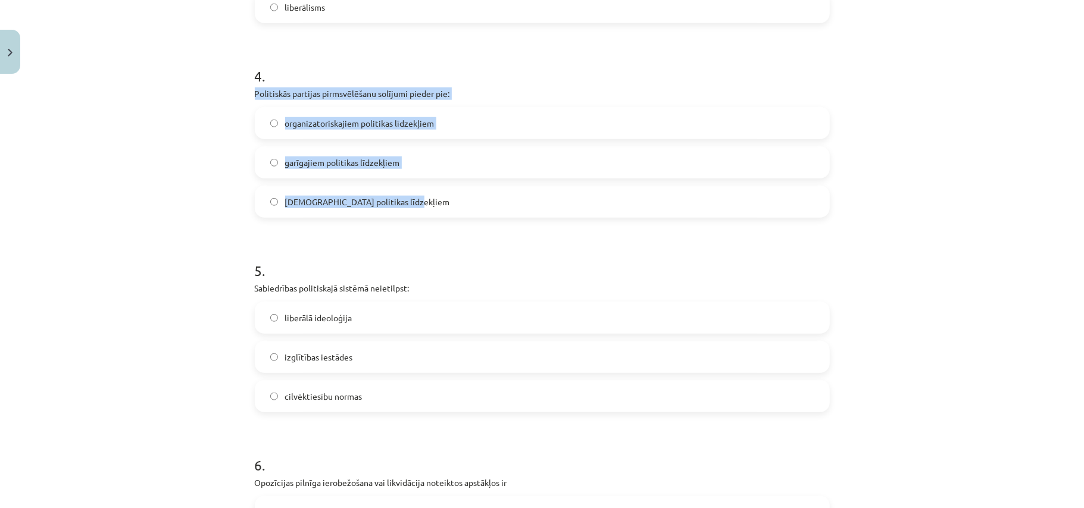
drag, startPoint x: 239, startPoint y: 96, endPoint x: 431, endPoint y: 207, distance: 222.1
click at [431, 207] on div "Mācību tēma: Sociālās zinātnes i - 11. klases 1. ieskaites mācību materiāls #6 …" at bounding box center [542, 254] width 1084 height 508
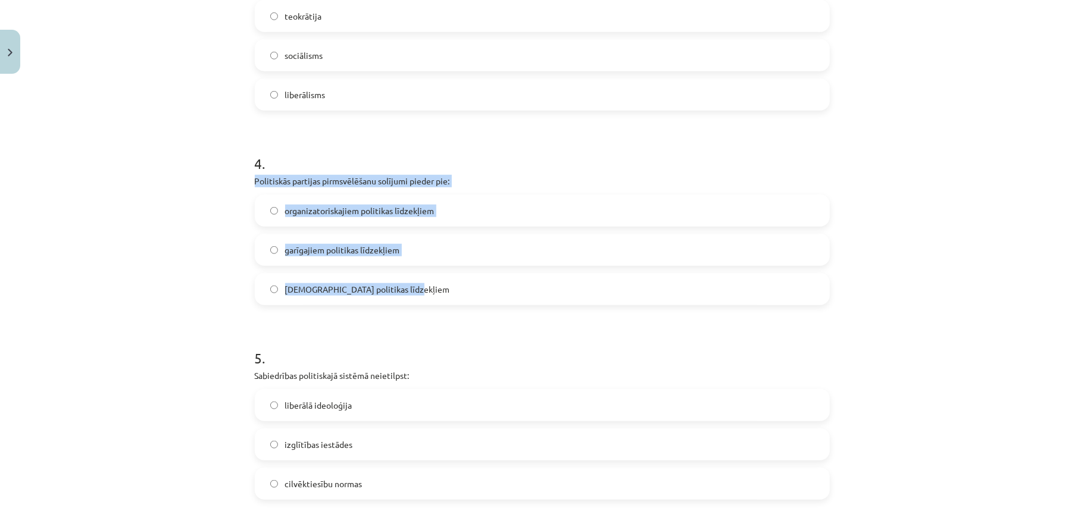
scroll to position [668, 0]
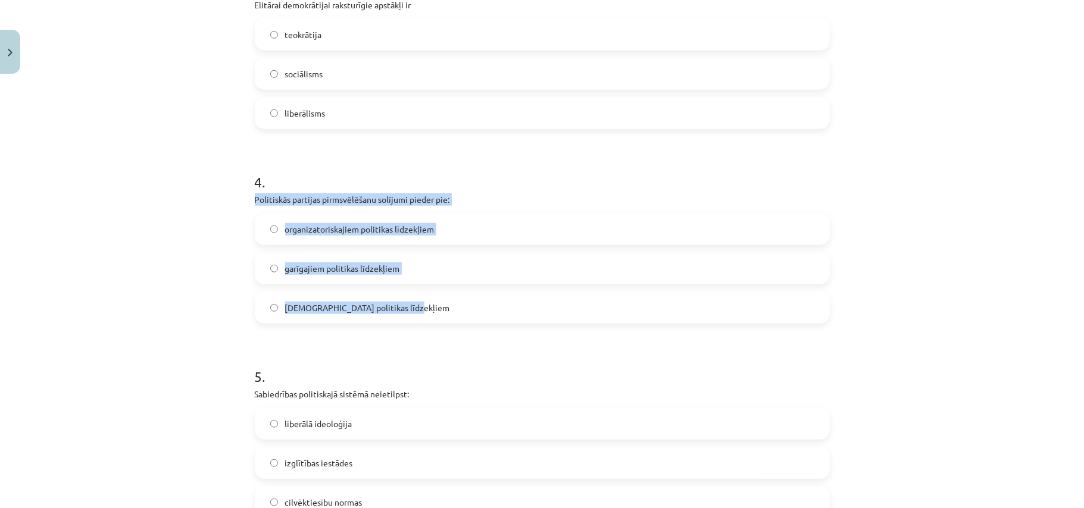
click at [403, 272] on label "garīgajiem politikas līdzekļiem" at bounding box center [542, 268] width 572 height 30
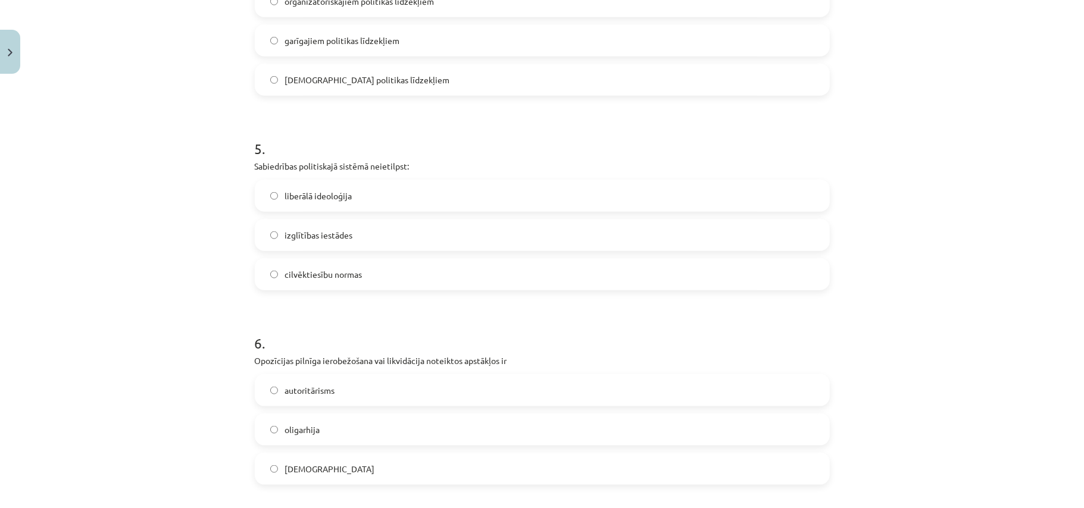
scroll to position [906, 0]
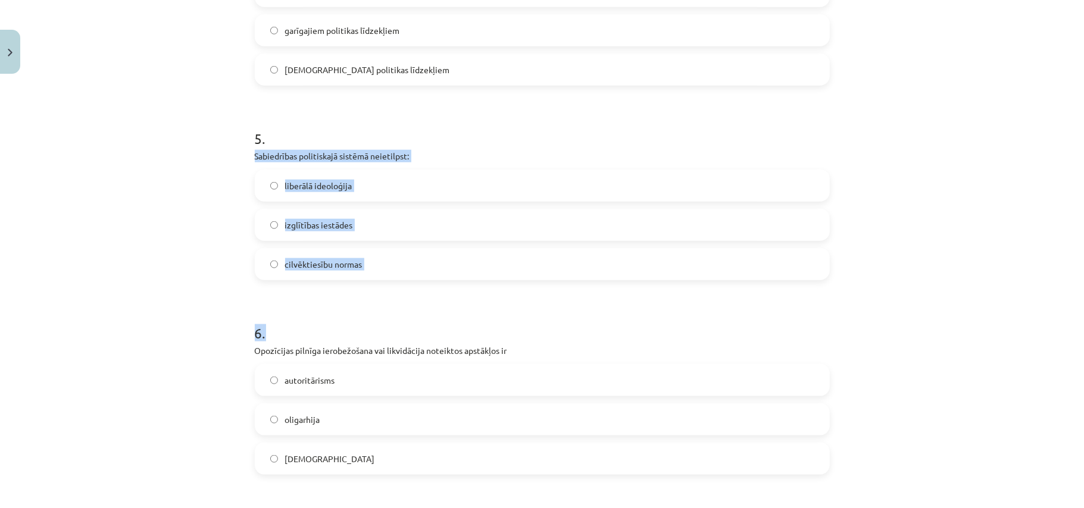
drag, startPoint x: 246, startPoint y: 159, endPoint x: 462, endPoint y: 293, distance: 254.3
click at [462, 293] on div "50 XP Saņemsi Grūts 161 pilda Apraksts Uzdevums Palīdzība 1 . Latvijas Tautas f…" at bounding box center [542, 267] width 589 height 2188
click at [400, 237] on label "izglītības iestādes" at bounding box center [542, 225] width 572 height 30
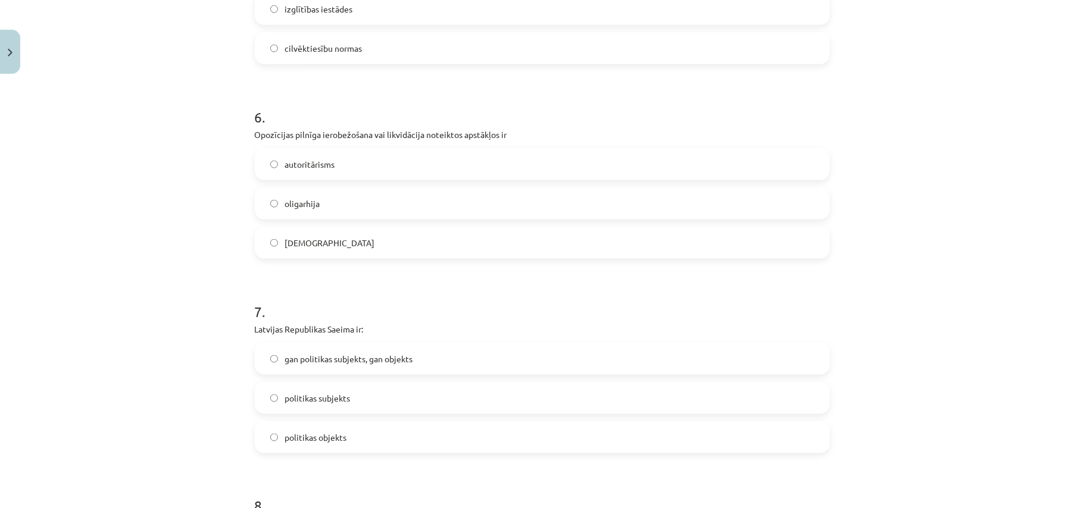
scroll to position [1144, 0]
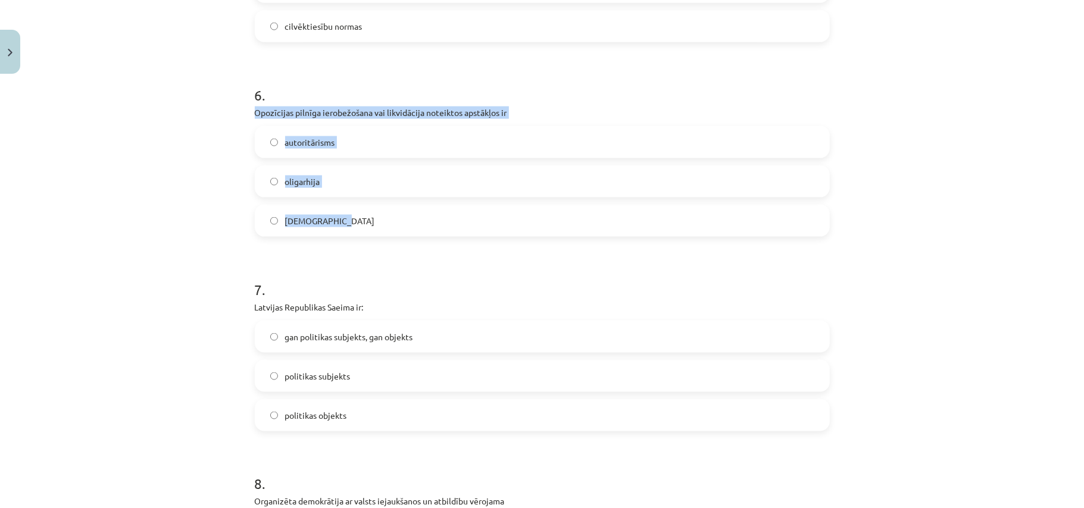
drag, startPoint x: 243, startPoint y: 112, endPoint x: 386, endPoint y: 226, distance: 183.4
click at [386, 226] on div "50 XP Saņemsi Grūts 161 pilda Apraksts Uzdevums Palīdzība 1 . Latvijas Tautas f…" at bounding box center [542, 29] width 589 height 2188
click at [436, 226] on label "totalitārisms" at bounding box center [542, 221] width 572 height 30
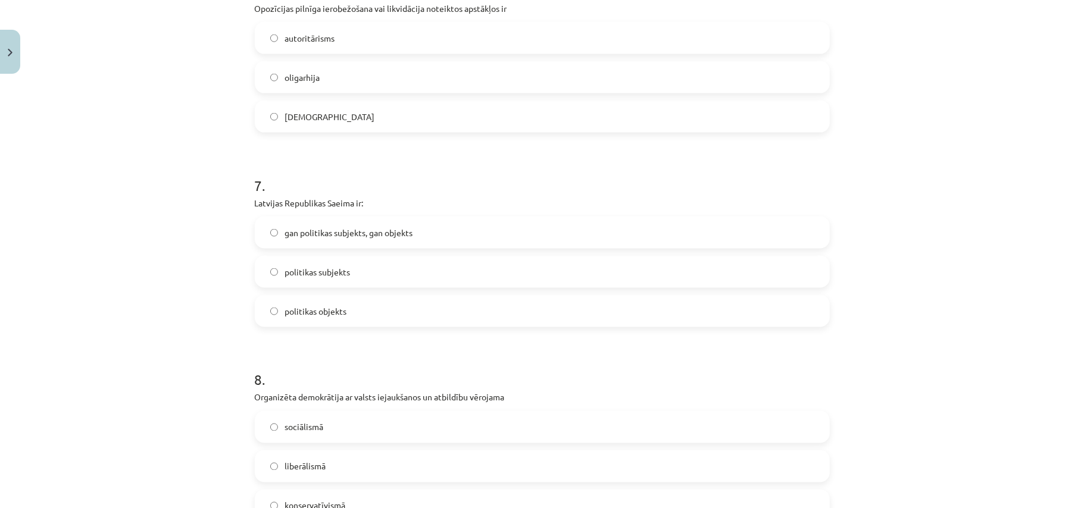
scroll to position [1250, 0]
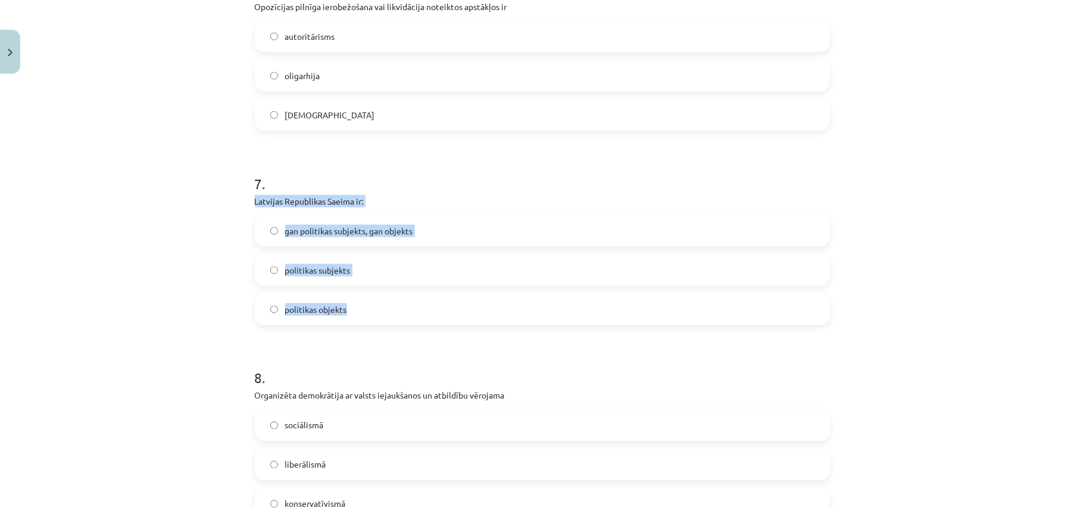
drag, startPoint x: 231, startPoint y: 203, endPoint x: 370, endPoint y: 303, distance: 171.3
click at [370, 303] on div "Mācību tēma: Sociālās zinātnes i - 11. klases 1. ieskaites mācību materiāls #6 …" at bounding box center [542, 254] width 1084 height 508
click at [382, 226] on span "gan politikas subjekts, gan objekts" at bounding box center [349, 231] width 128 height 12
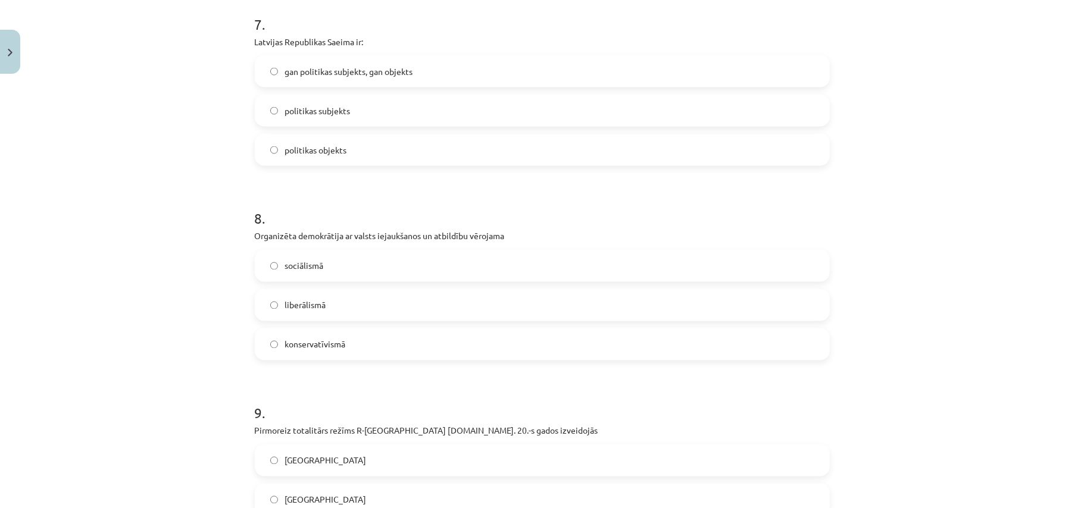
scroll to position [1461, 0]
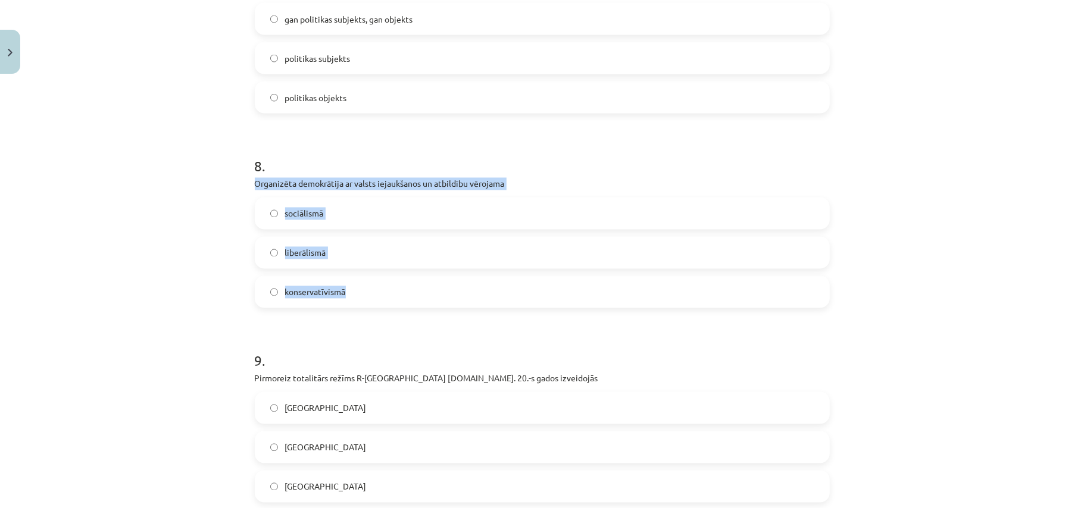
drag, startPoint x: 244, startPoint y: 184, endPoint x: 389, endPoint y: 284, distance: 176.6
click at [365, 225] on label "sociālismā" at bounding box center [542, 214] width 572 height 30
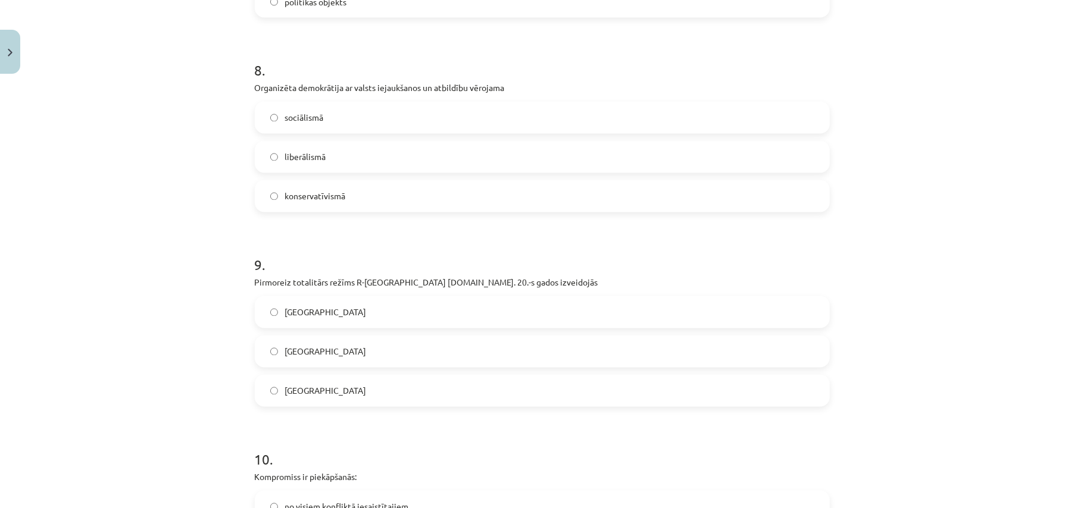
scroll to position [1567, 0]
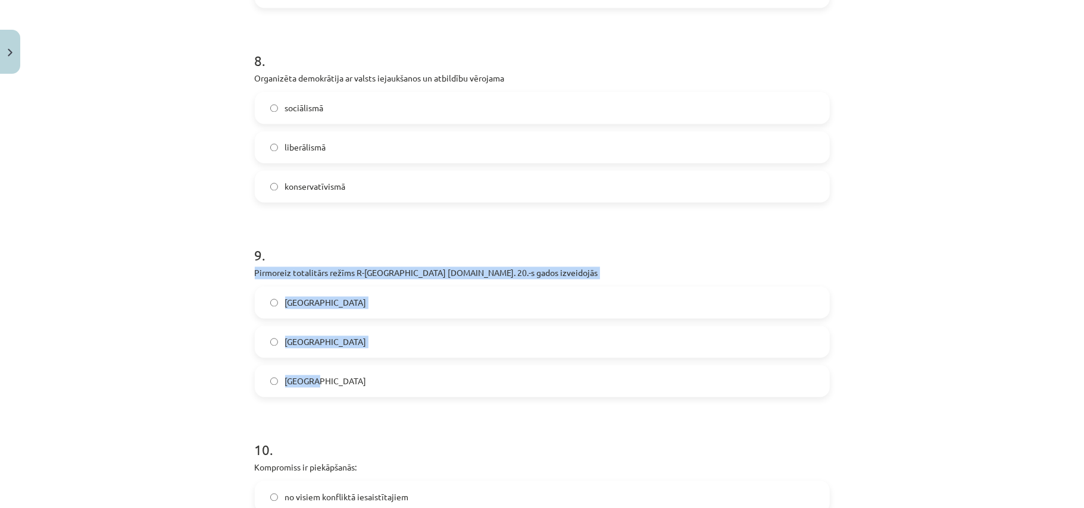
drag, startPoint x: 245, startPoint y: 274, endPoint x: 364, endPoint y: 397, distance: 171.7
click at [336, 298] on label "Itālijā" at bounding box center [542, 303] width 572 height 30
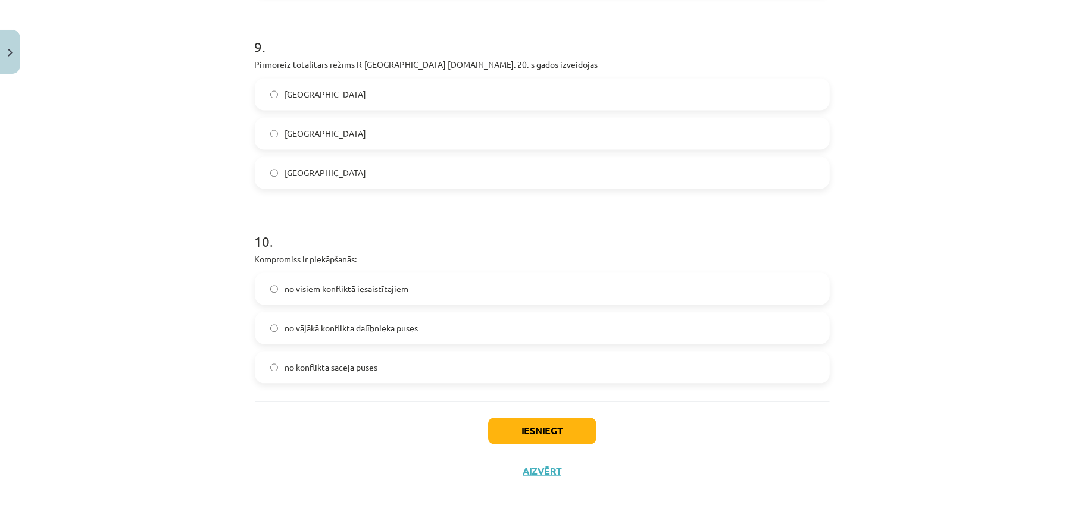
scroll to position [1779, 0]
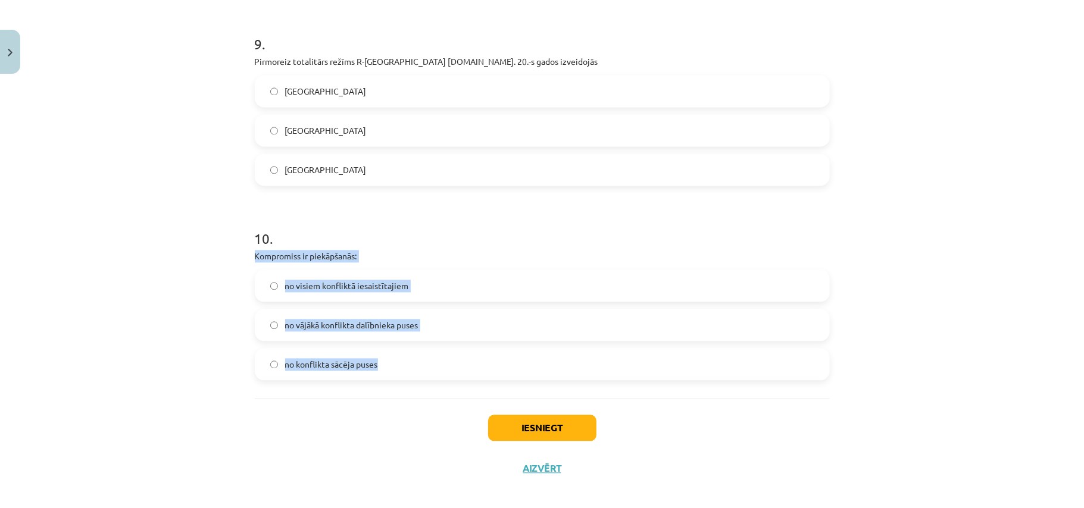
drag, startPoint x: 239, startPoint y: 248, endPoint x: 411, endPoint y: 359, distance: 204.7
click at [411, 359] on div "Mācību tēma: Sociālās zinātnes i - 11. klases 1. ieskaites mācību materiāls #6 …" at bounding box center [542, 254] width 1084 height 508
click at [377, 287] on span "no visiem konfliktā iesaistītajiem" at bounding box center [347, 286] width 124 height 12
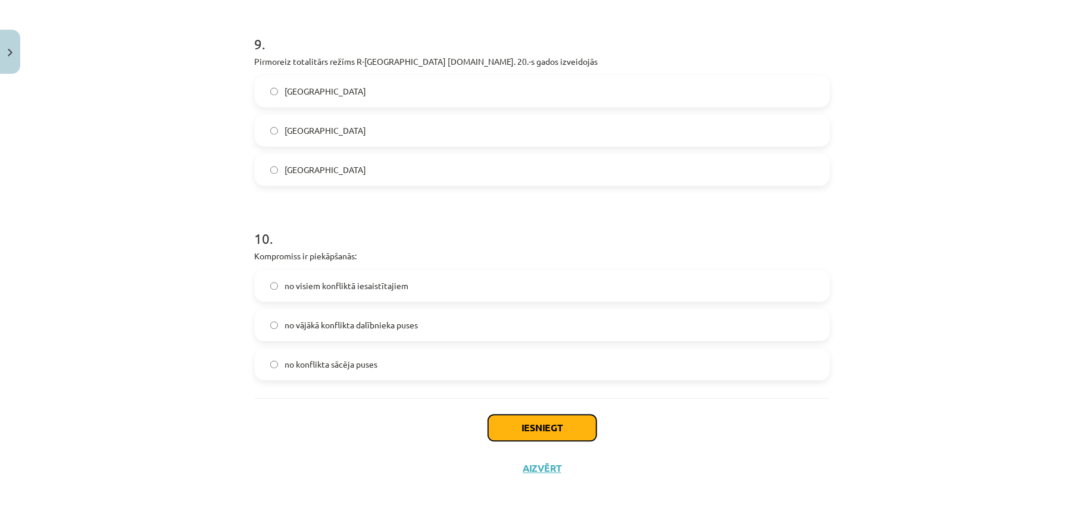
click at [565, 429] on button "Iesniegt" at bounding box center [542, 428] width 108 height 26
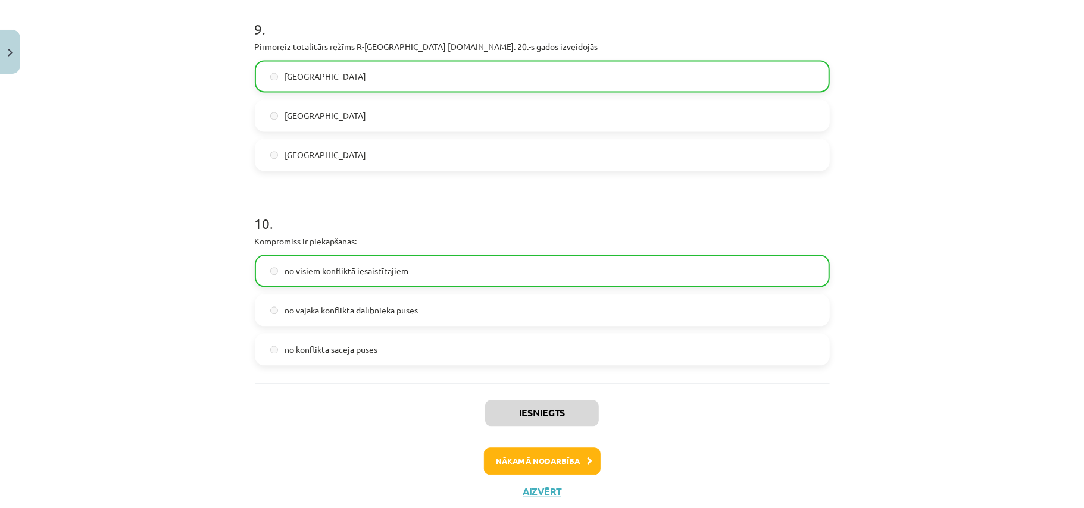
scroll to position [1827, 0]
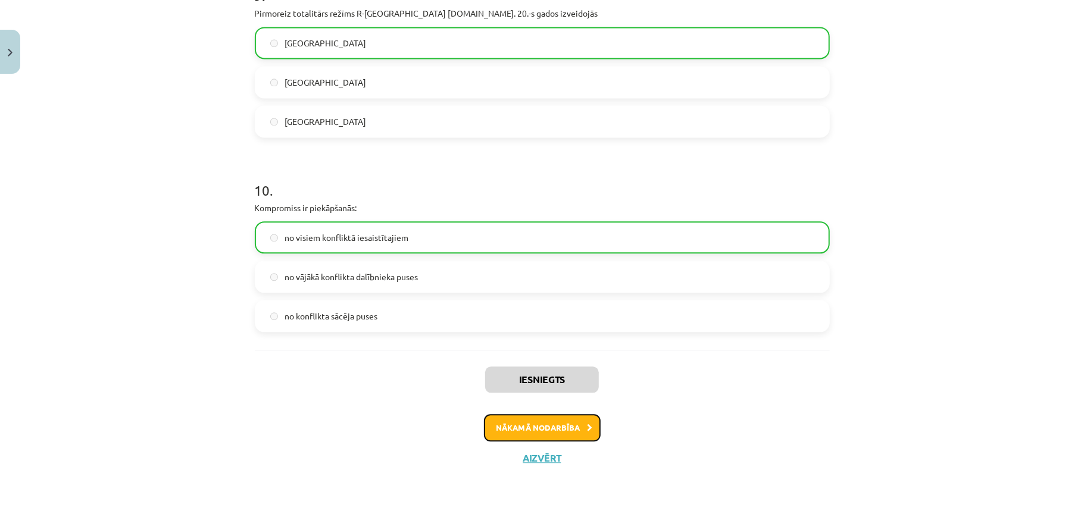
click at [568, 431] on button "Nākamā nodarbība" at bounding box center [542, 427] width 117 height 27
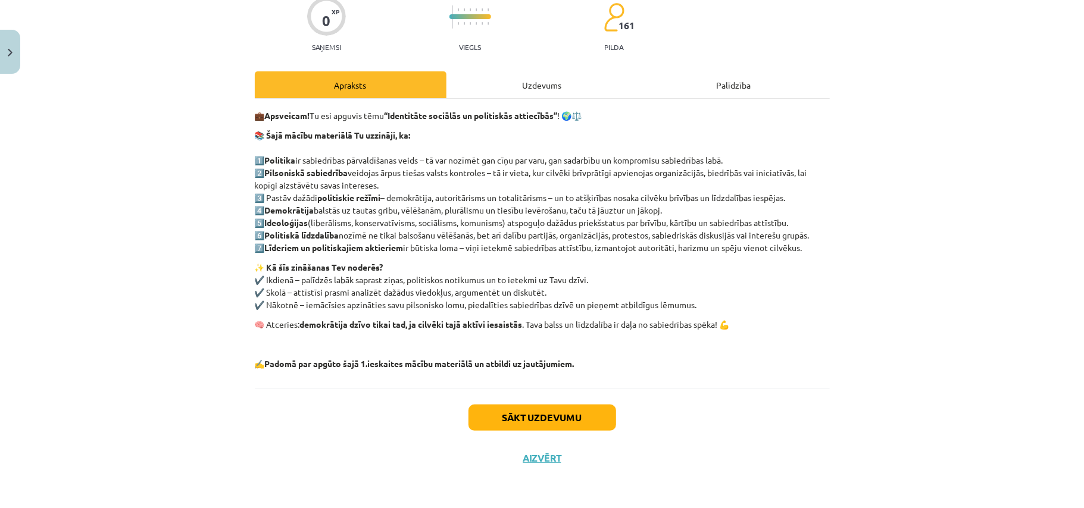
scroll to position [30, 0]
click at [519, 412] on button "Sākt uzdevumu" at bounding box center [542, 418] width 148 height 26
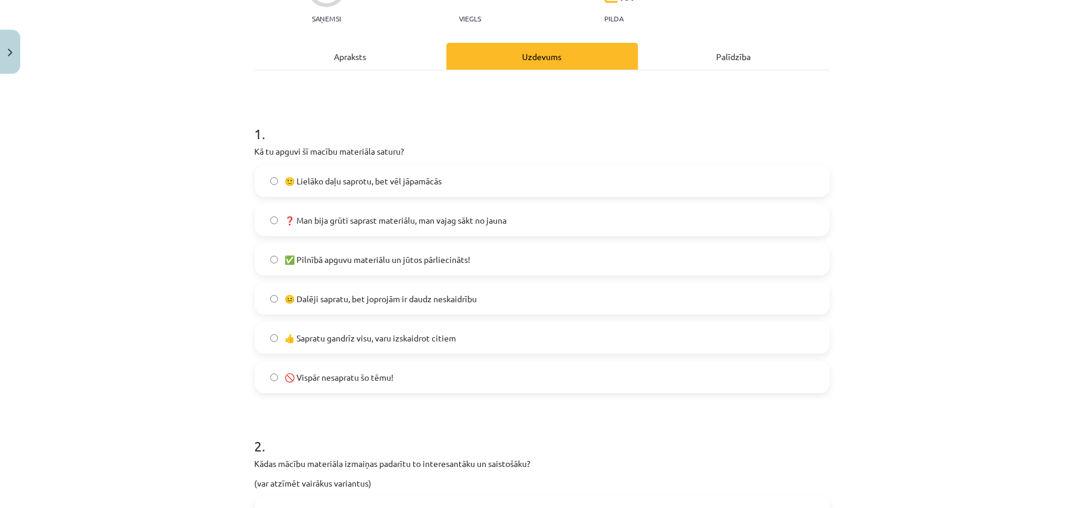
scroll to position [136, 0]
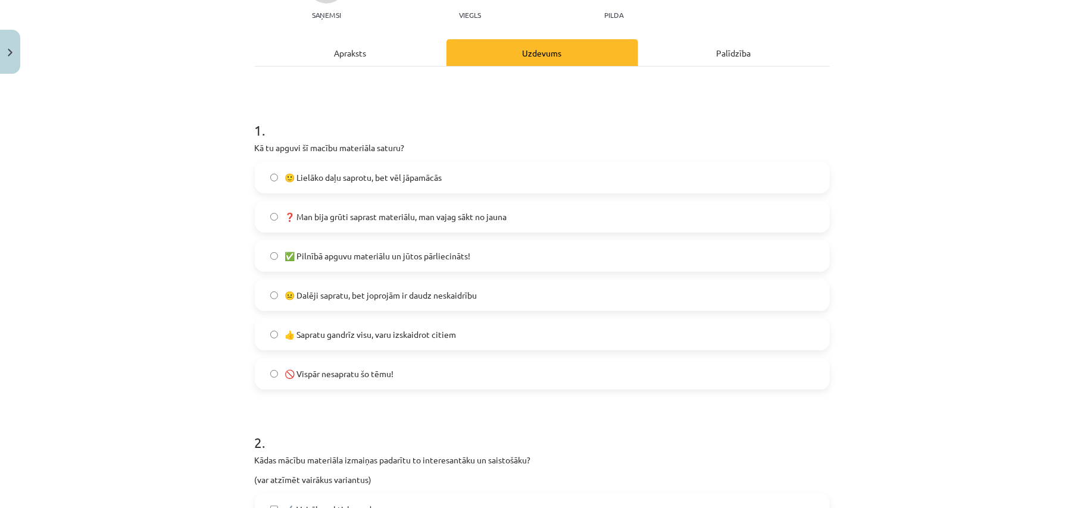
click at [452, 181] on label "🙂 Lielāko daļu saprotu, bet vēl jāpamācās" at bounding box center [542, 177] width 572 height 30
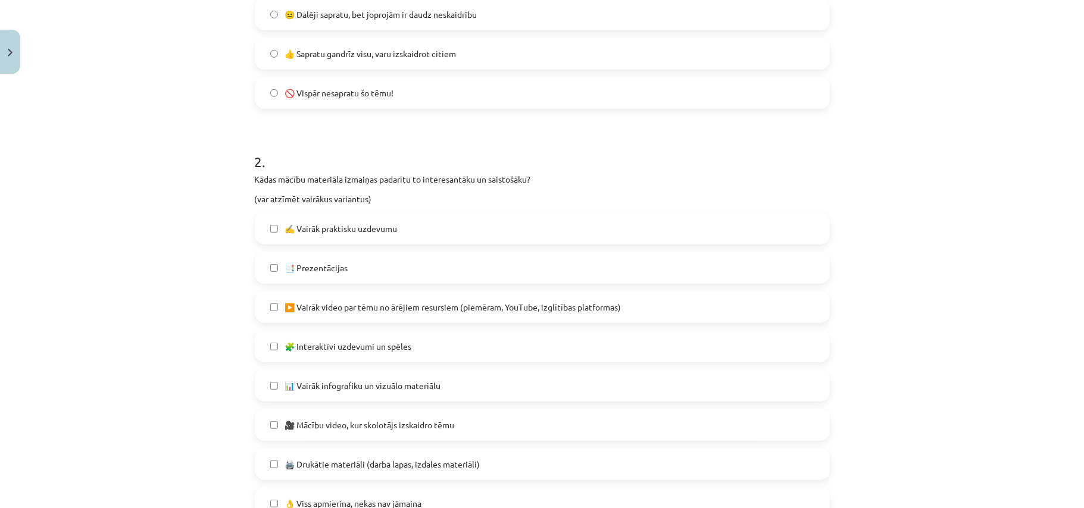
scroll to position [427, 0]
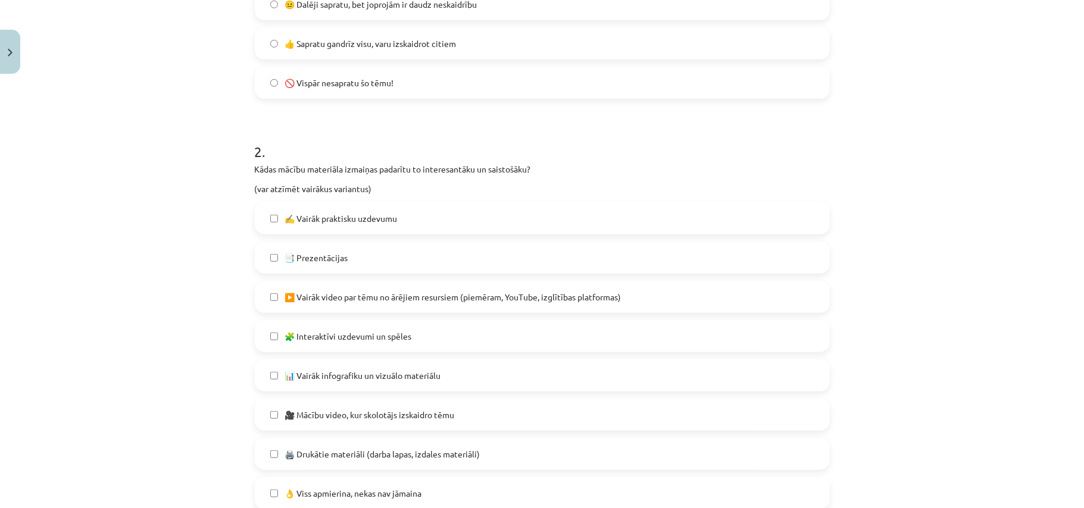
click at [396, 218] on label "✍️ Vairāk praktisku uzdevumu" at bounding box center [542, 219] width 572 height 30
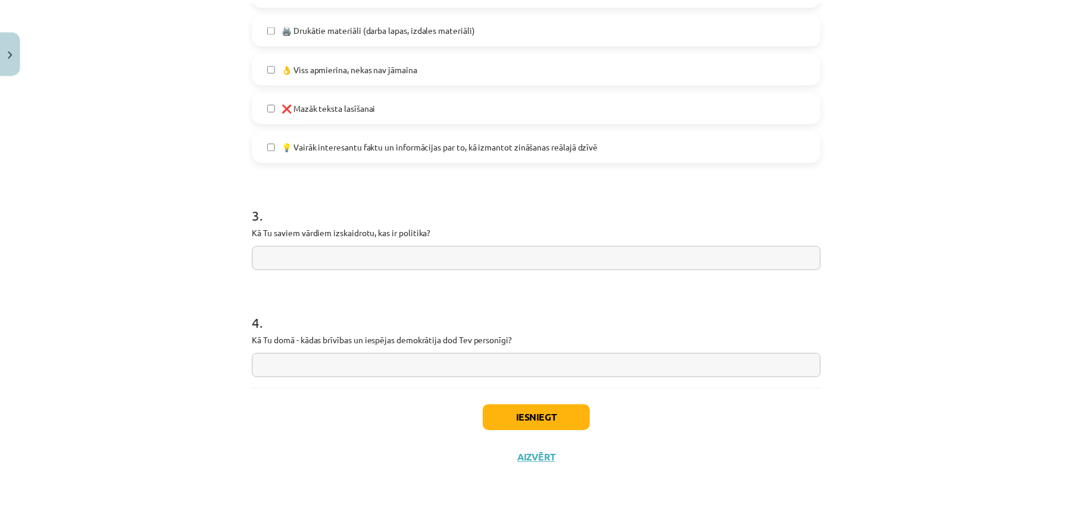
scroll to position [854, 0]
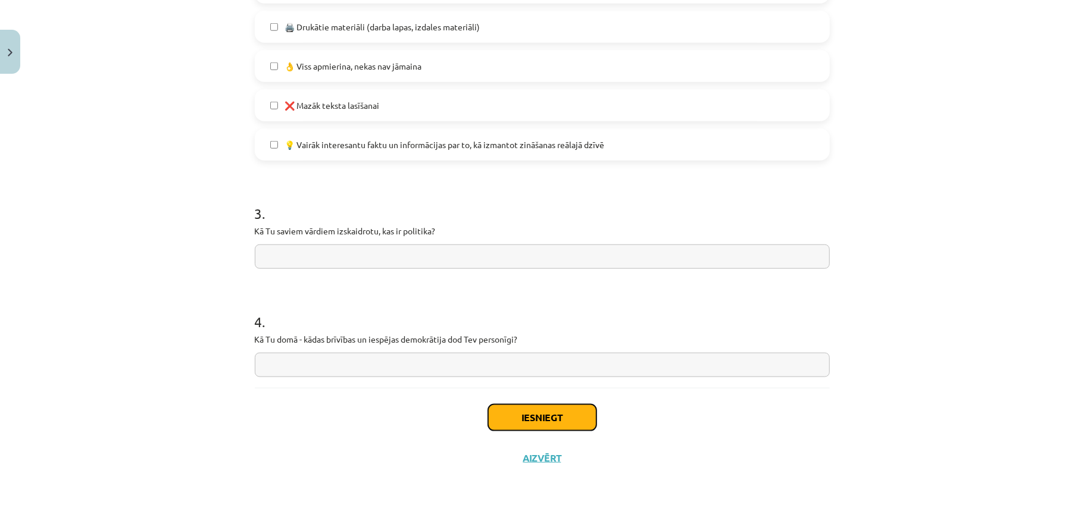
click at [520, 412] on button "Iesniegt" at bounding box center [542, 418] width 108 height 26
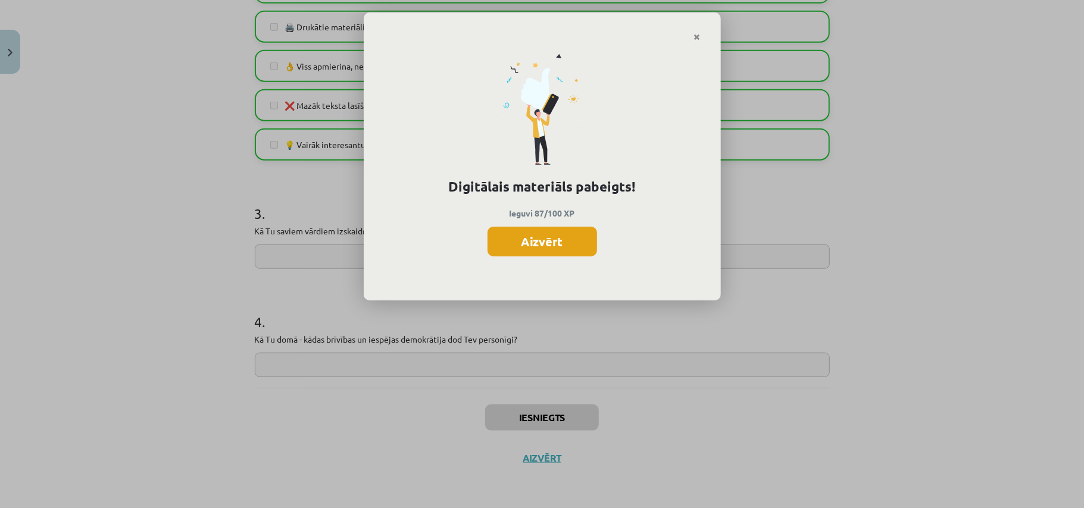
click at [525, 248] on button "Aizvērt" at bounding box center [541, 242] width 109 height 30
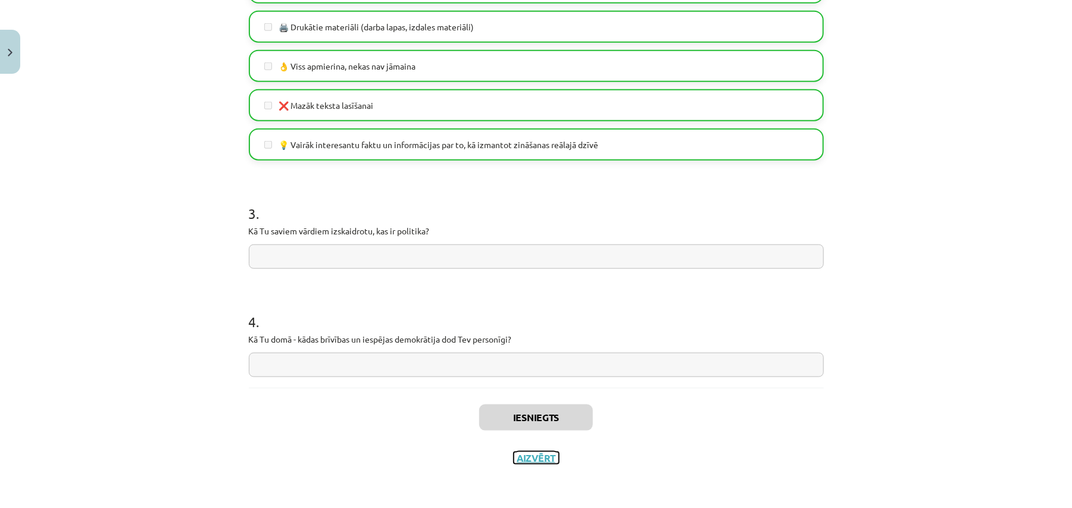
click at [529, 460] on button "Aizvērt" at bounding box center [536, 458] width 45 height 12
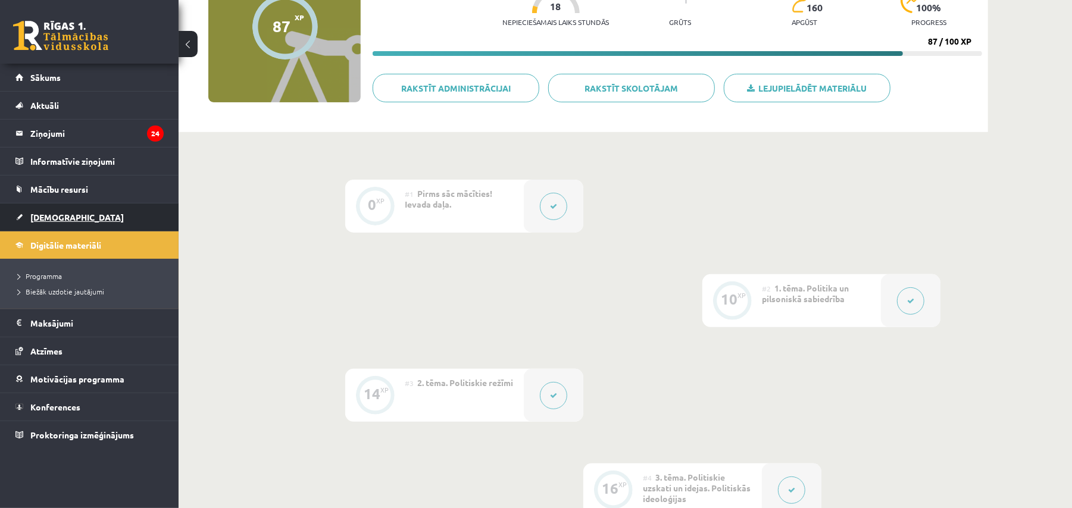
scroll to position [212, 0]
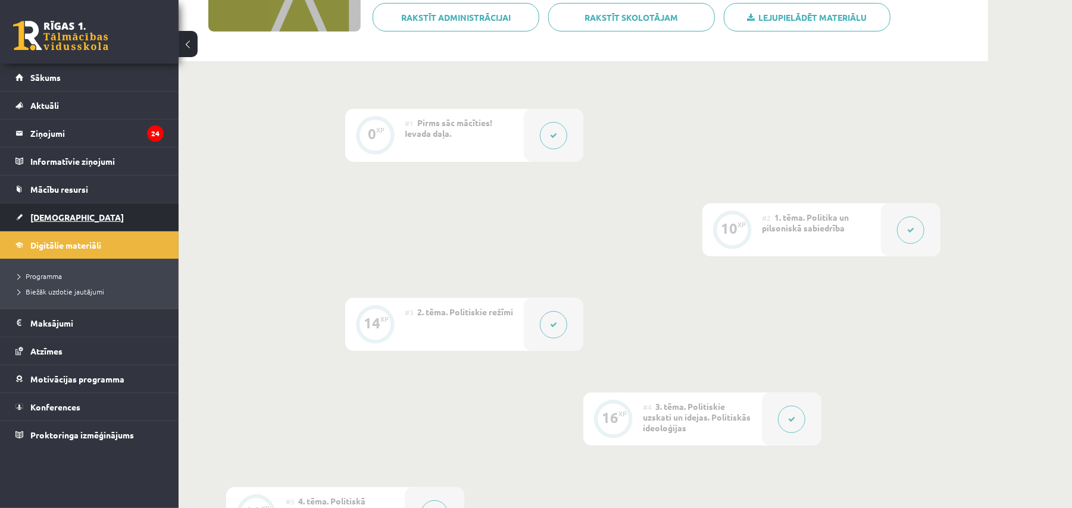
click at [74, 219] on link "[DEMOGRAPHIC_DATA]" at bounding box center [89, 217] width 148 height 27
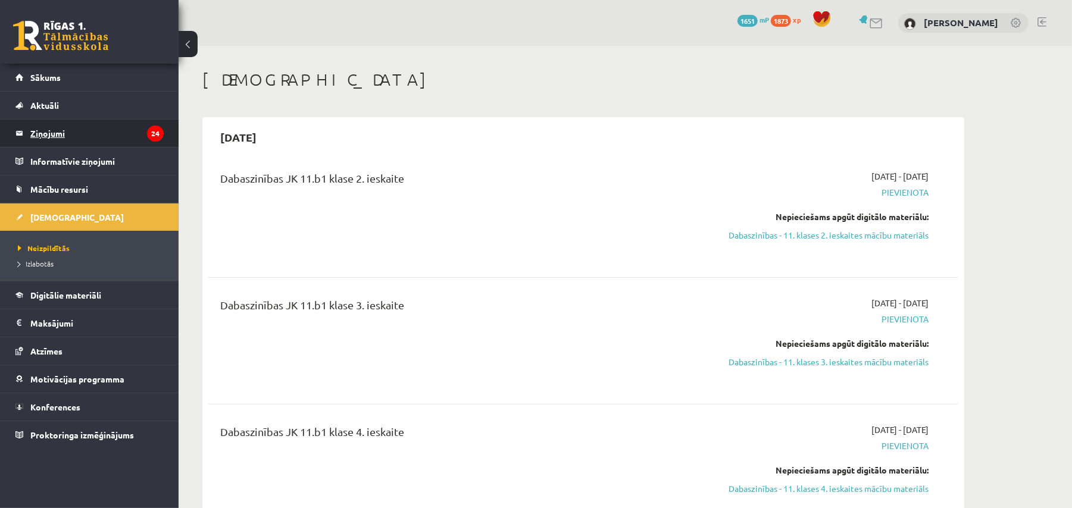
click at [125, 136] on legend "Ziņojumi 24" at bounding box center [96, 133] width 133 height 27
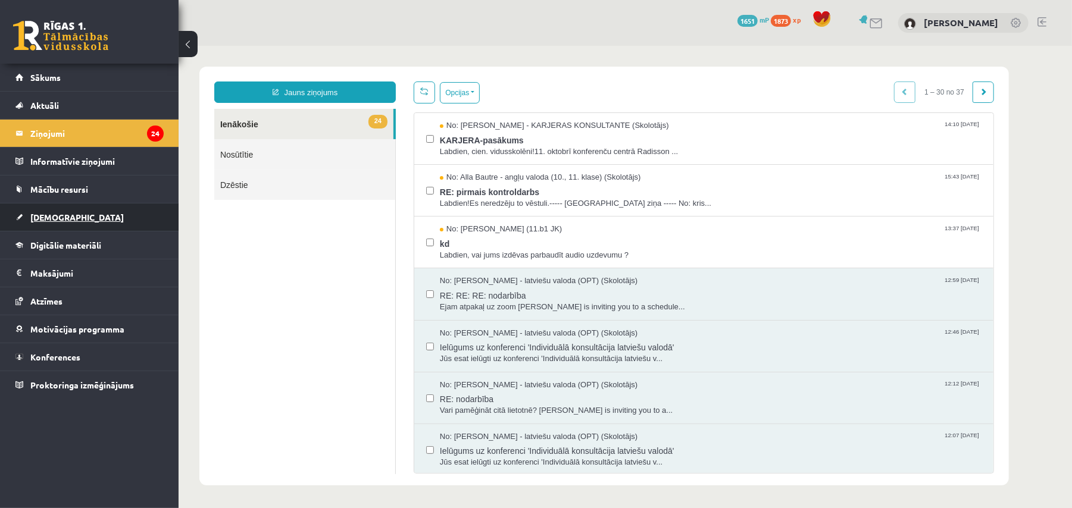
click at [146, 221] on link "[DEMOGRAPHIC_DATA]" at bounding box center [89, 217] width 148 height 27
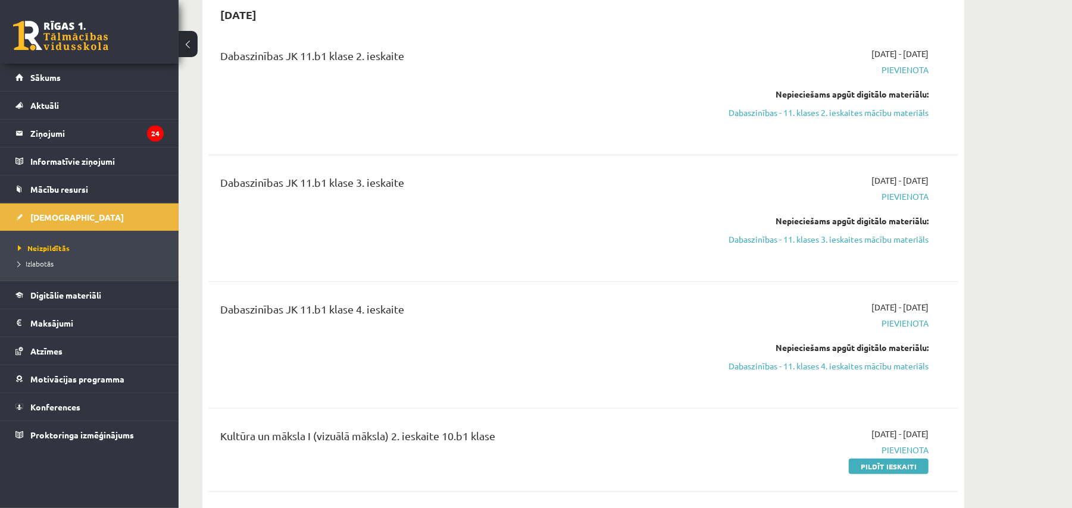
scroll to position [132, 0]
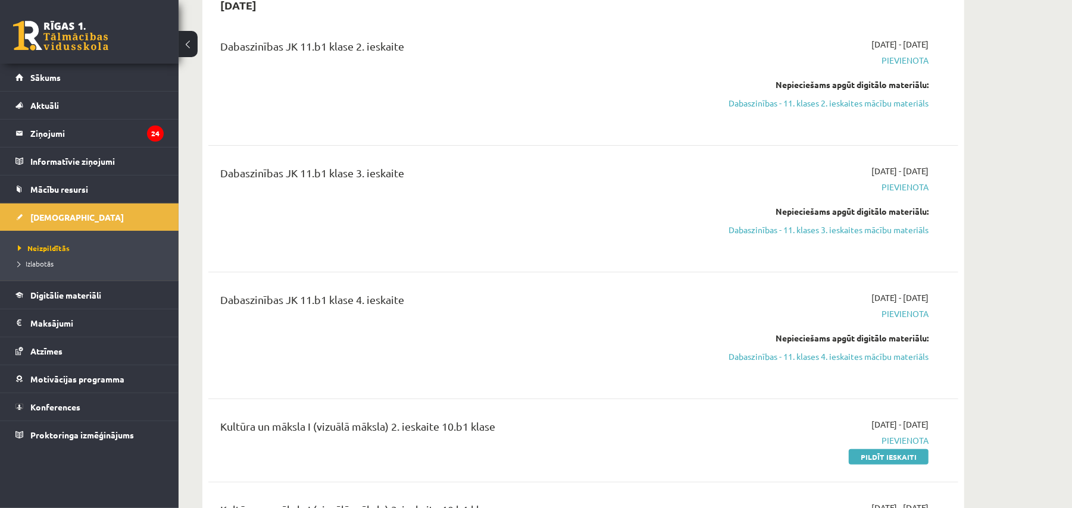
click at [36, 271] on li "Izlabotās" at bounding box center [92, 263] width 149 height 15
click at [38, 262] on span "Izlabotās" at bounding box center [39, 264] width 42 height 10
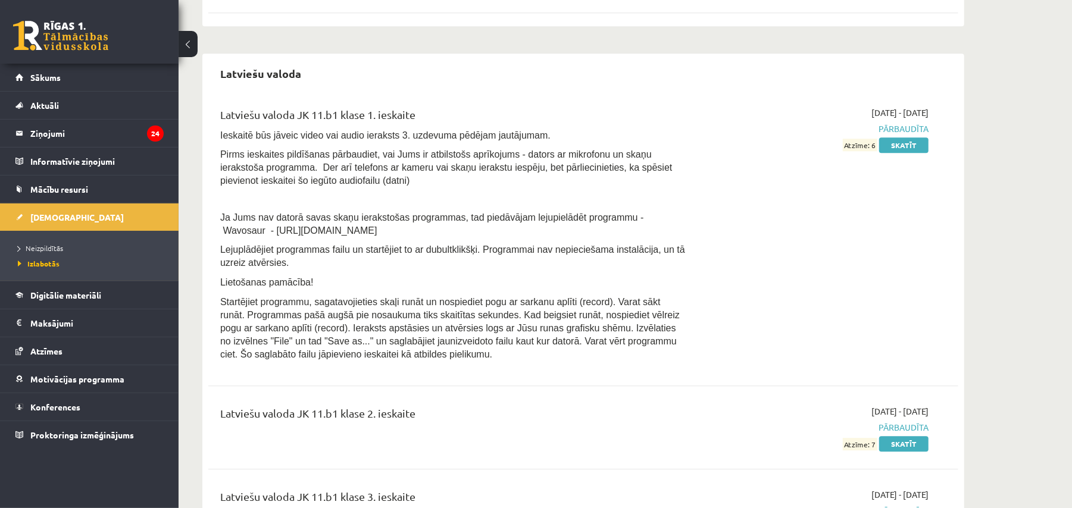
scroll to position [2168, 0]
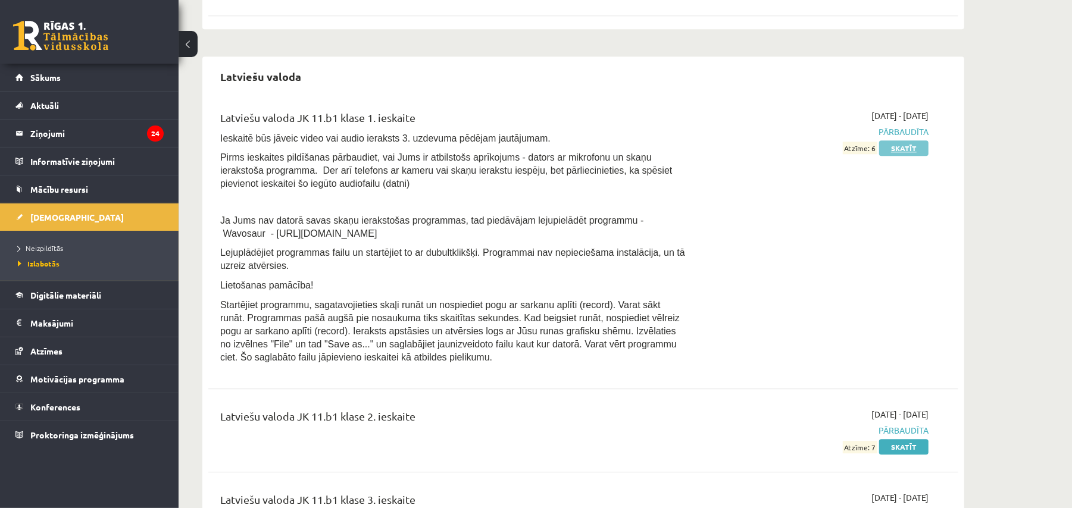
click at [901, 156] on link "Skatīt" at bounding box center [903, 147] width 49 height 15
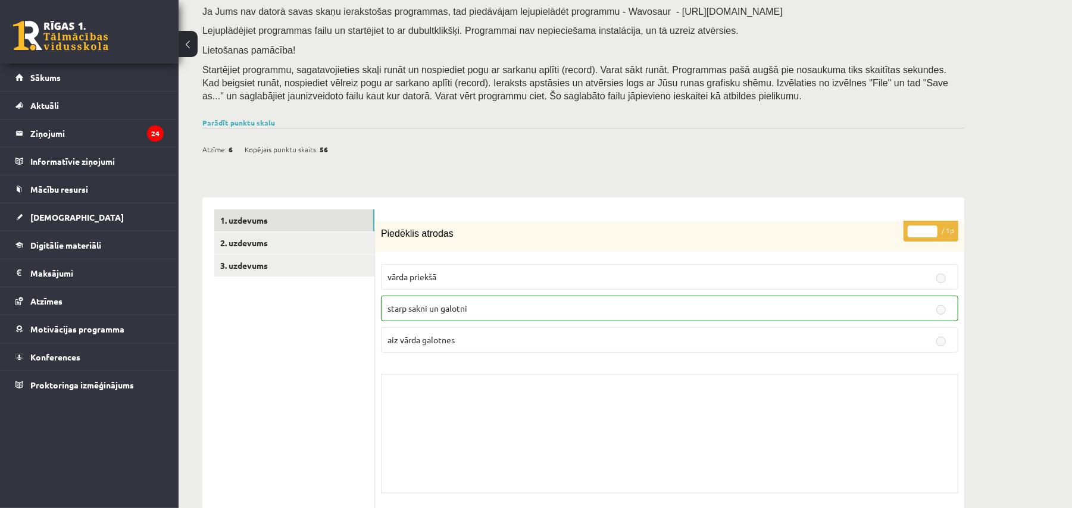
scroll to position [158, 0]
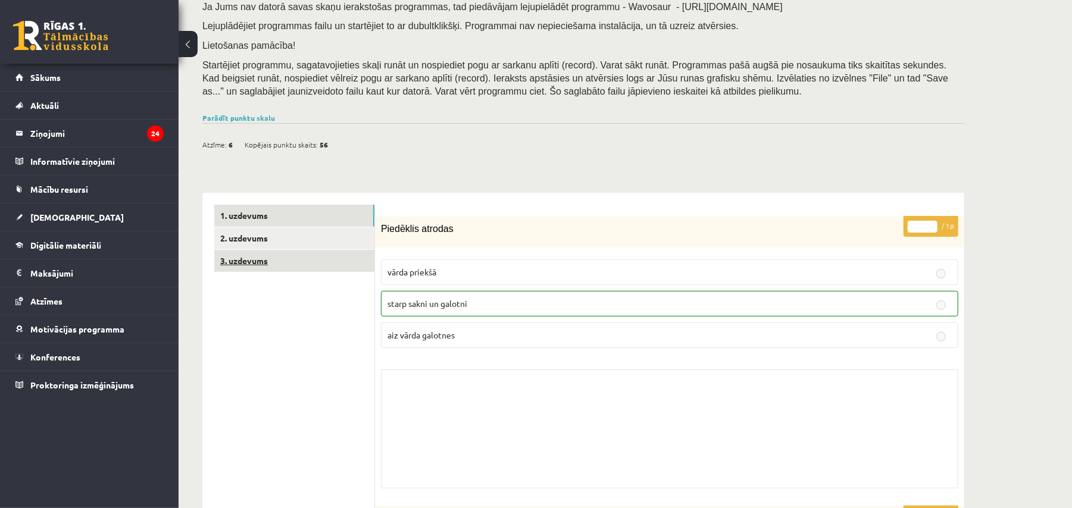
click at [246, 267] on link "3. uzdevums" at bounding box center [294, 261] width 160 height 22
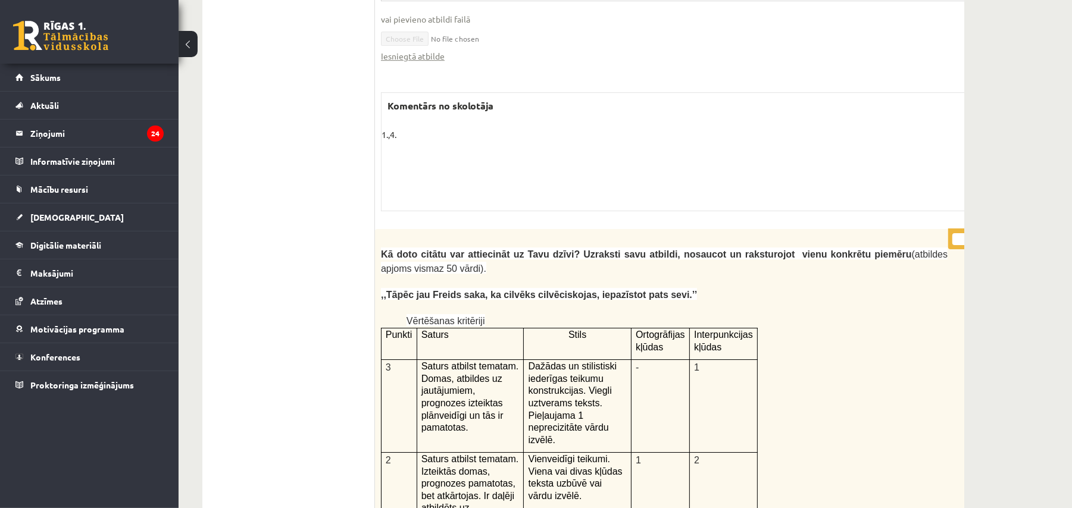
scroll to position [2996, 0]
click at [67, 219] on link "[DEMOGRAPHIC_DATA]" at bounding box center [89, 217] width 148 height 27
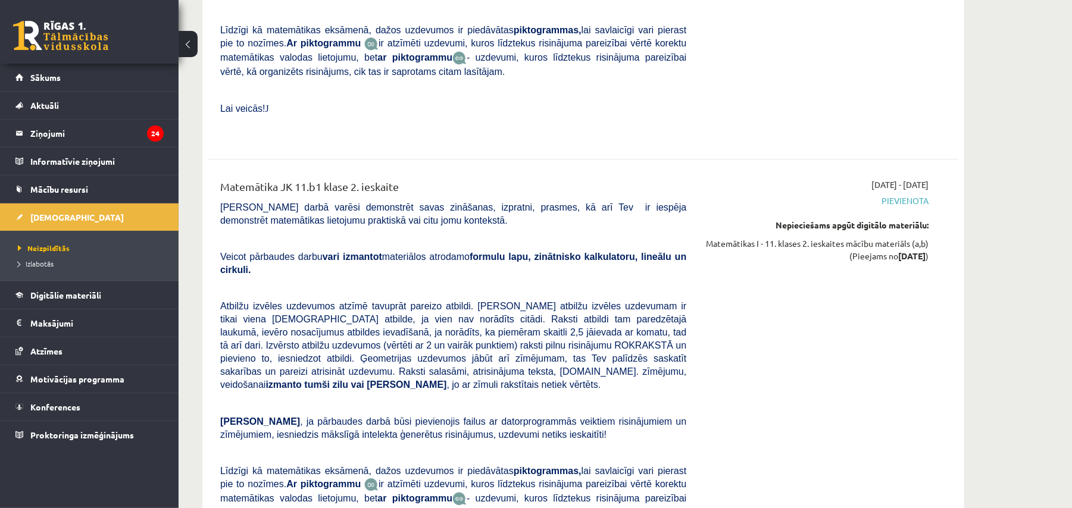
scroll to position [2440, 0]
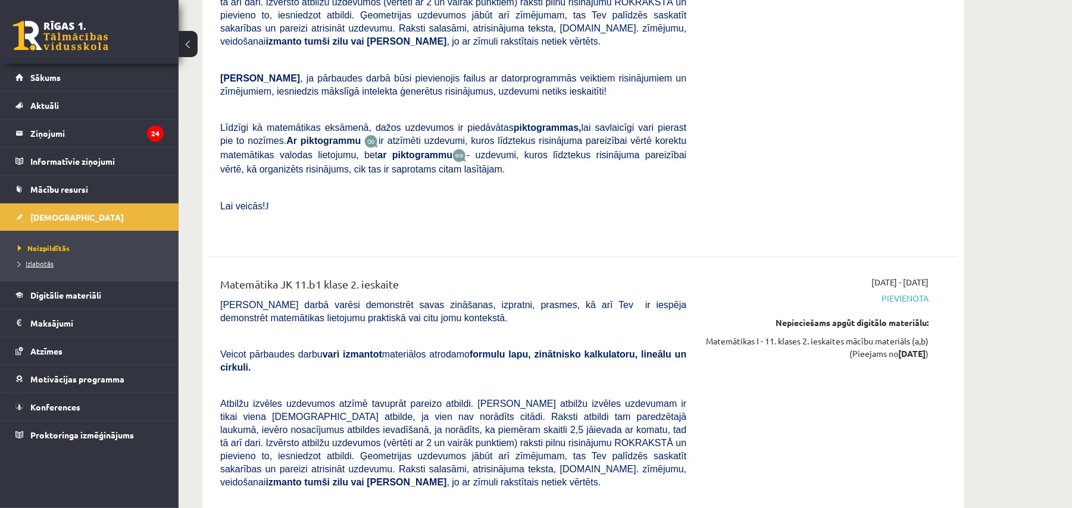
click at [31, 267] on span "Izlabotās" at bounding box center [36, 264] width 36 height 10
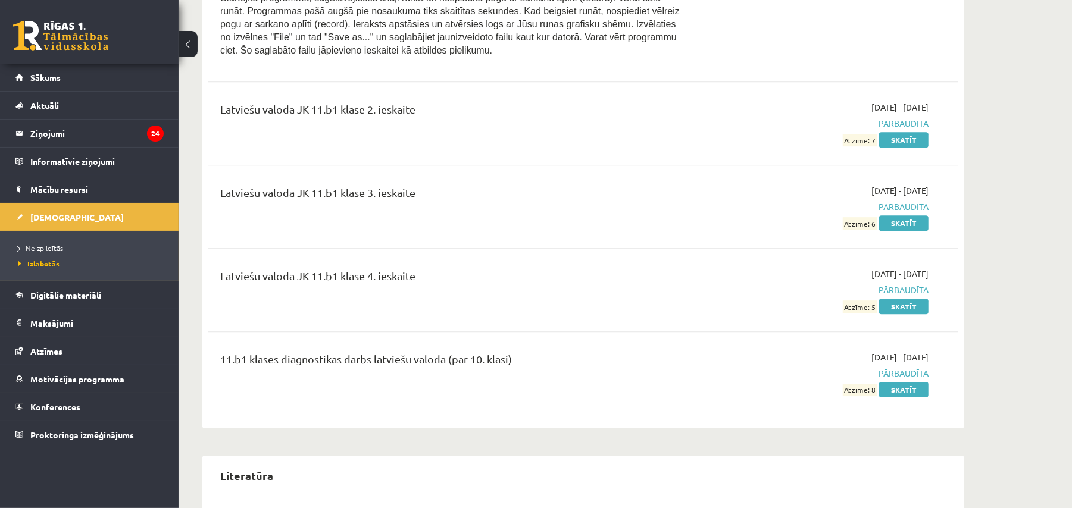
scroll to position [2476, 0]
click at [902, 314] on link "Skatīt" at bounding box center [903, 305] width 49 height 15
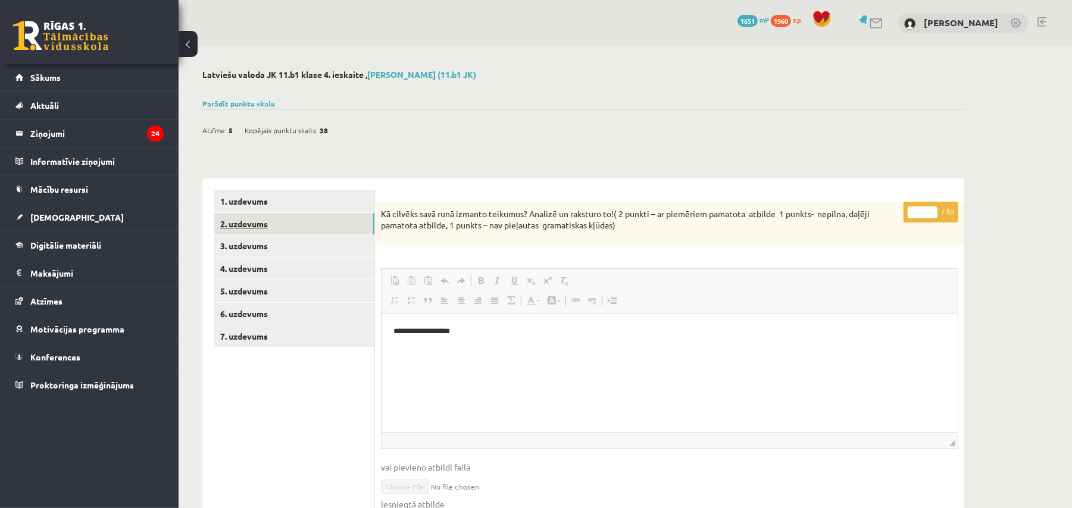
click at [274, 221] on link "2. uzdevums" at bounding box center [294, 224] width 160 height 22
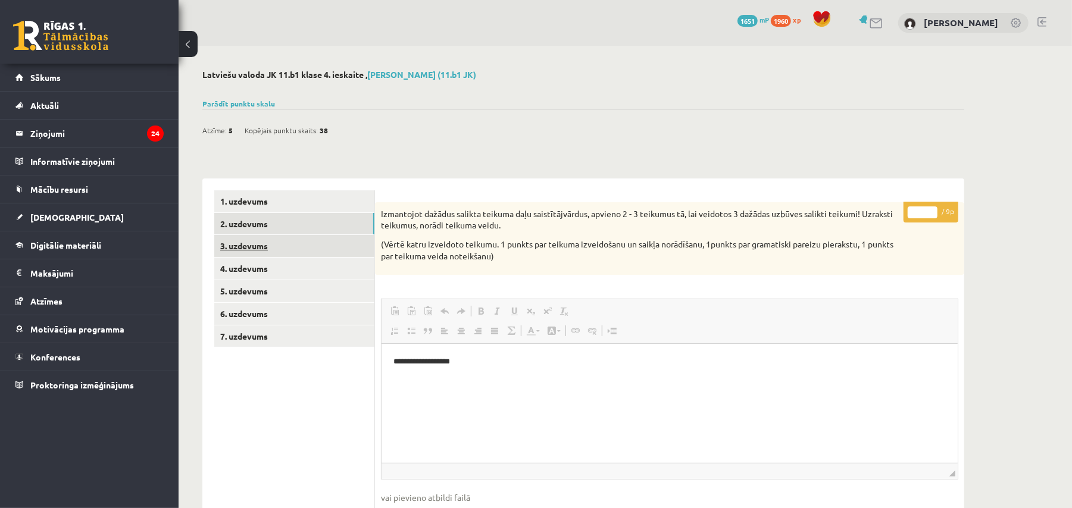
click at [283, 251] on link "3. uzdevums" at bounding box center [294, 246] width 160 height 22
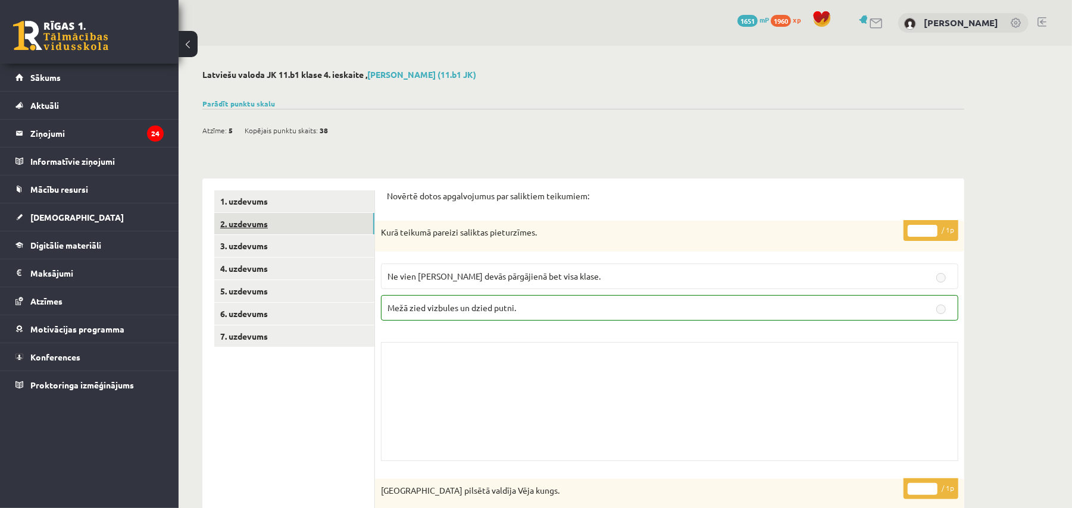
click at [265, 224] on link "2. uzdevums" at bounding box center [294, 224] width 160 height 22
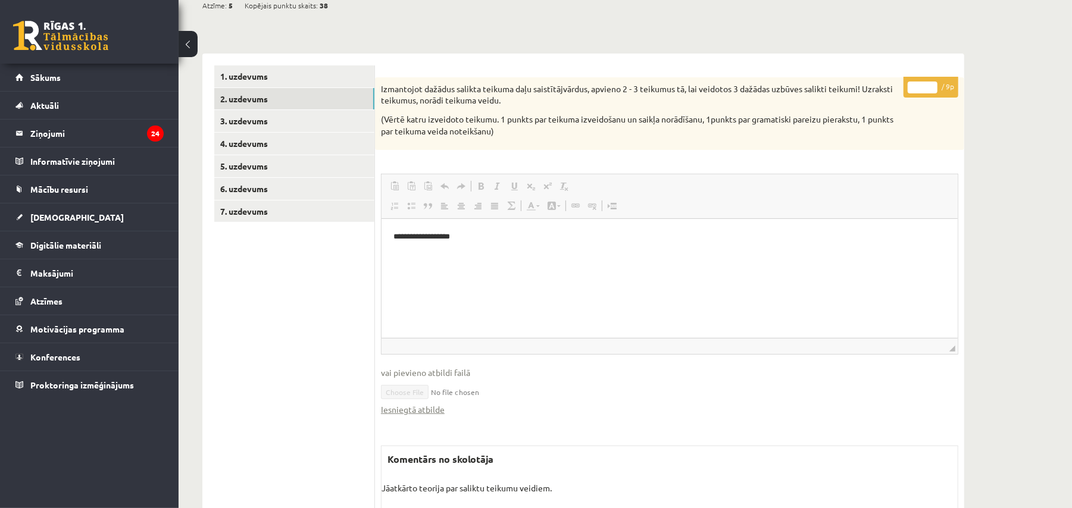
scroll to position [210, 0]
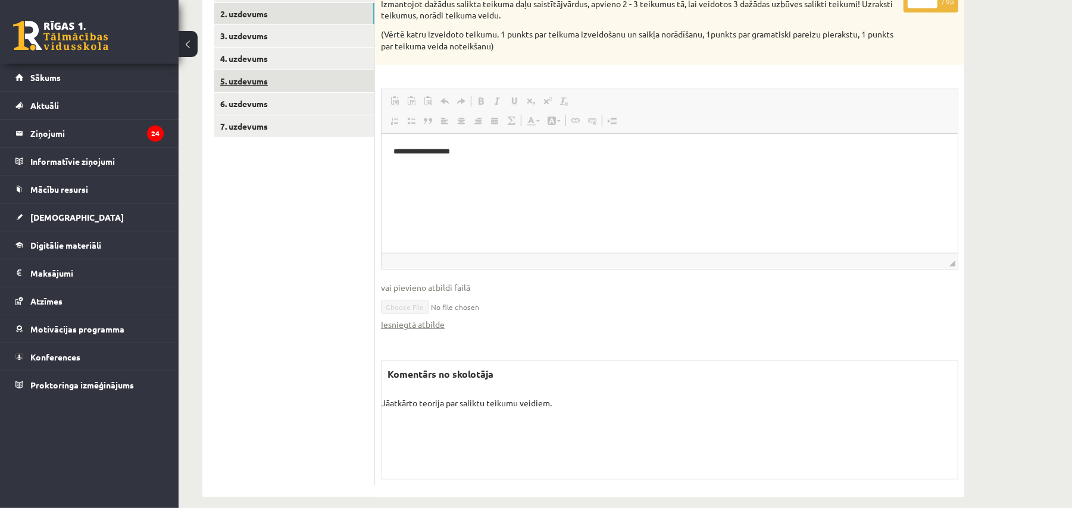
click at [313, 79] on link "5. uzdevums" at bounding box center [294, 81] width 160 height 22
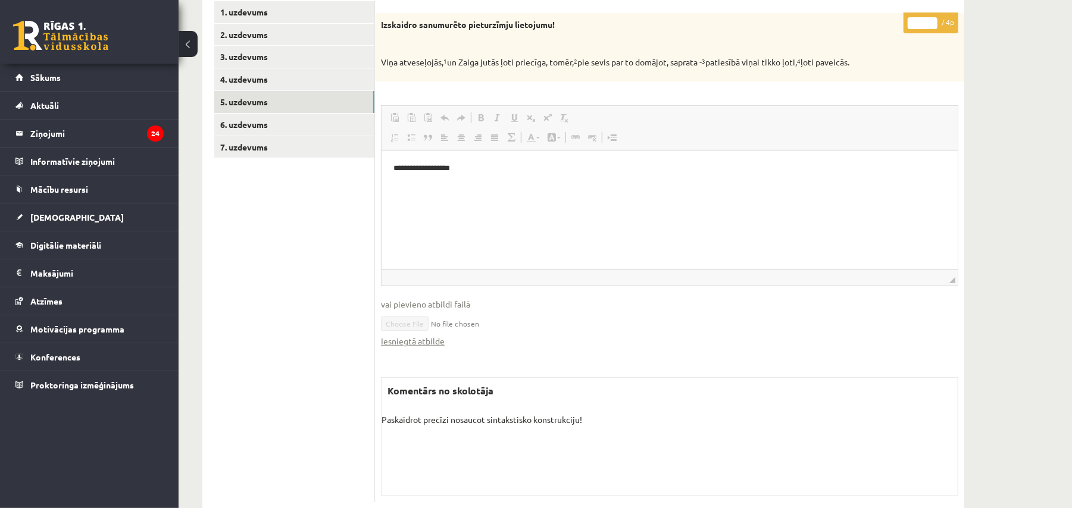
scroll to position [206, 0]
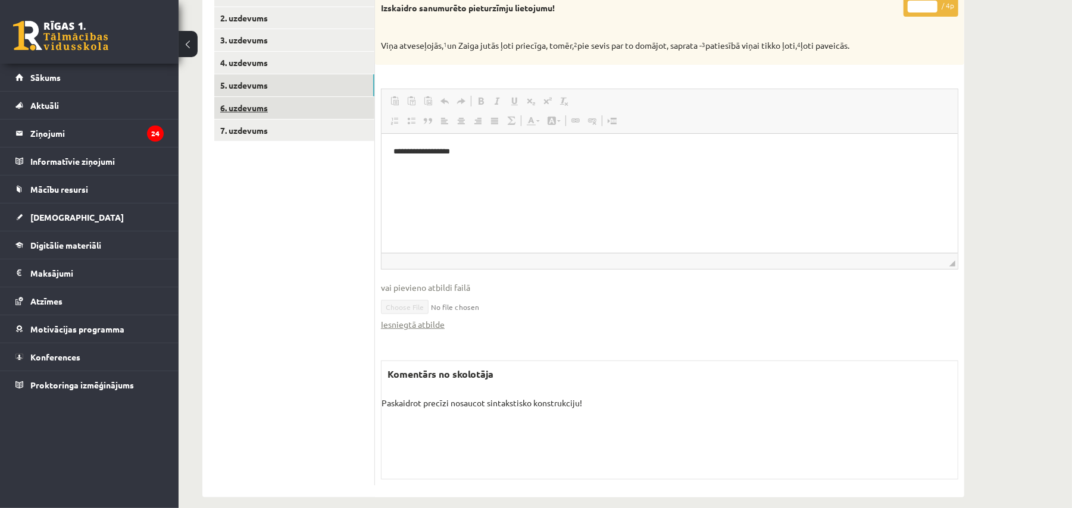
click at [270, 112] on link "6. uzdevums" at bounding box center [294, 108] width 160 height 22
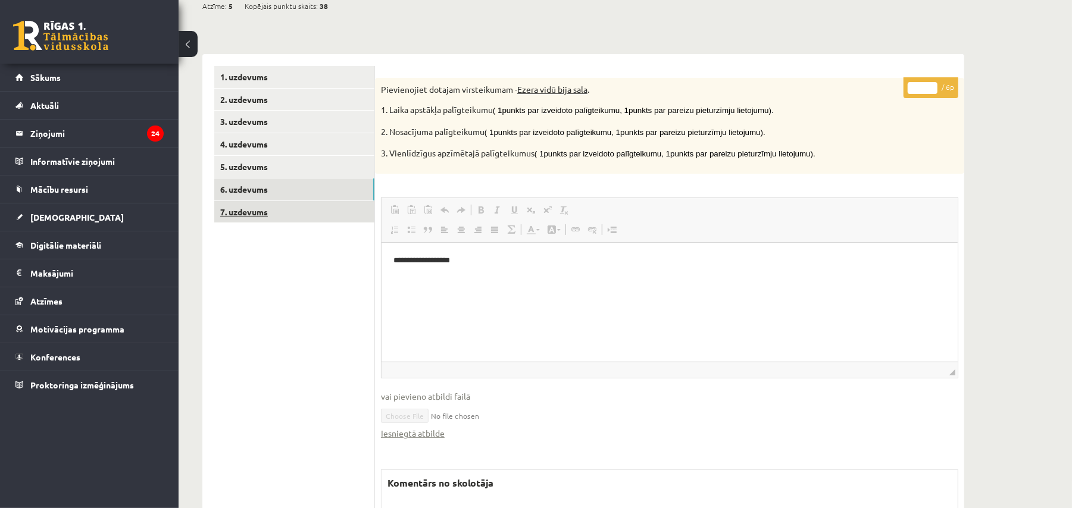
scroll to position [0, 0]
click at [278, 206] on link "7. uzdevums" at bounding box center [294, 212] width 160 height 22
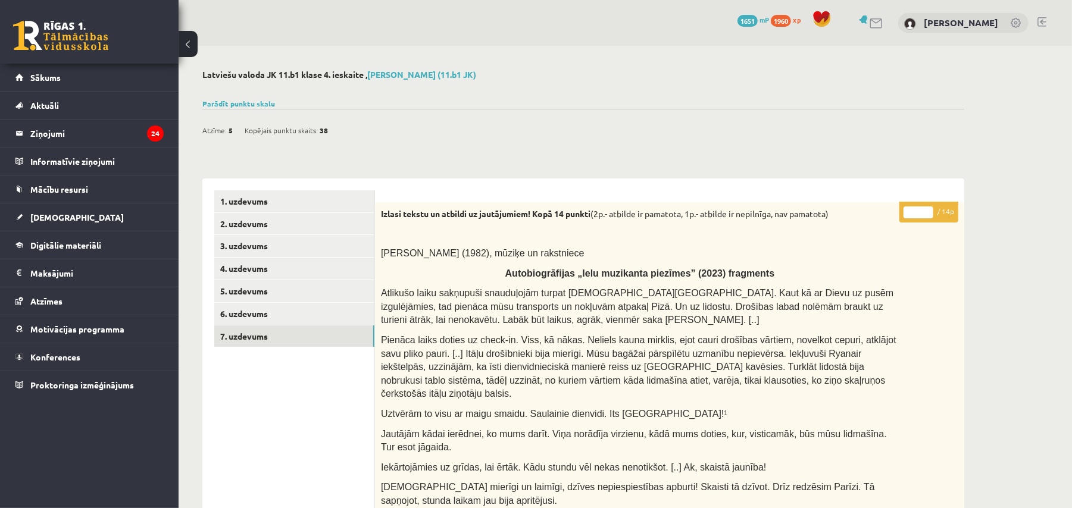
scroll to position [1067, 0]
